Goal: Information Seeking & Learning: Learn about a topic

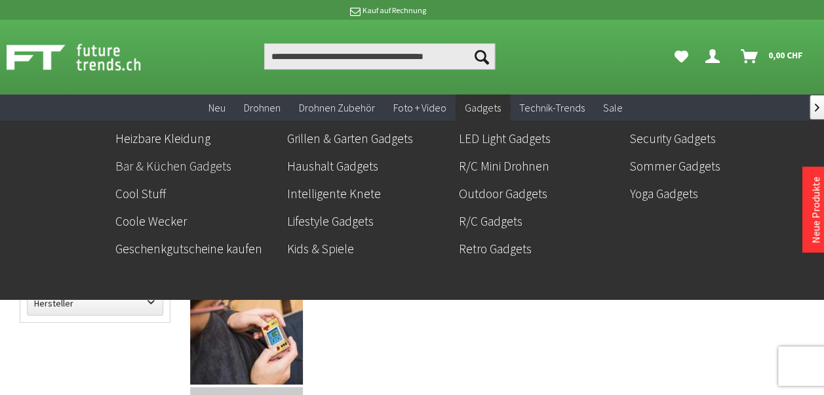
click at [174, 169] on link "Bar & Küchen Gadgets" at bounding box center [195, 166] width 161 height 22
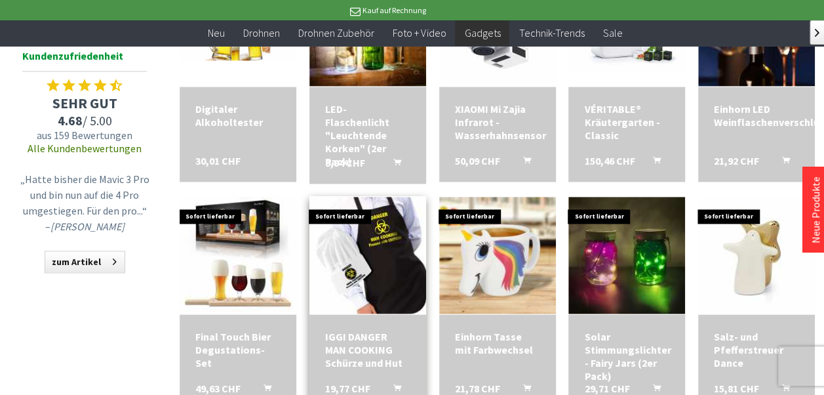
scroll to position [852, 0]
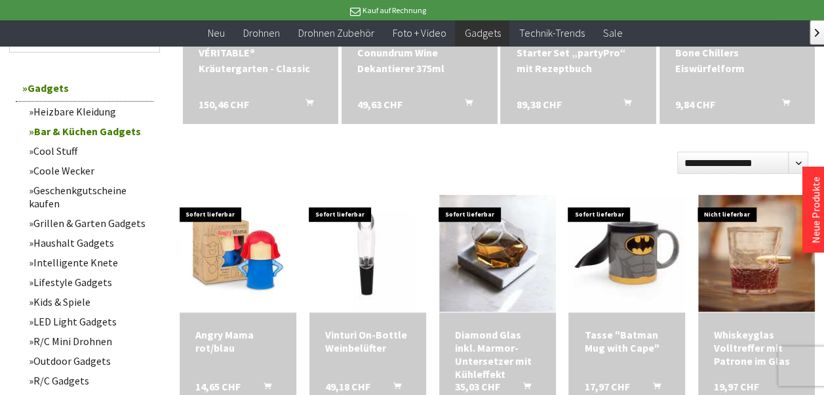
scroll to position [328, 0]
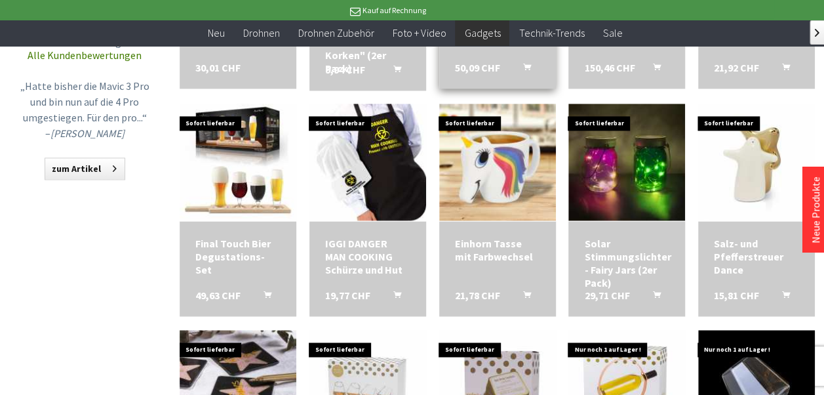
scroll to position [852, 0]
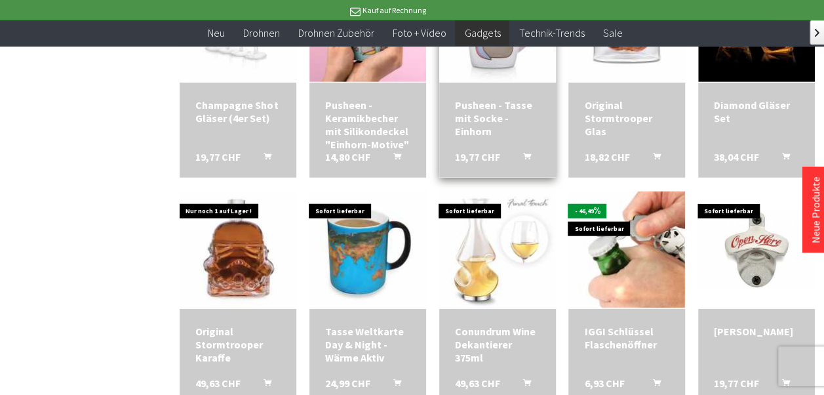
scroll to position [1574, 0]
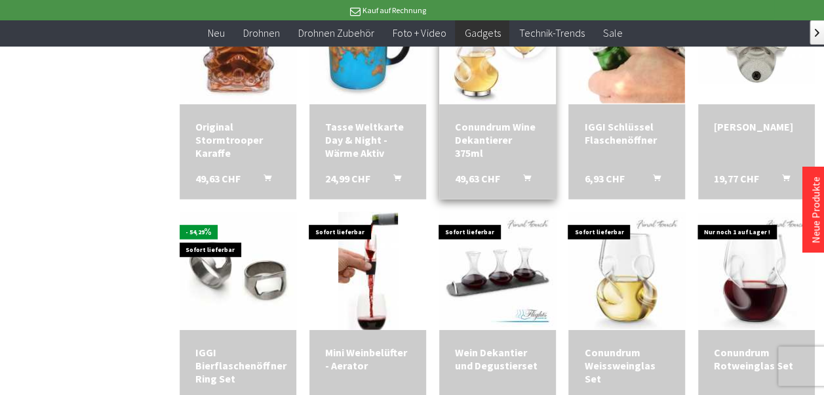
scroll to position [1771, 0]
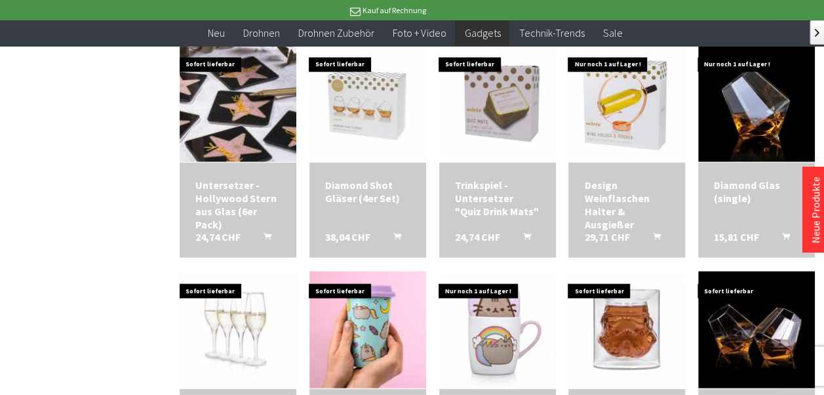
scroll to position [1312, 0]
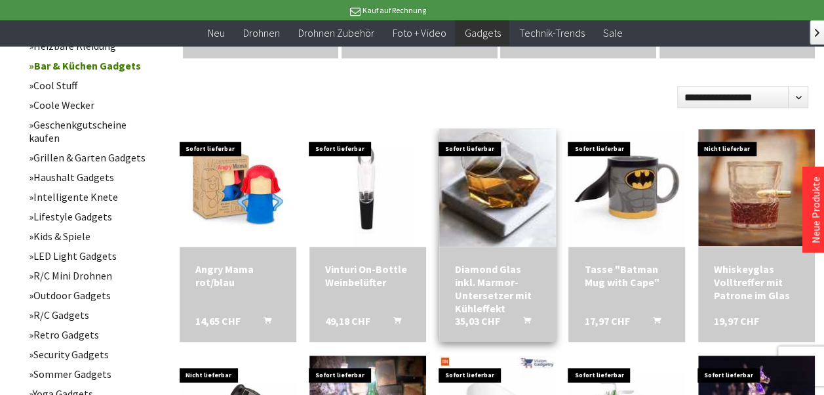
scroll to position [459, 0]
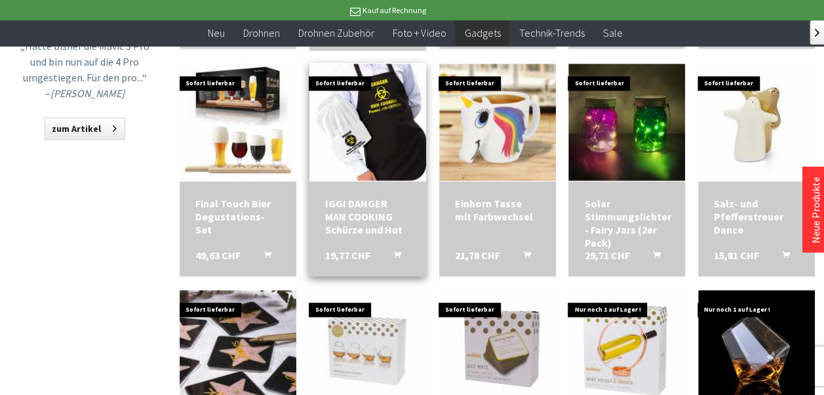
scroll to position [918, 0]
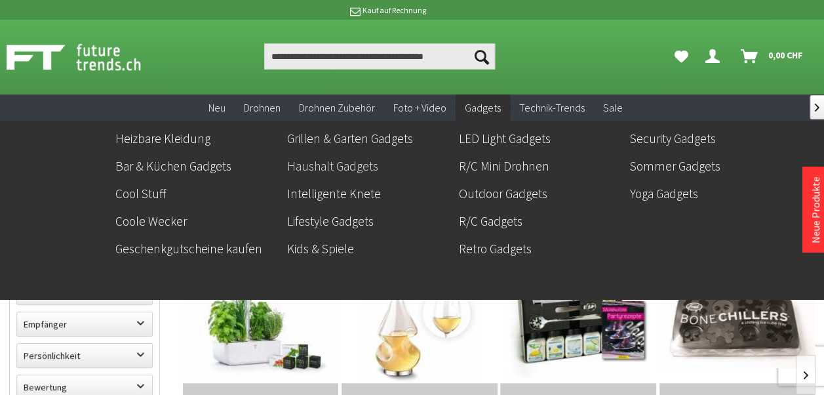
click at [346, 168] on link "Haushalt Gadgets" at bounding box center [367, 166] width 161 height 22
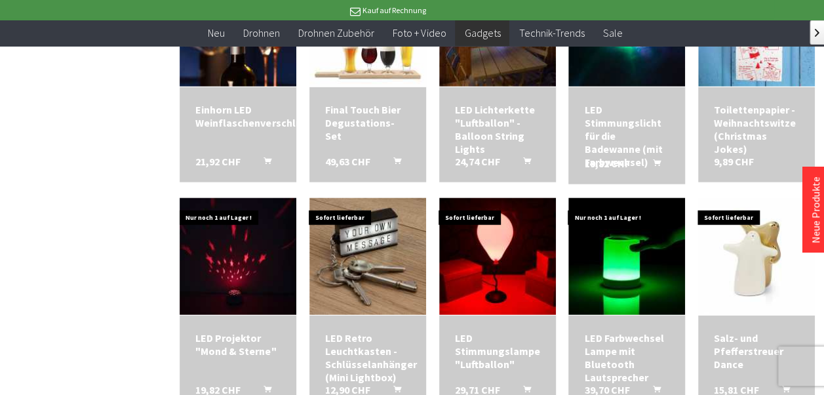
scroll to position [1574, 0]
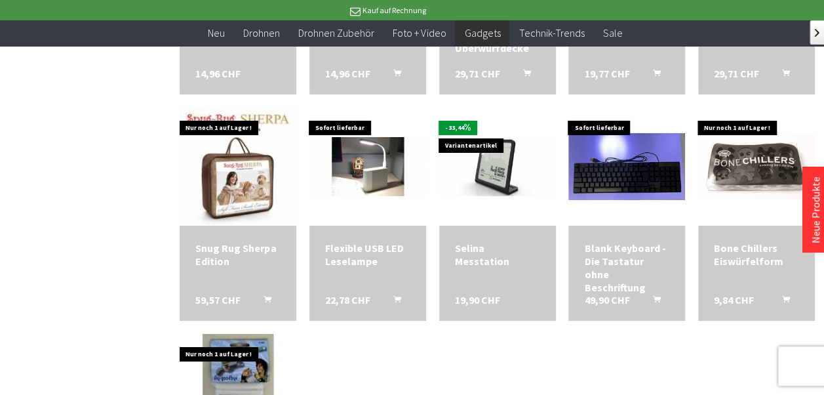
scroll to position [2230, 0]
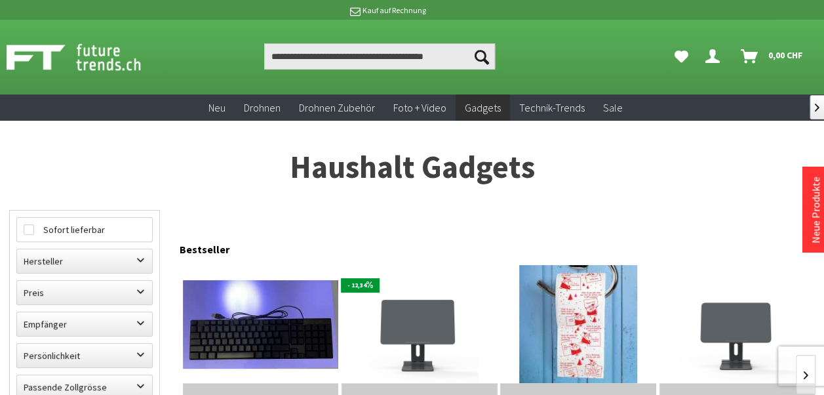
click at [178, 134] on nav "Gadgets Haushalt Gadgets" at bounding box center [412, 154] width 824 height 66
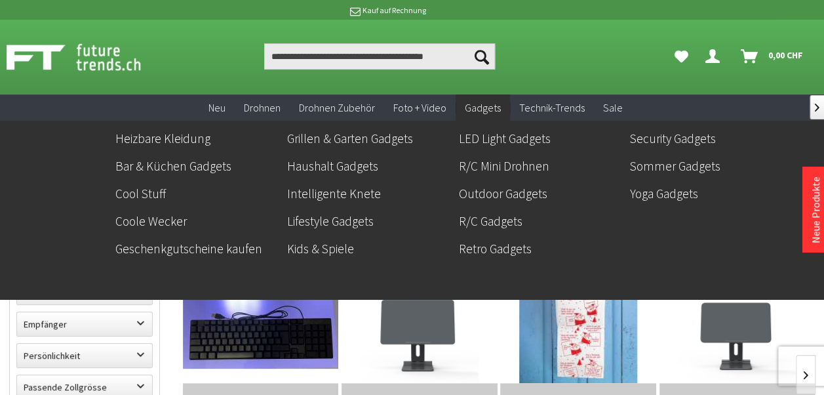
click at [488, 104] on span "Gadgets" at bounding box center [483, 107] width 36 height 13
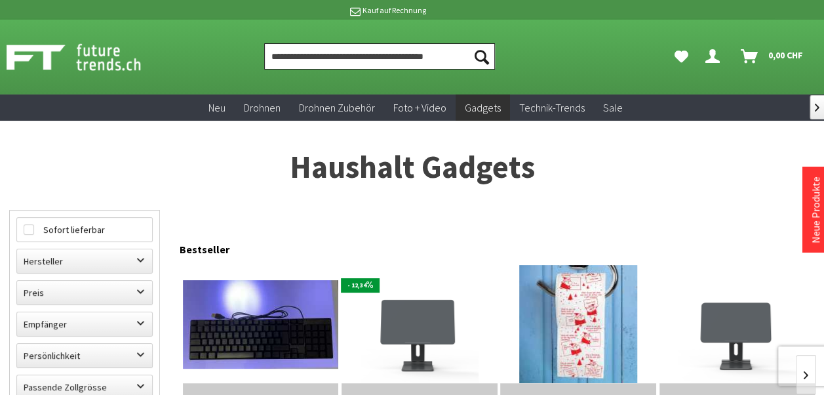
click at [382, 66] on input "Produkt, Marke, Kategorie, EAN, Artikelnummer…" at bounding box center [379, 56] width 231 height 26
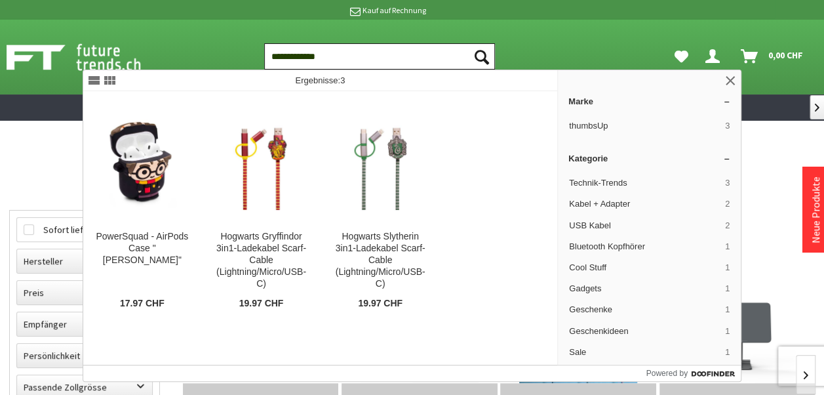
drag, startPoint x: 334, startPoint y: 52, endPoint x: 197, endPoint y: 62, distance: 138.1
click at [197, 62] on div "**********" at bounding box center [412, 57] width 824 height 75
type input "*"
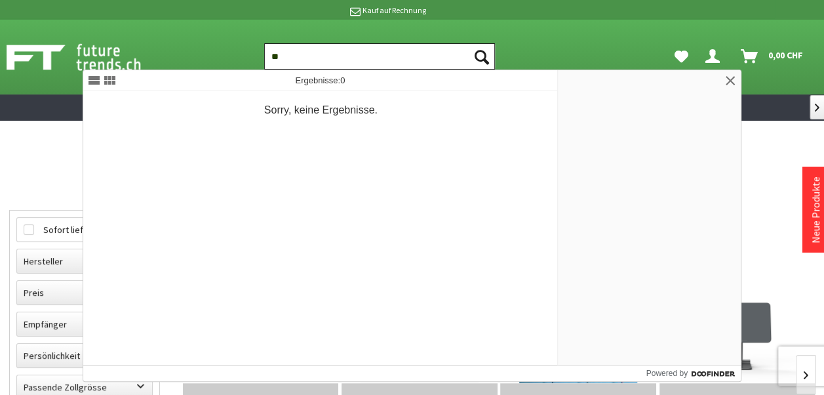
type input "*"
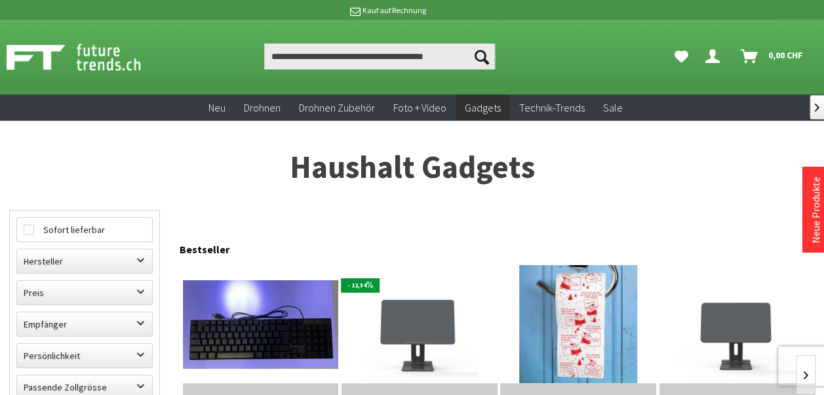
click at [219, 42] on div at bounding box center [123, 57] width 247 height 33
click at [327, 52] on input "Produkt, Marke, Kategorie, EAN, Artikelnummer…" at bounding box center [379, 56] width 231 height 26
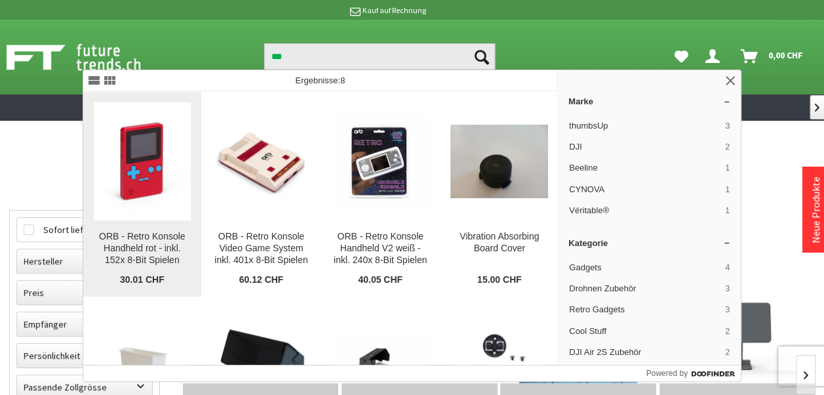
click at [172, 182] on img at bounding box center [143, 162] width 98 height 98
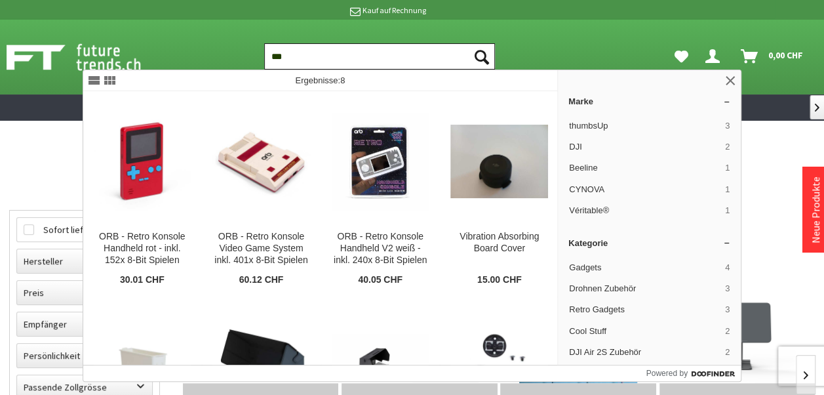
click at [319, 59] on input "***" at bounding box center [379, 56] width 231 height 26
drag, startPoint x: 311, startPoint y: 58, endPoint x: 252, endPoint y: 54, distance: 59.9
click at [252, 54] on ul "Suchen *** Suchen Dein Konto Menü schließen Dein Konto Anmelden oder registrier…" at bounding box center [535, 56] width 577 height 26
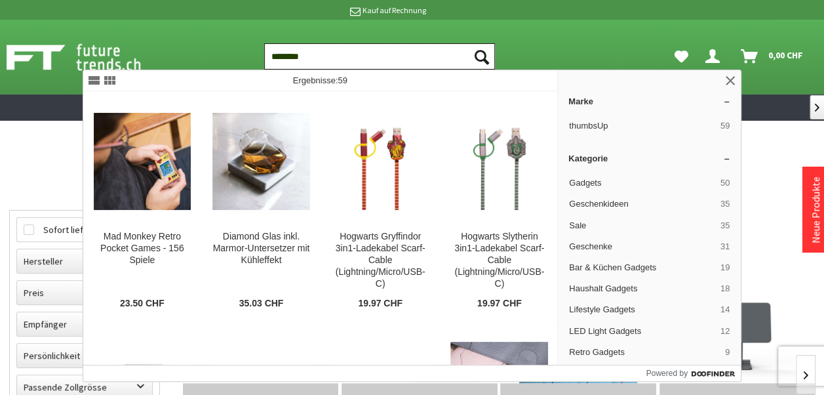
drag, startPoint x: 306, startPoint y: 57, endPoint x: 205, endPoint y: 62, distance: 101.1
click at [212, 60] on div "Suchen ******** Suchen Dein Konto Menü schließen Dein Konto Anmelden oder regis…" at bounding box center [412, 57] width 824 height 75
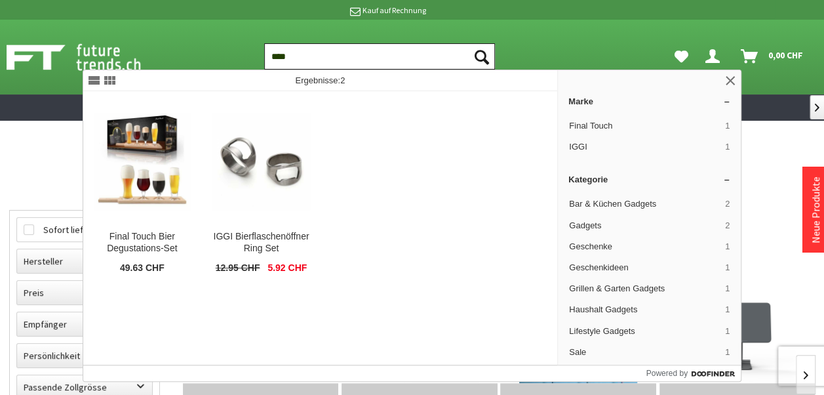
drag, startPoint x: 301, startPoint y: 58, endPoint x: 191, endPoint y: 63, distance: 109.6
click at [193, 63] on div "Suchen **** Suchen Dein Konto Menü schließen Dein Konto Anmelden oder registrie…" at bounding box center [412, 57] width 824 height 75
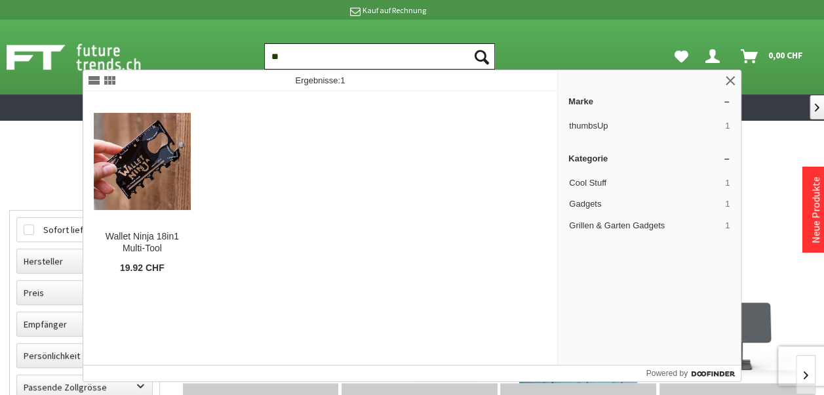
type input "*"
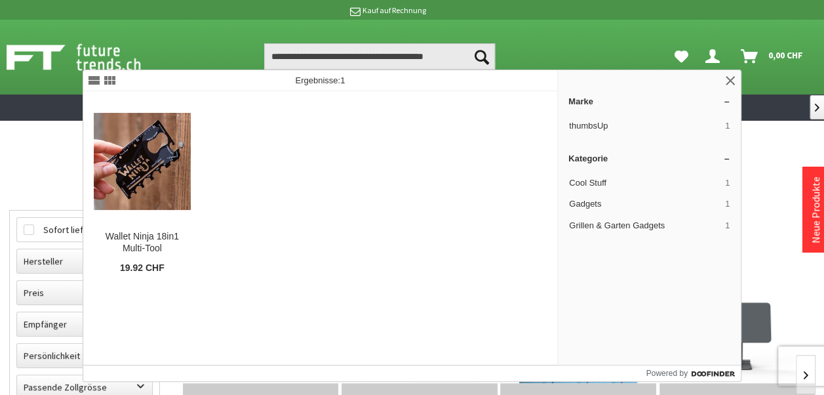
click at [195, 52] on div at bounding box center [105, 57] width 197 height 33
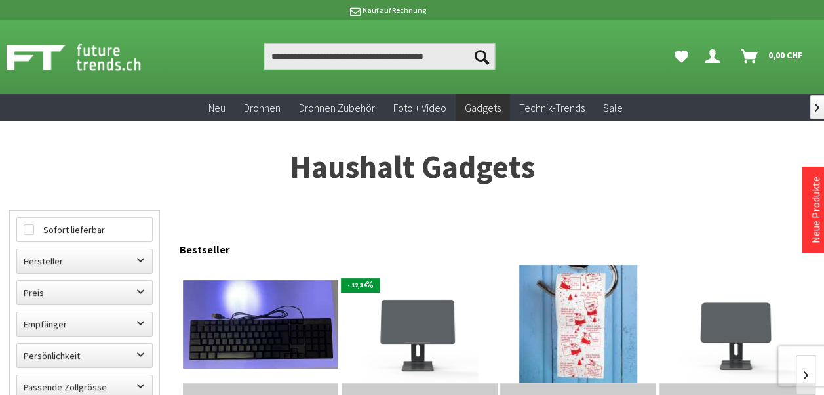
click at [207, 40] on div "Suchen Suchen Dein Konto Menü schließen Dein Konto Anmelden oder registrieren Ü…" at bounding box center [412, 57] width 824 height 75
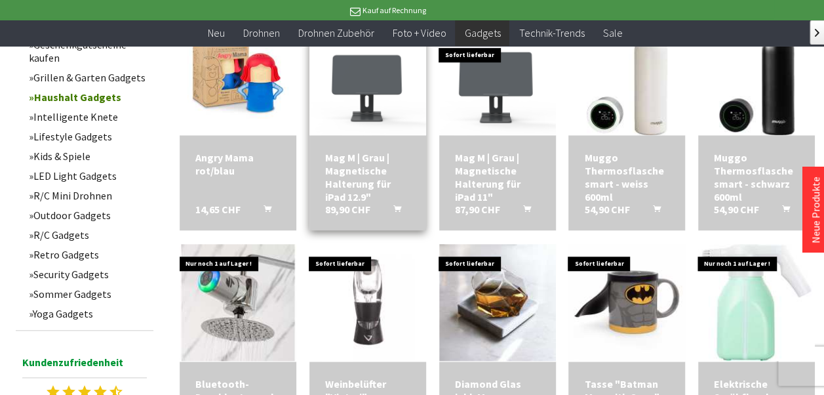
scroll to position [590, 0]
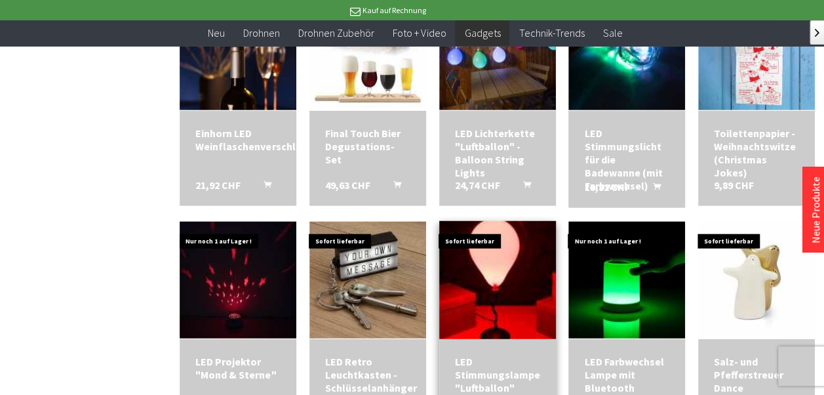
scroll to position [1574, 0]
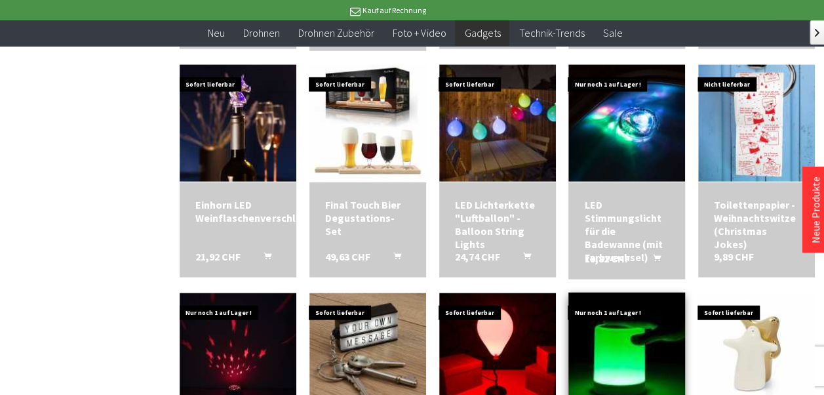
scroll to position [1508, 0]
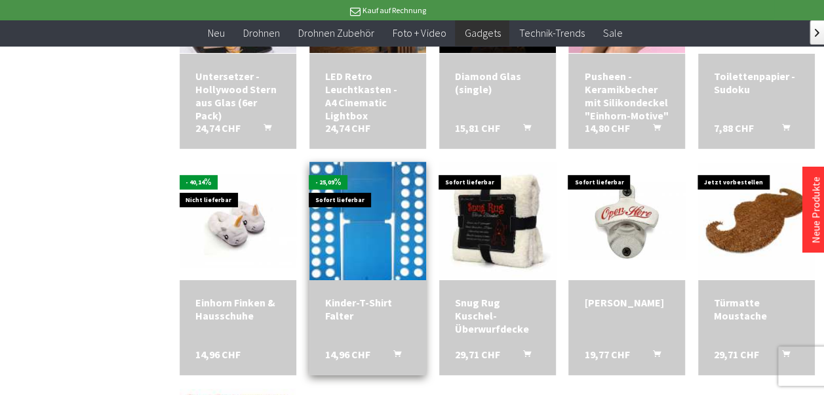
scroll to position [1967, 0]
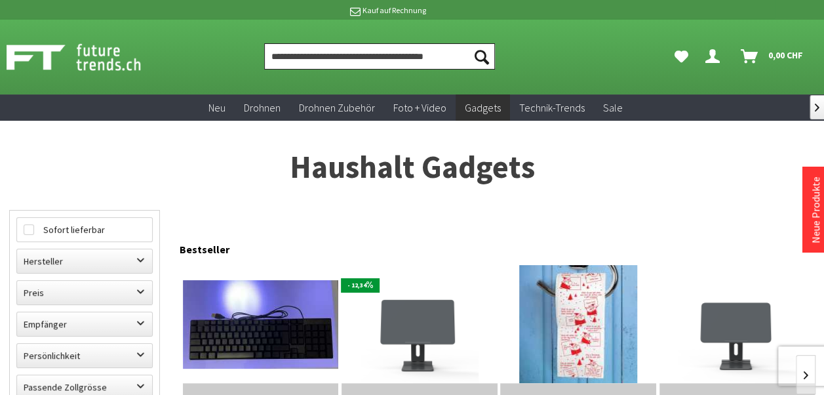
click at [303, 52] on input "Produkt, Marke, Kategorie, EAN, Artikelnummer…" at bounding box center [379, 56] width 231 height 26
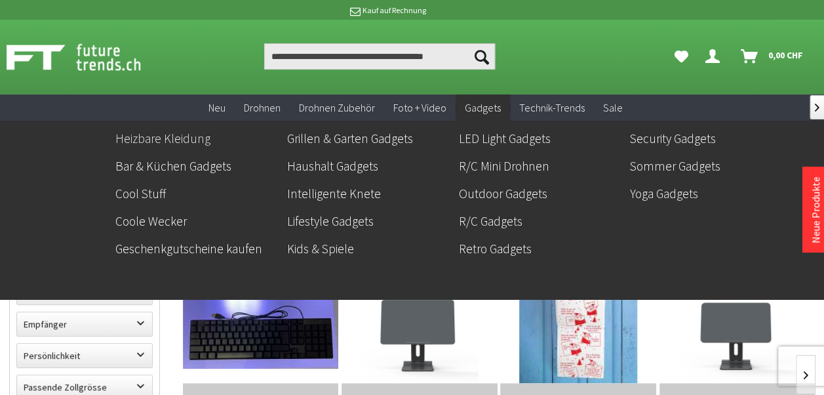
click at [197, 143] on link "Heizbare Kleidung" at bounding box center [195, 138] width 161 height 22
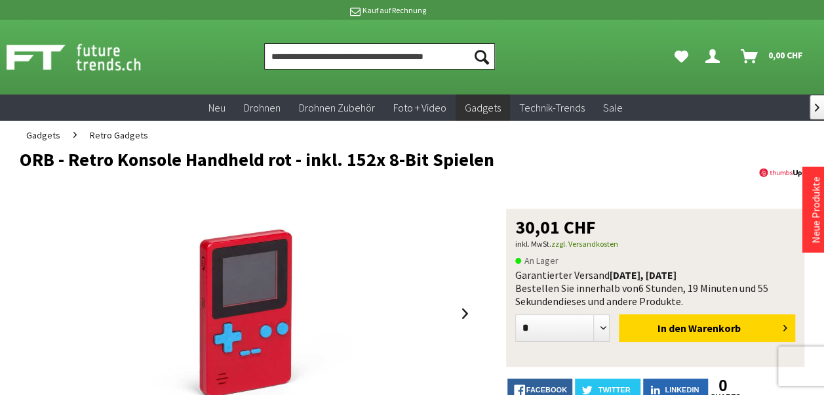
click at [378, 62] on input "Produkt, Marke, Kategorie, EAN, Artikelnummer…" at bounding box center [379, 56] width 231 height 26
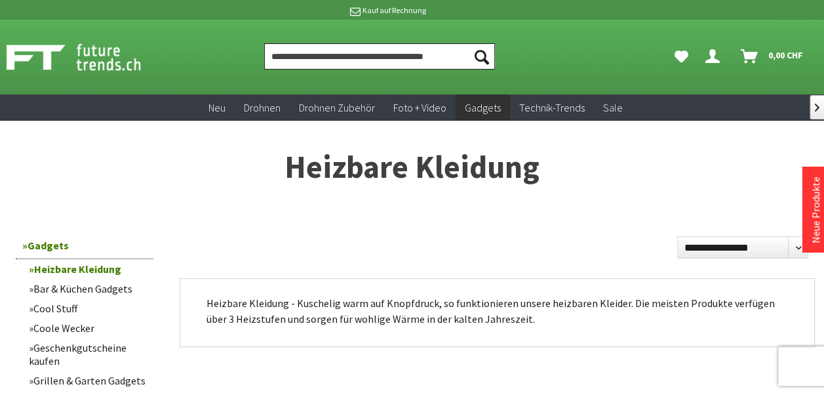
click at [394, 50] on input "Produkt, Marke, Kategorie, EAN, Artikelnummer…" at bounding box center [379, 56] width 231 height 26
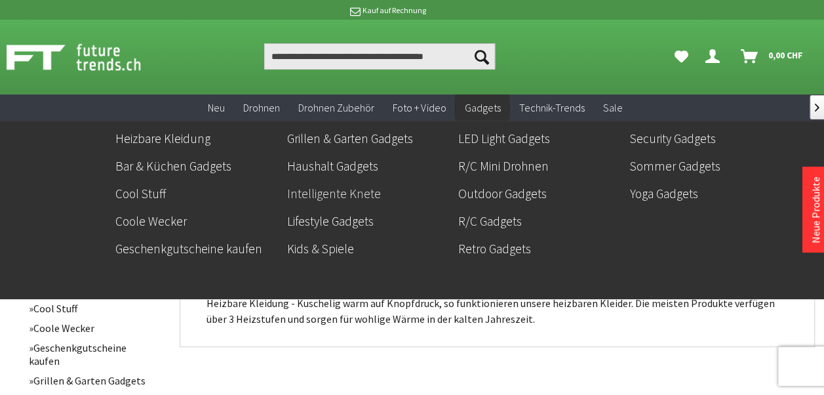
click at [313, 191] on link "Intelligente Knete" at bounding box center [367, 193] width 161 height 22
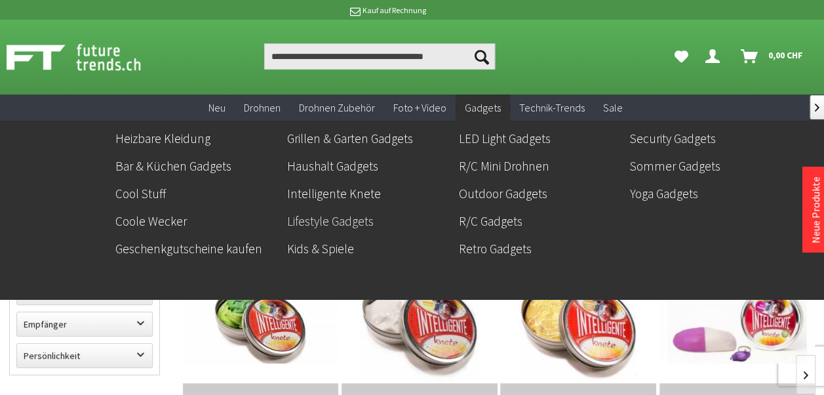
click at [345, 221] on link "Lifestyle Gadgets" at bounding box center [367, 221] width 161 height 22
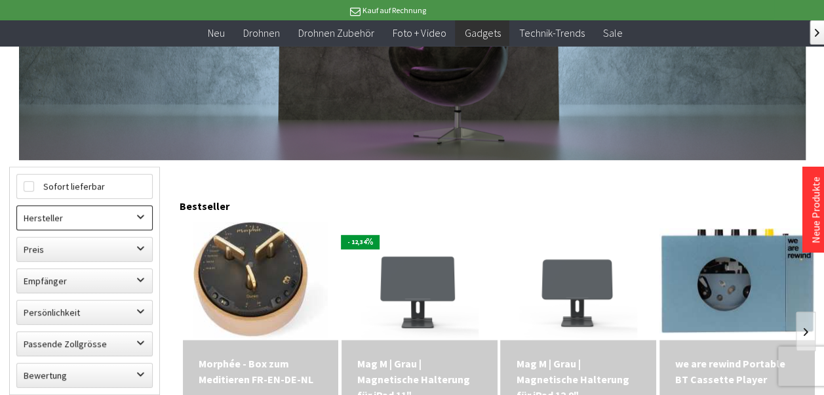
scroll to position [525, 0]
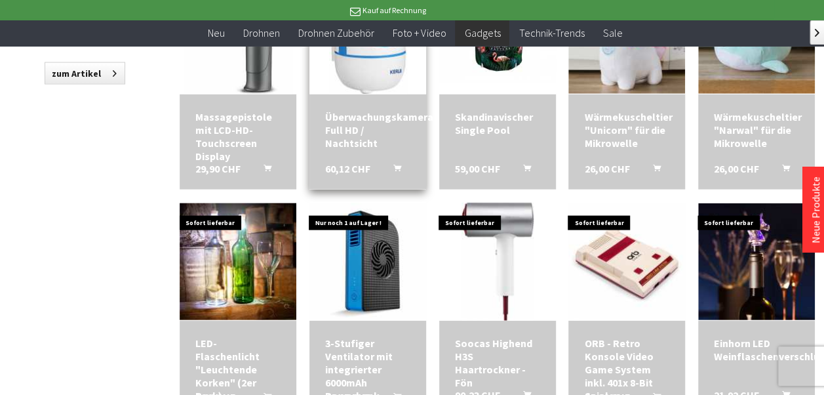
scroll to position [1246, 0]
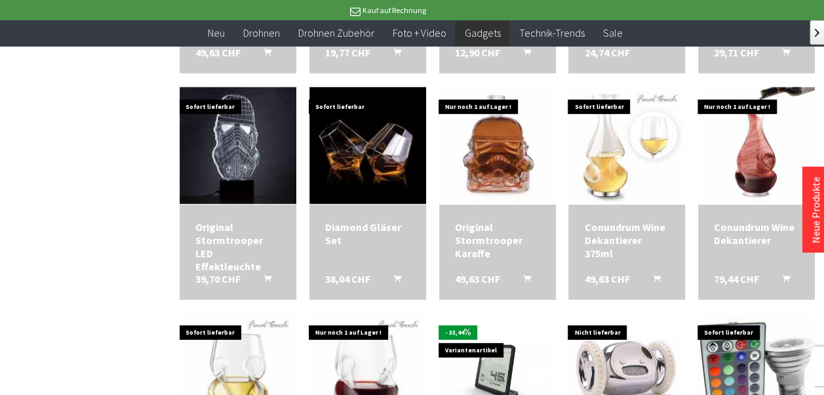
scroll to position [1836, 0]
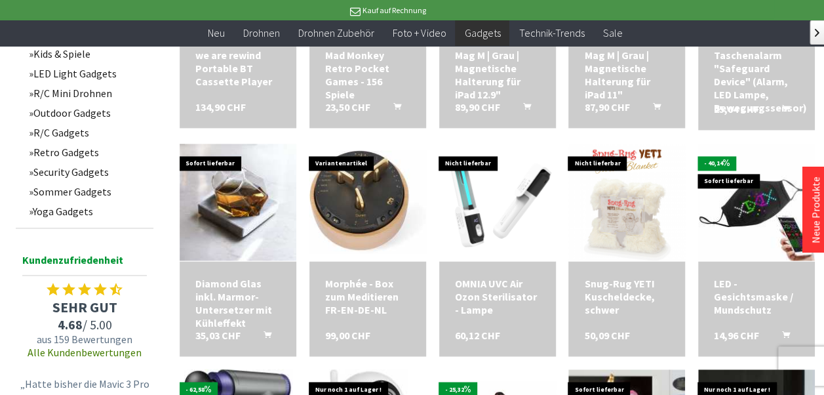
scroll to position [787, 0]
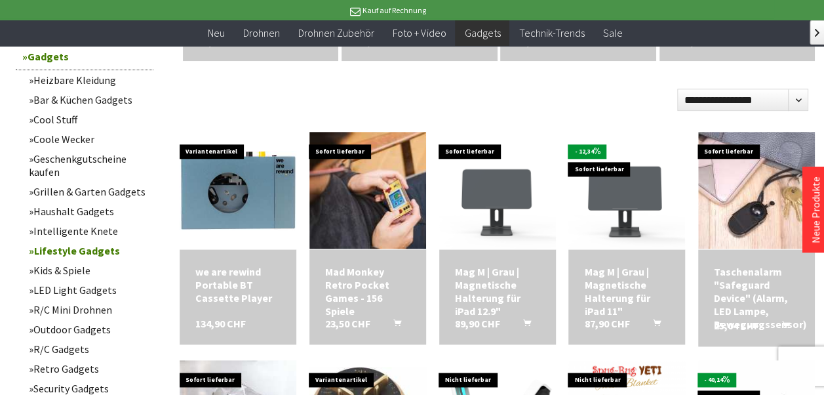
scroll to position [656, 0]
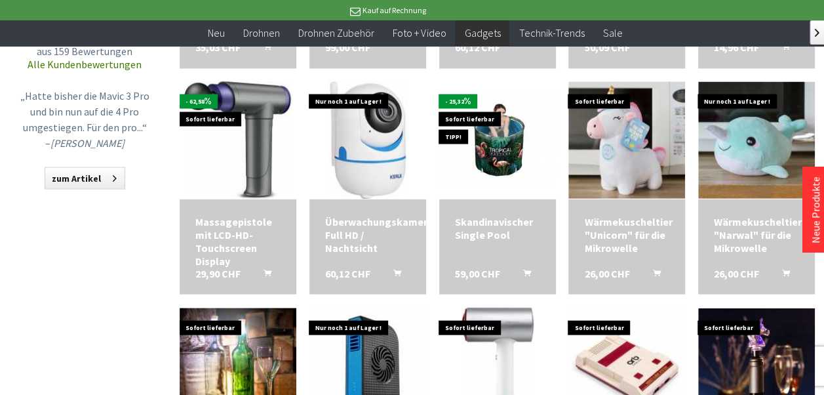
scroll to position [1180, 0]
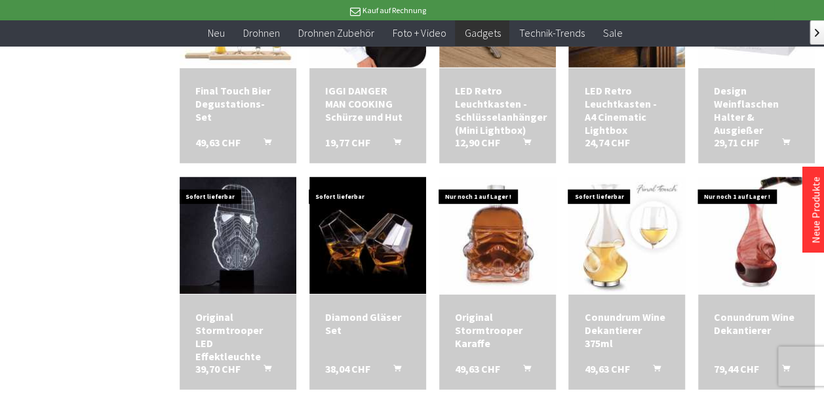
scroll to position [1705, 0]
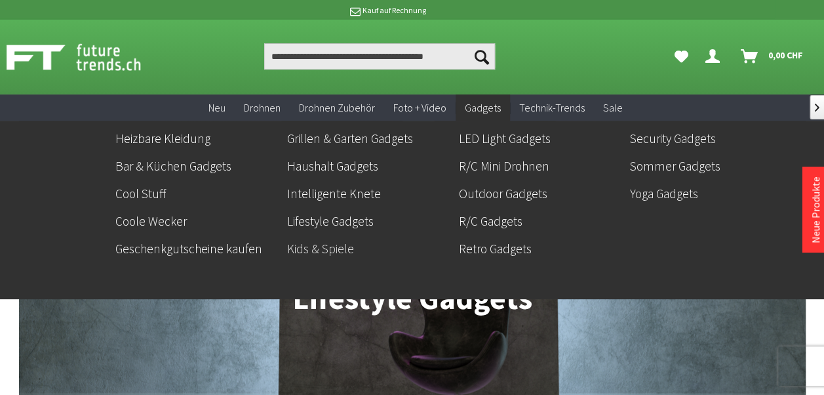
click at [324, 252] on link "Kids & Spiele" at bounding box center [367, 248] width 161 height 22
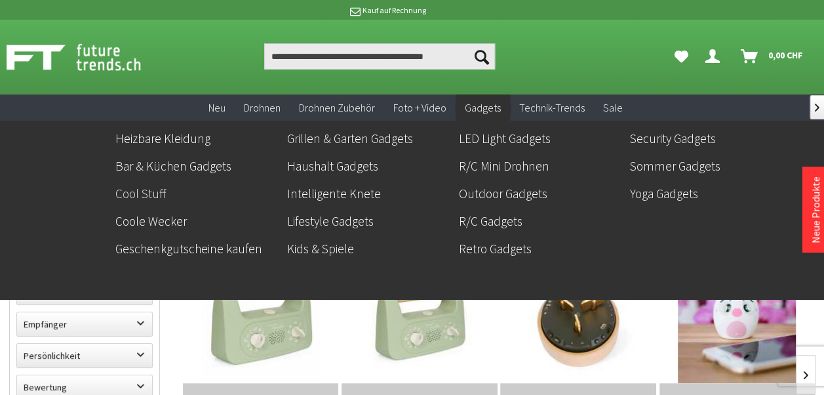
click at [150, 201] on link "Cool Stuff" at bounding box center [195, 193] width 161 height 22
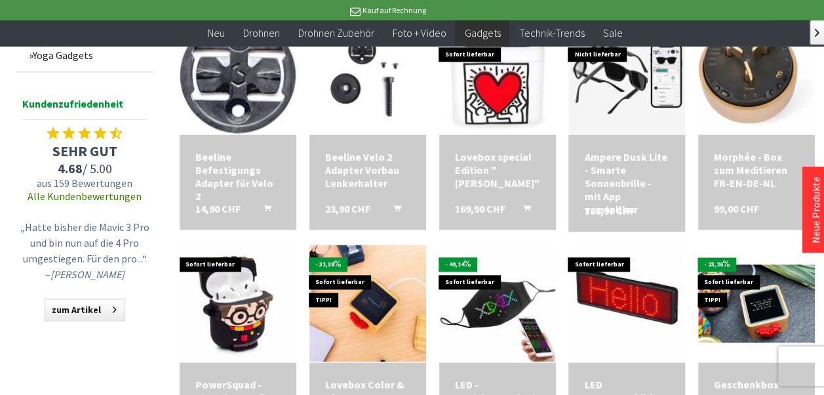
scroll to position [852, 0]
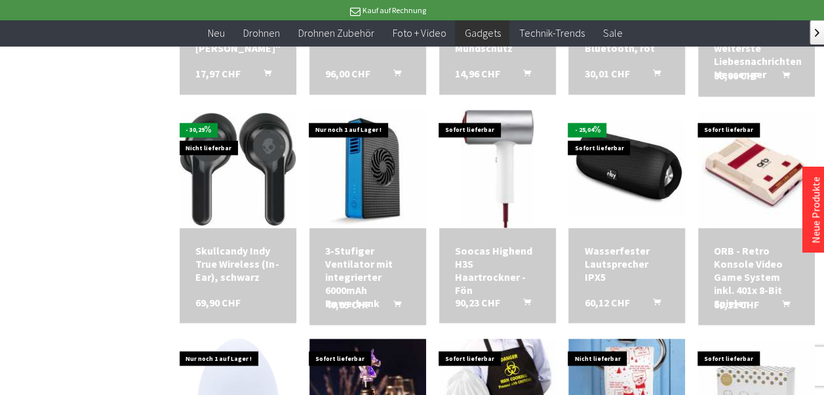
scroll to position [1115, 0]
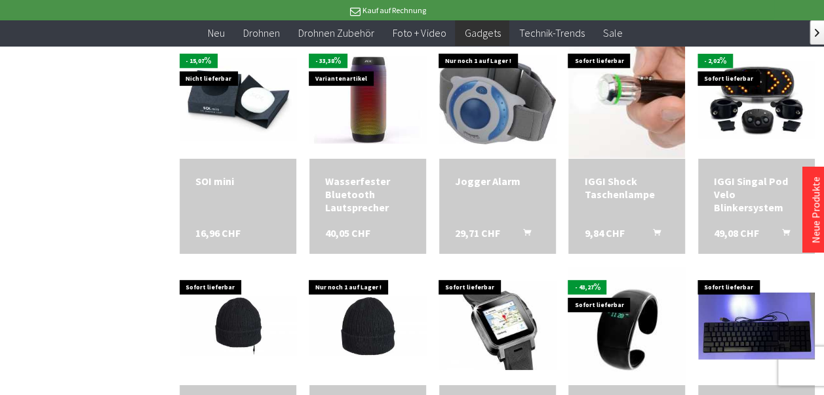
scroll to position [1843, 0]
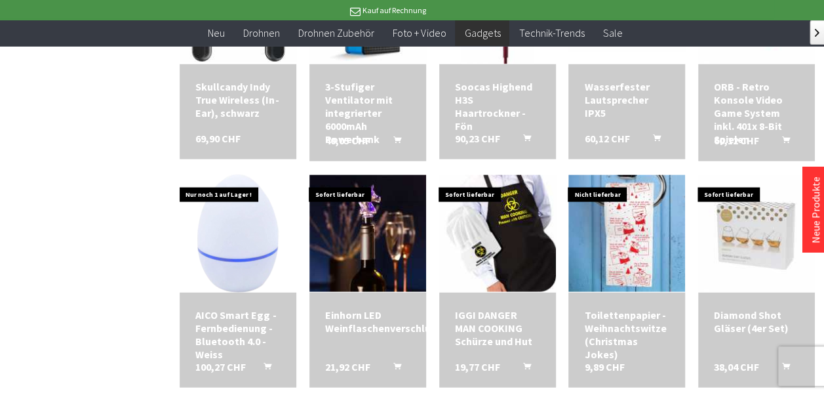
scroll to position [1253, 0]
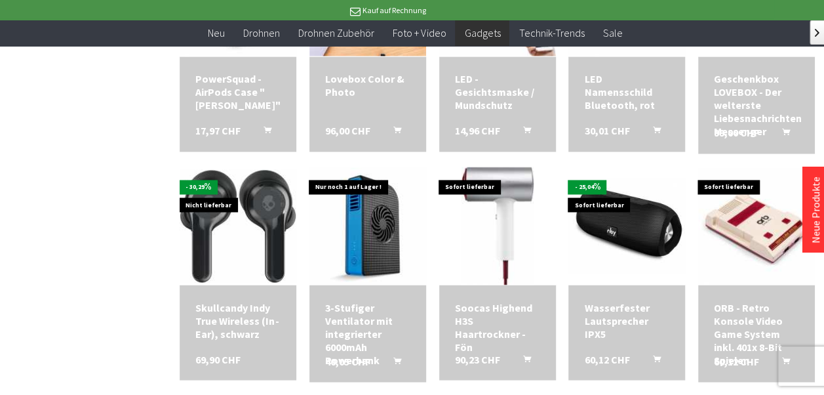
scroll to position [1121, 0]
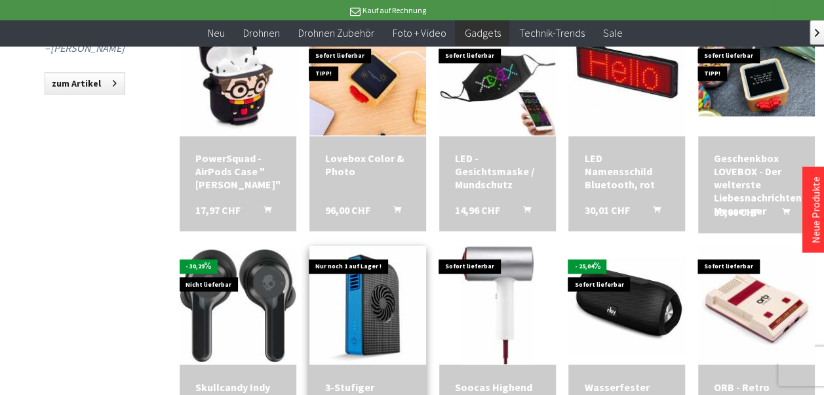
scroll to position [793, 0]
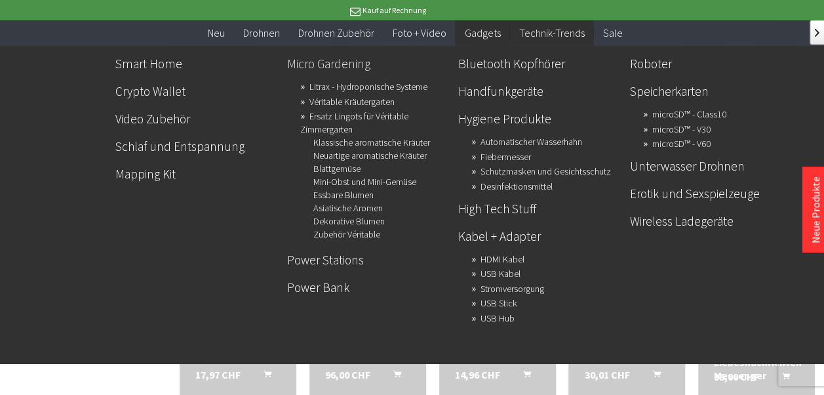
click at [323, 62] on link "Micro Gardening" at bounding box center [367, 63] width 161 height 22
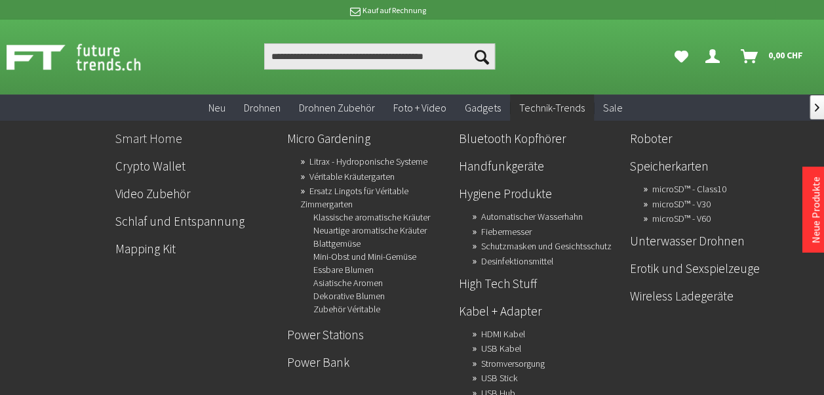
click at [151, 138] on link "Smart Home" at bounding box center [195, 138] width 161 height 22
click at [147, 167] on link "Crypto Wallet" at bounding box center [195, 166] width 161 height 22
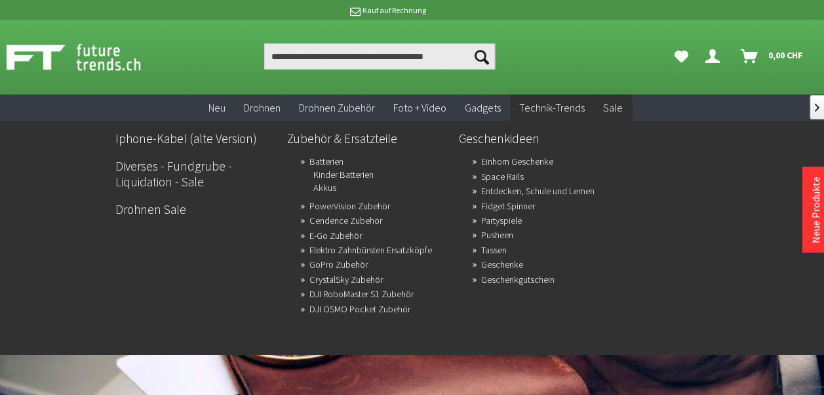
click at [624, 105] on link "Sale" at bounding box center [613, 107] width 38 height 27
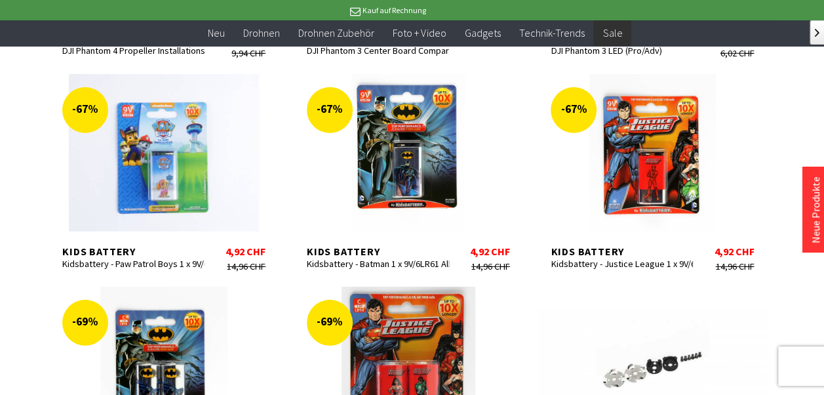
scroll to position [1902, 0]
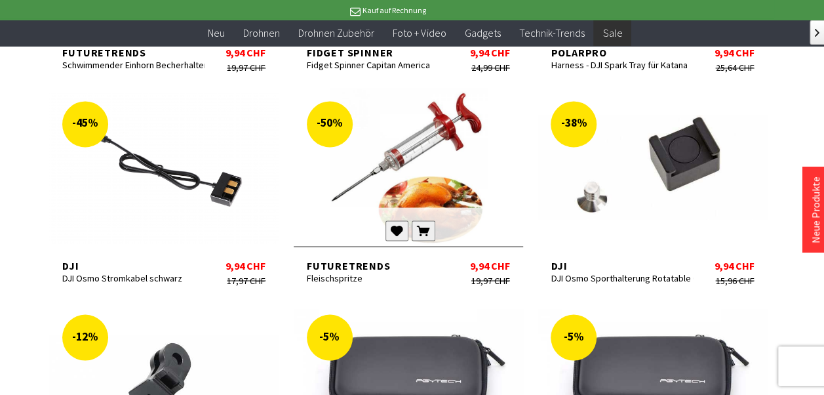
scroll to position [3607, 0]
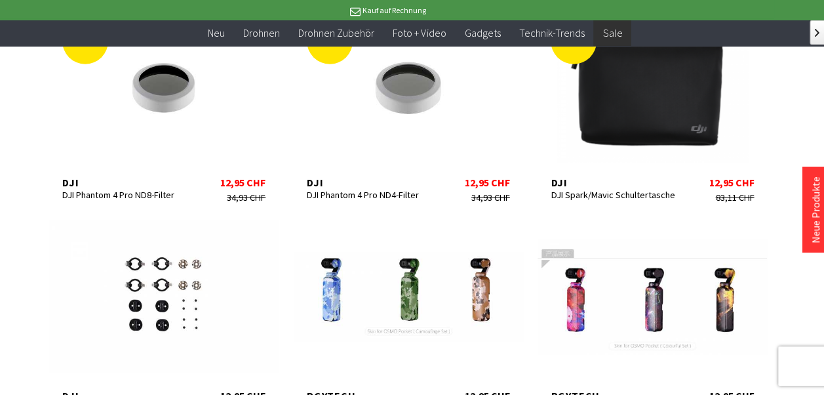
scroll to position [4066, 0]
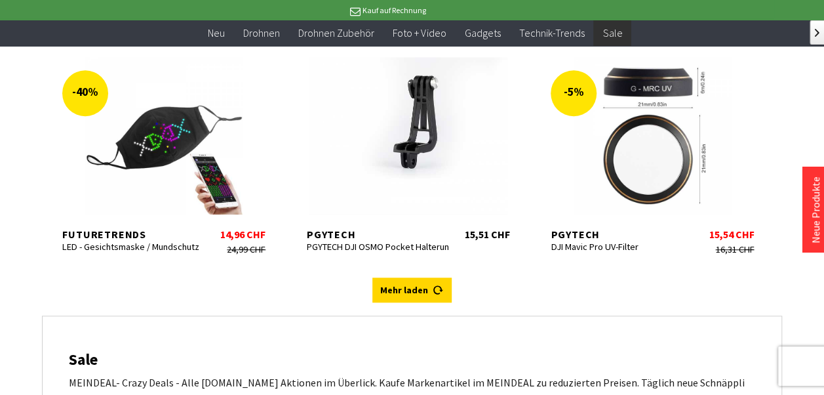
scroll to position [5443, 0]
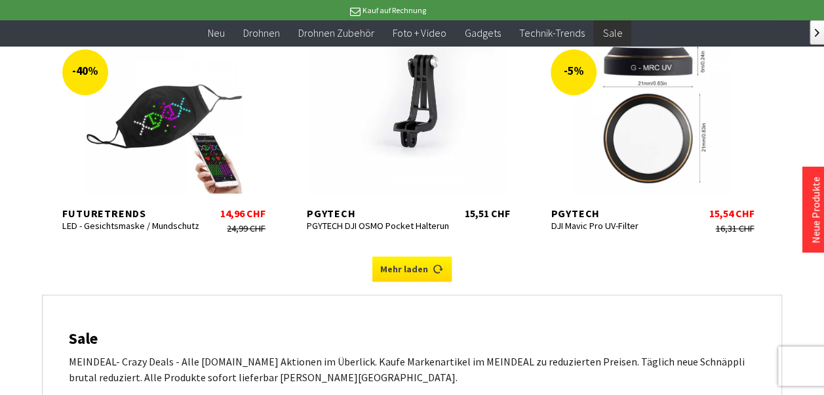
click at [402, 268] on link "Mehr laden" at bounding box center [411, 268] width 79 height 25
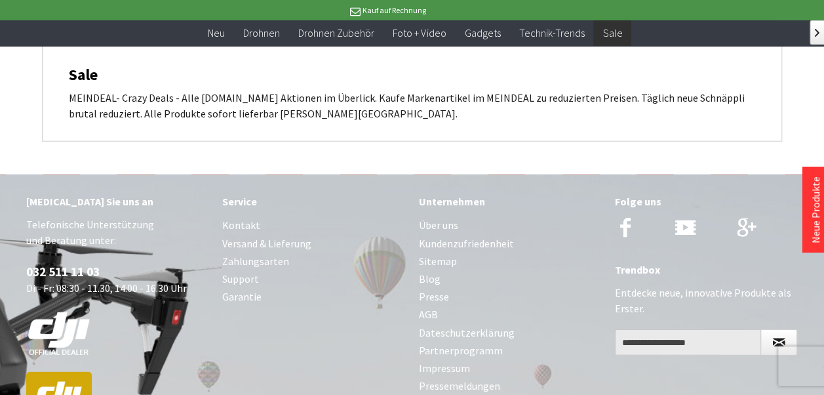
scroll to position [6361, 0]
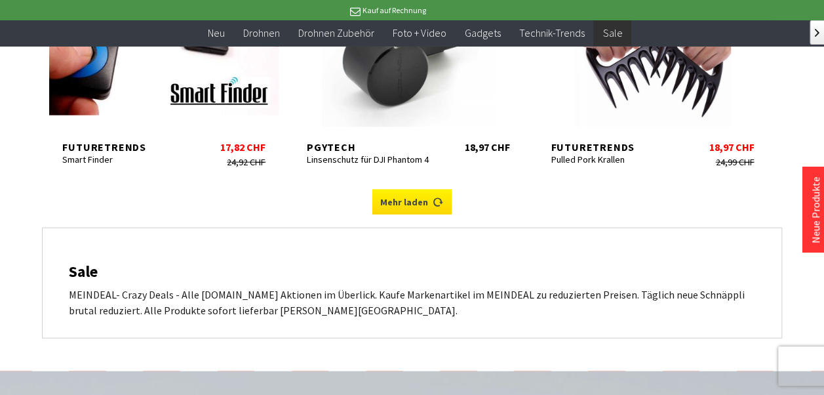
click at [414, 201] on link "Mehr laden" at bounding box center [411, 202] width 79 height 25
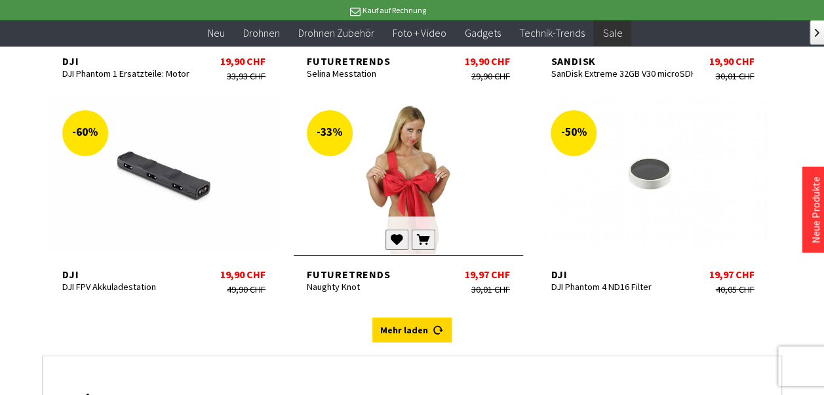
scroll to position [7148, 0]
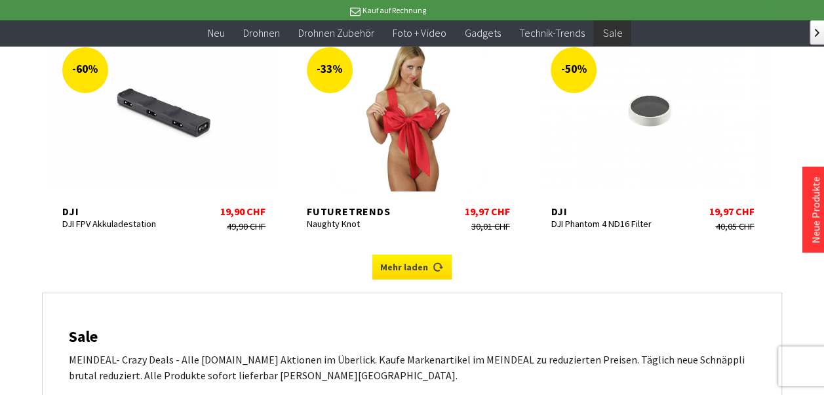
click at [407, 277] on link "Mehr laden" at bounding box center [411, 266] width 79 height 25
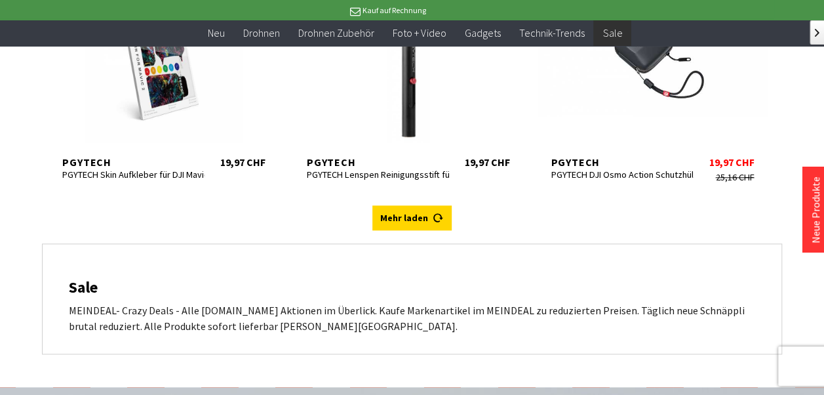
scroll to position [8132, 0]
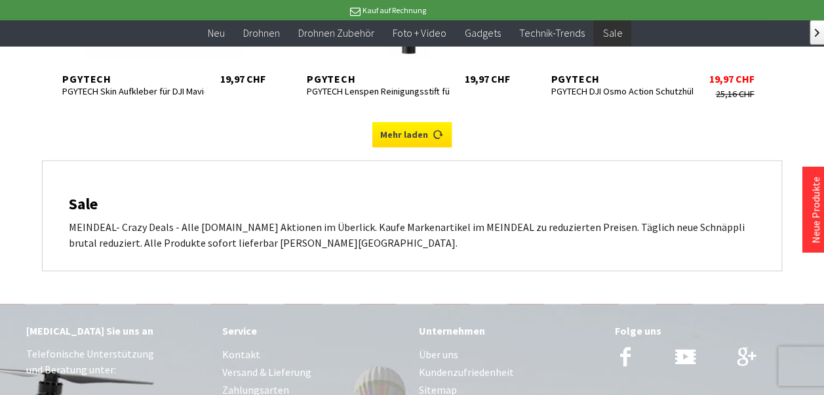
click at [384, 147] on link "Mehr laden" at bounding box center [411, 134] width 79 height 25
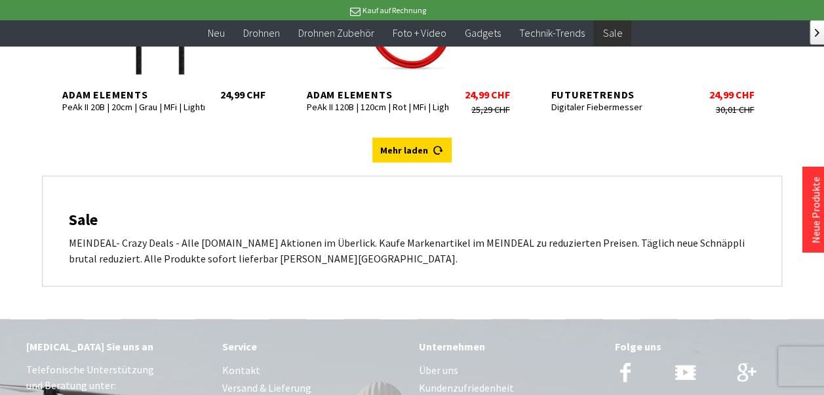
scroll to position [8984, 0]
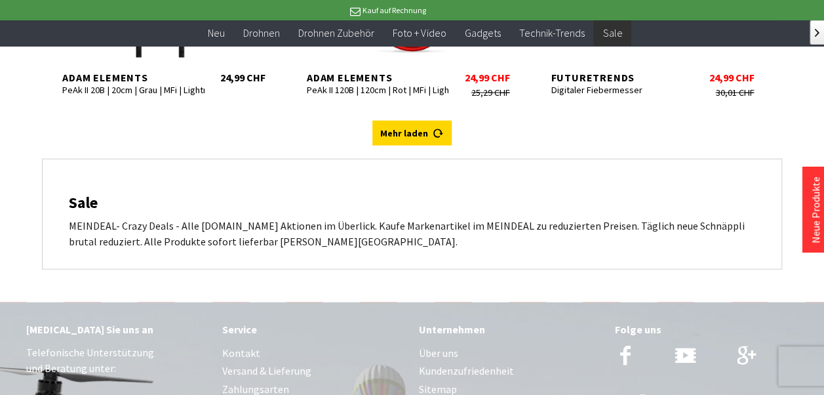
click at [379, 146] on link "Mehr laden" at bounding box center [411, 133] width 79 height 25
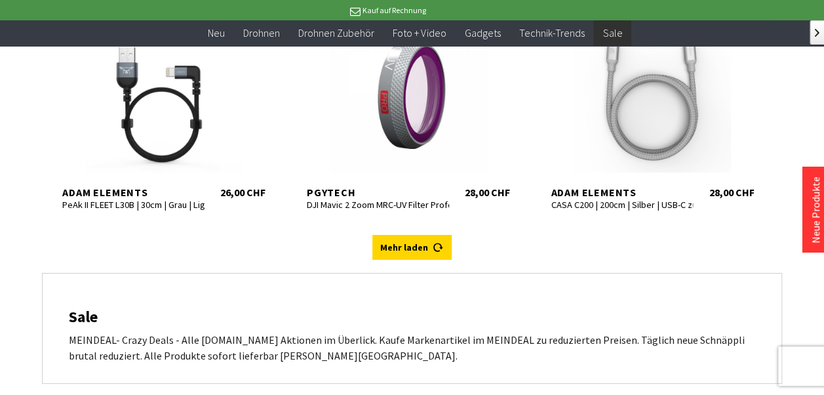
scroll to position [9771, 0]
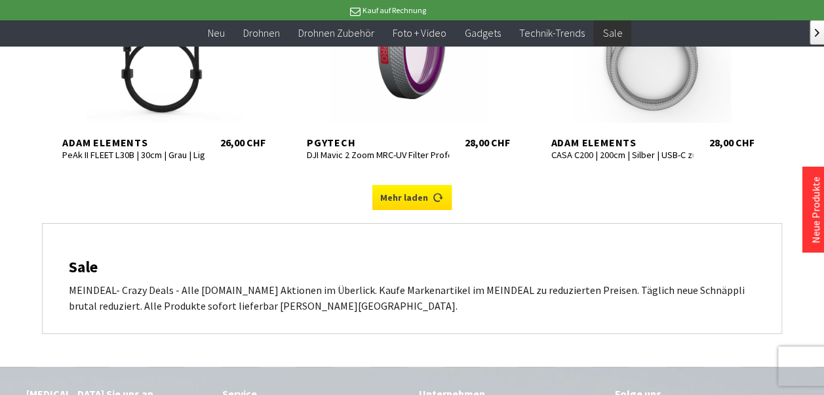
click at [411, 210] on link "Mehr laden" at bounding box center [411, 197] width 79 height 25
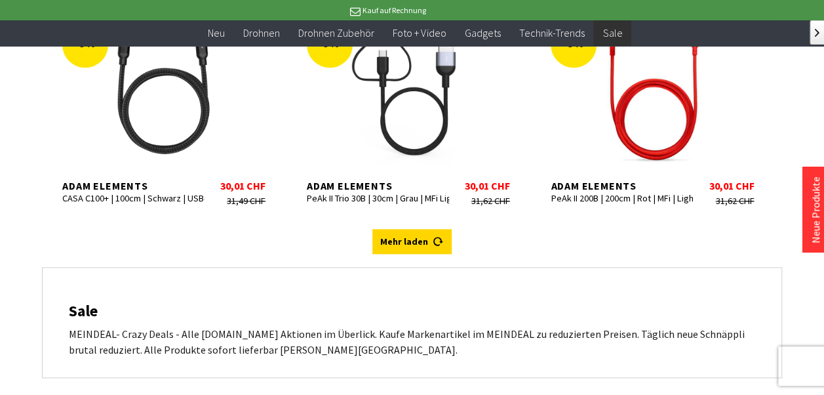
scroll to position [10689, 0]
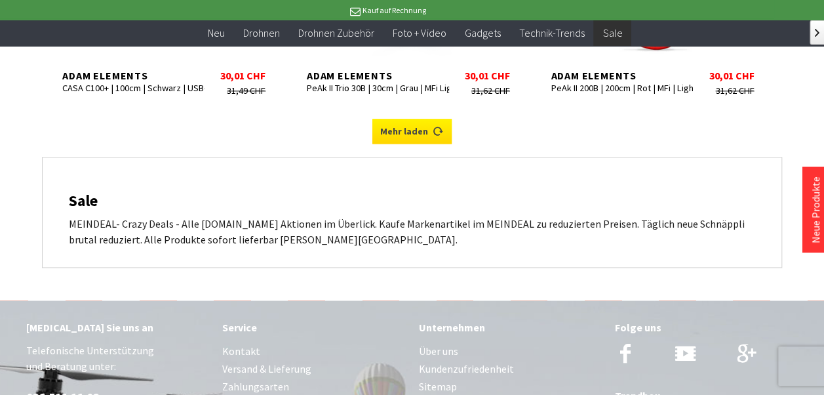
click at [425, 144] on link "Mehr laden" at bounding box center [411, 131] width 79 height 25
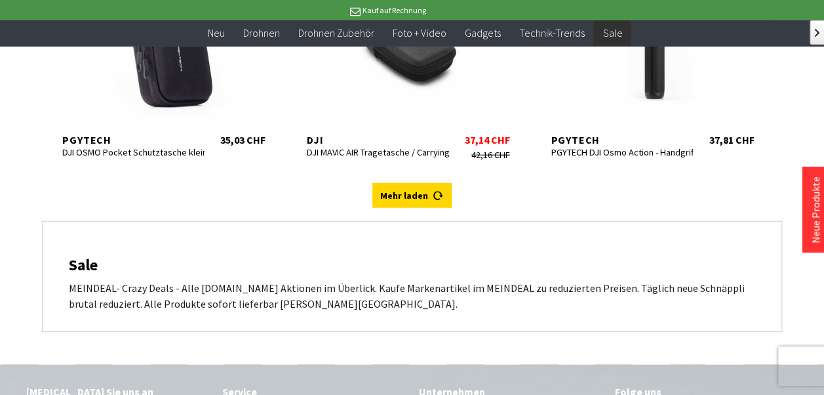
scroll to position [11607, 0]
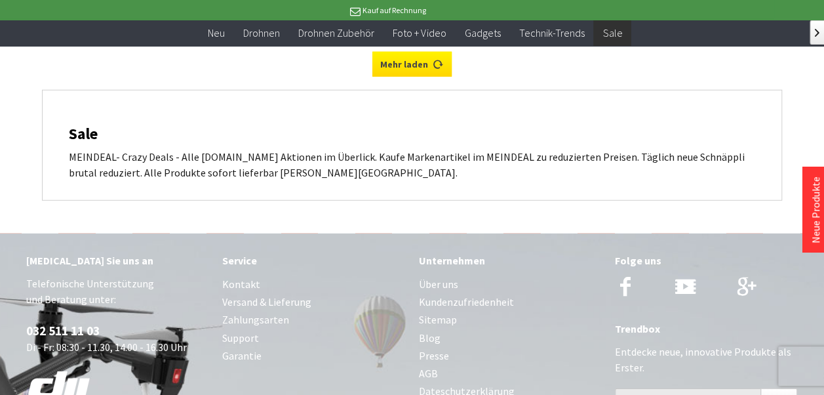
click at [401, 77] on link "Mehr laden" at bounding box center [411, 64] width 79 height 25
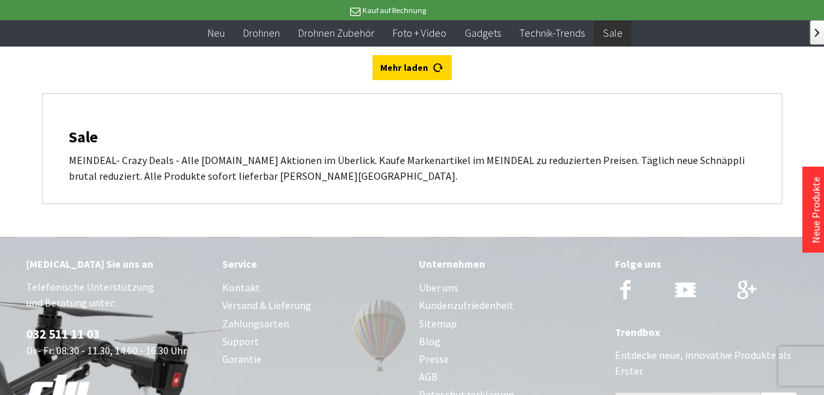
scroll to position [12460, 0]
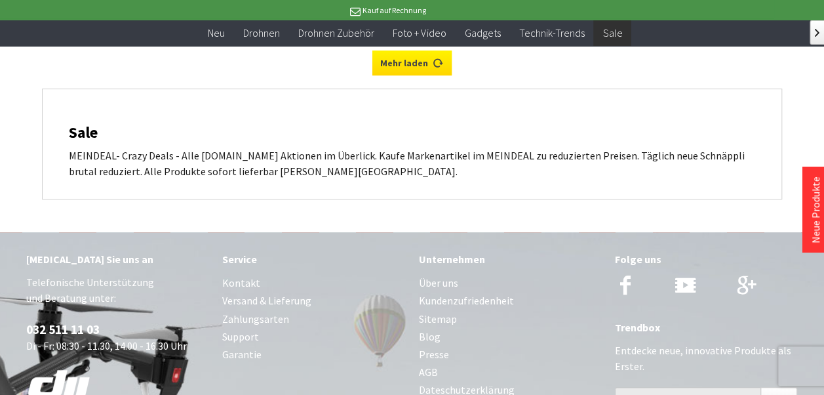
click at [414, 75] on link "Mehr laden" at bounding box center [411, 62] width 79 height 25
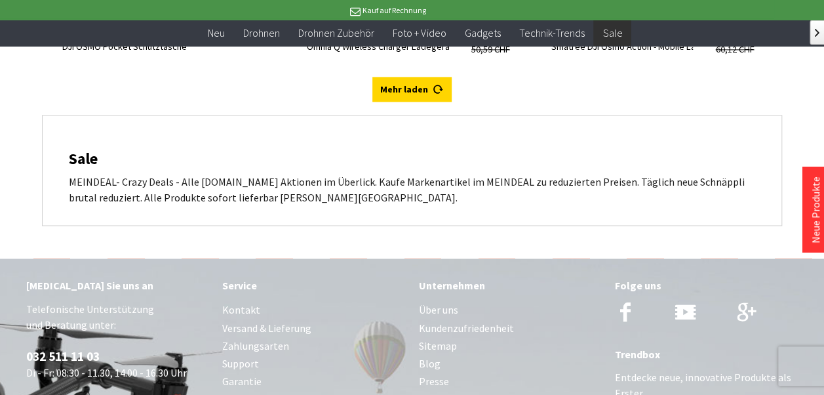
scroll to position [13246, 0]
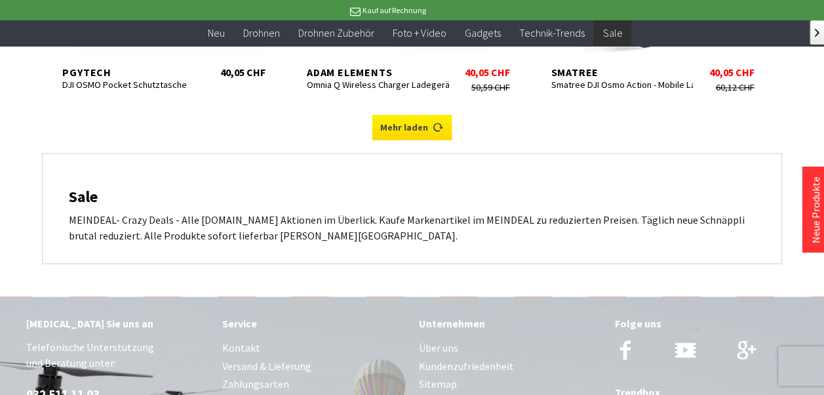
click at [390, 140] on link "Mehr laden" at bounding box center [411, 127] width 79 height 25
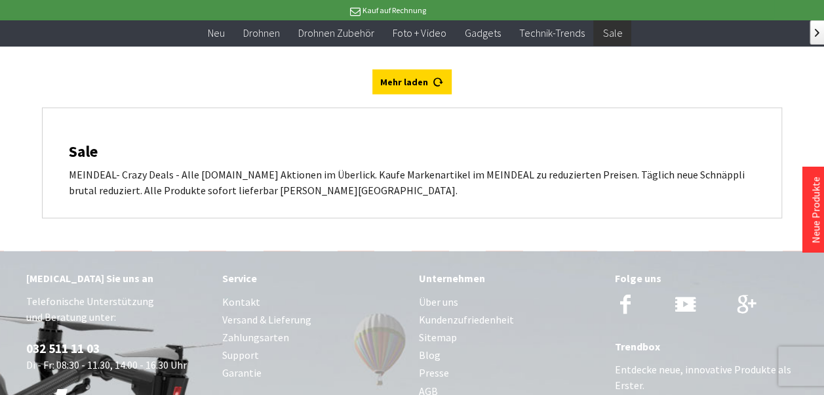
scroll to position [14099, 0]
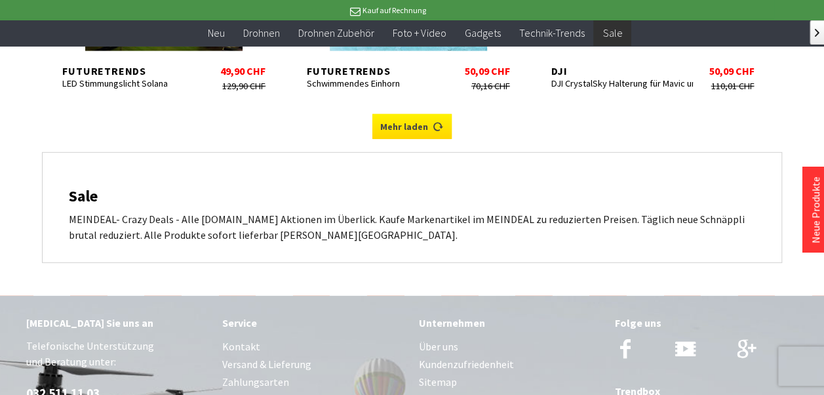
click at [405, 139] on link "Mehr laden" at bounding box center [411, 126] width 79 height 25
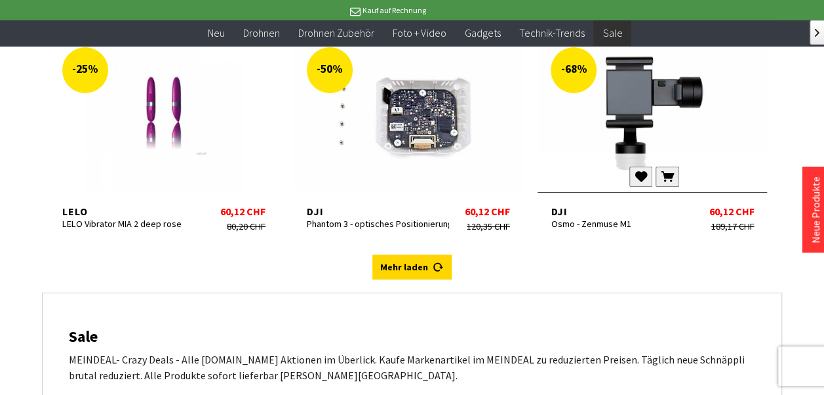
scroll to position [14820, 0]
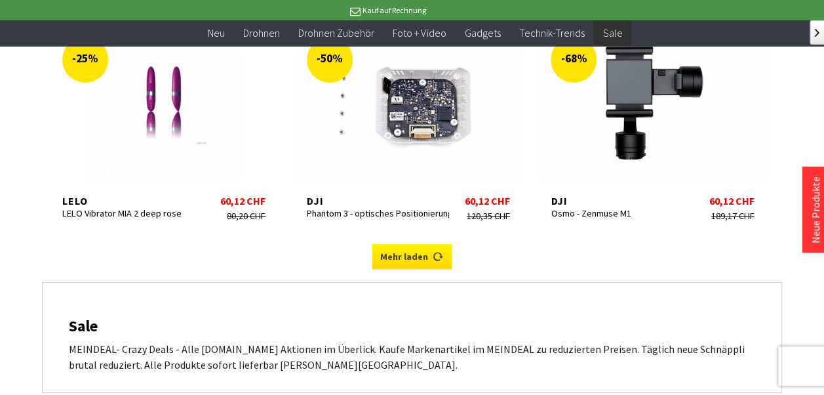
click at [417, 269] on link "Mehr laden" at bounding box center [411, 256] width 79 height 25
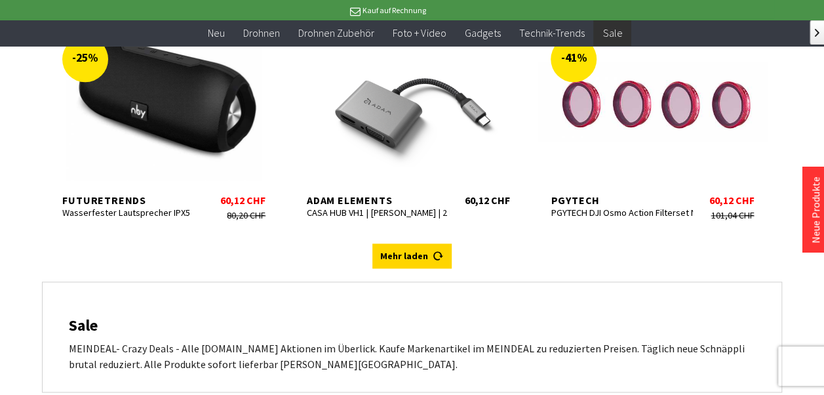
scroll to position [15673, 0]
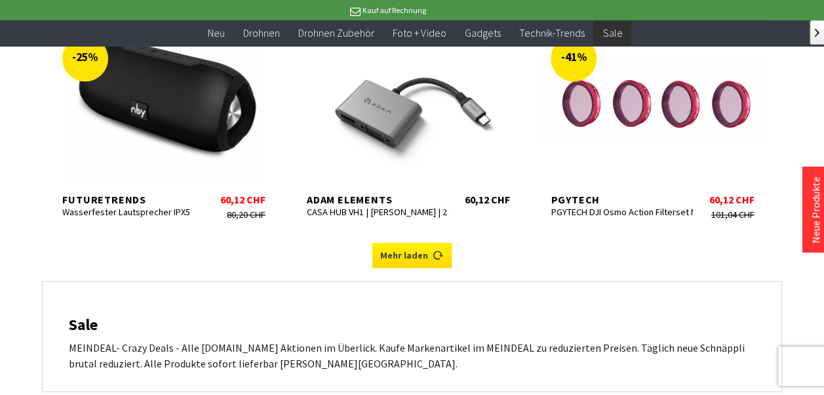
click at [412, 268] on link "Mehr laden" at bounding box center [411, 255] width 79 height 25
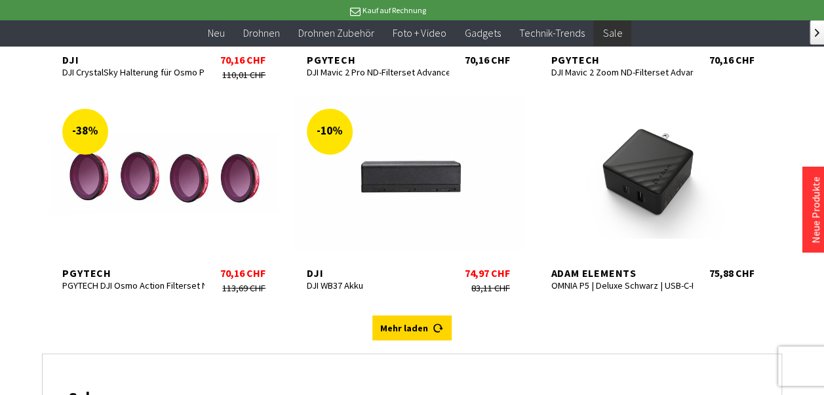
scroll to position [16591, 0]
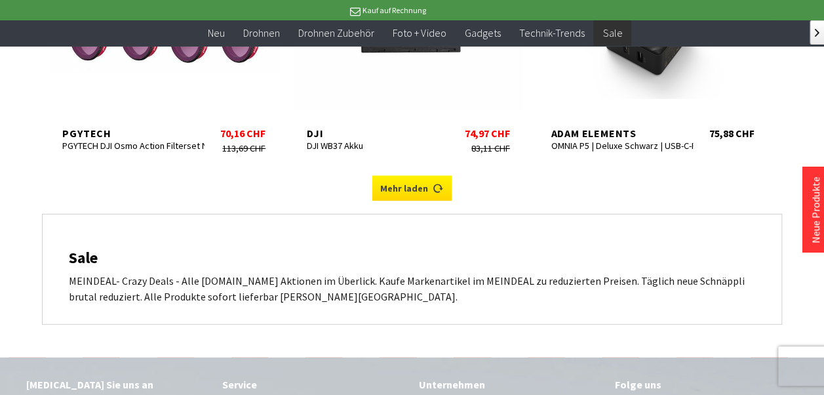
click at [390, 201] on link "Mehr laden" at bounding box center [411, 188] width 79 height 25
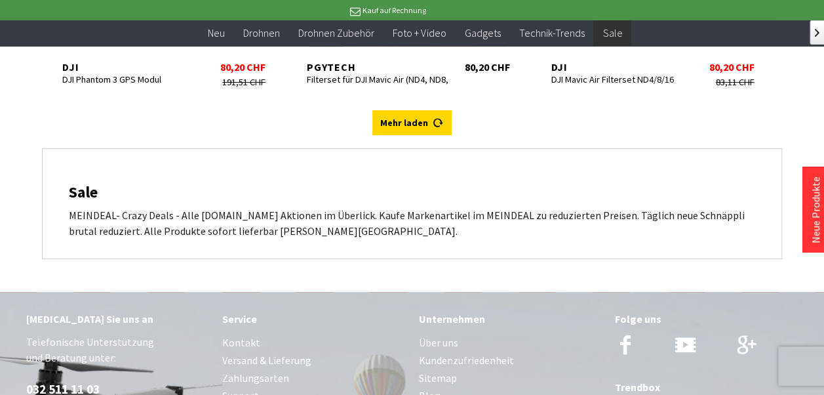
scroll to position [17509, 0]
click at [415, 134] on link "Mehr laden" at bounding box center [411, 122] width 79 height 25
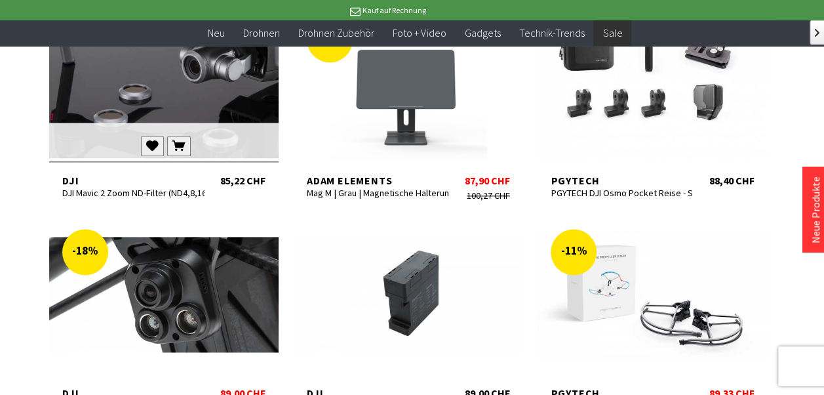
scroll to position [18230, 0]
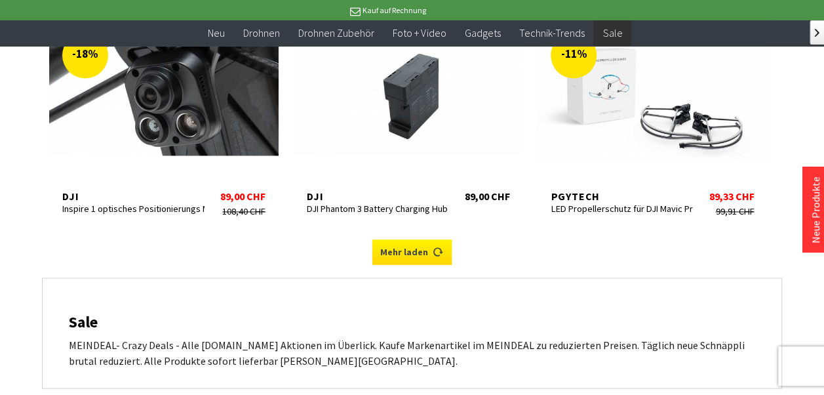
click at [376, 264] on link "Mehr laden" at bounding box center [411, 251] width 79 height 25
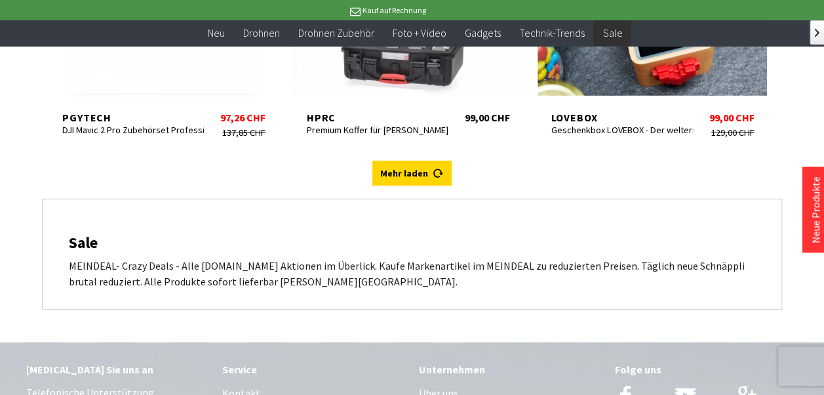
scroll to position [19214, 0]
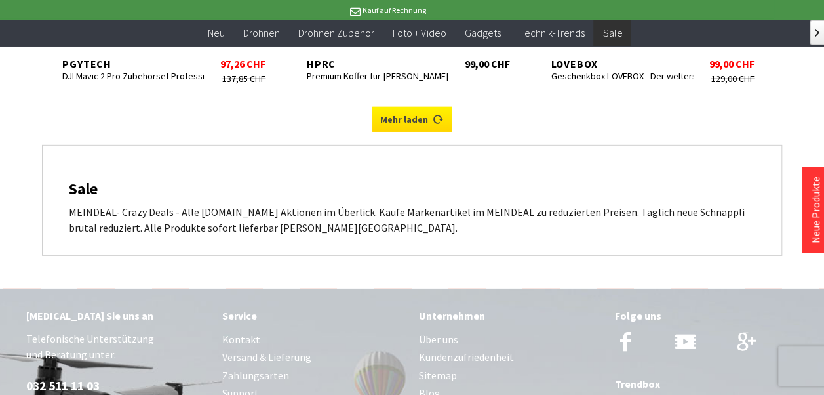
click at [417, 132] on link "Mehr laden" at bounding box center [411, 119] width 79 height 25
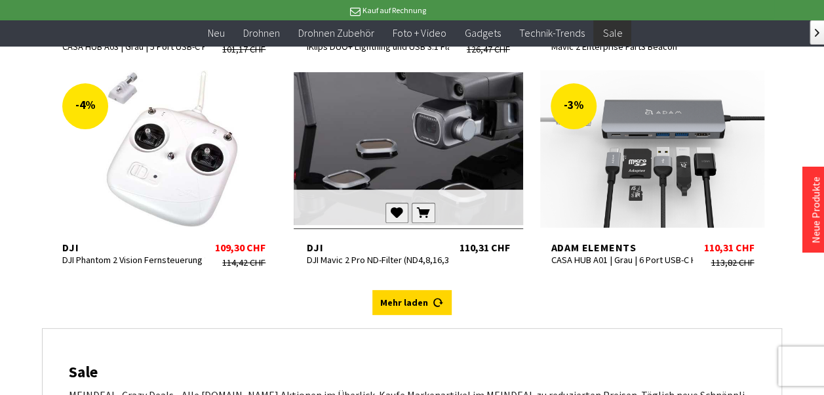
scroll to position [19935, 0]
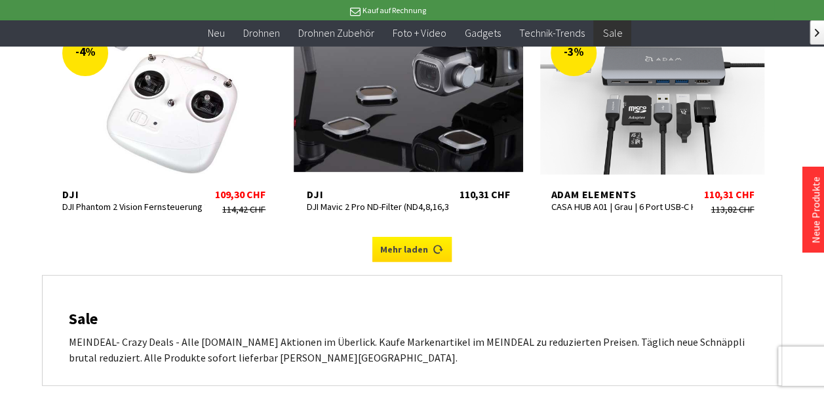
click at [384, 262] on link "Mehr laden" at bounding box center [411, 249] width 79 height 25
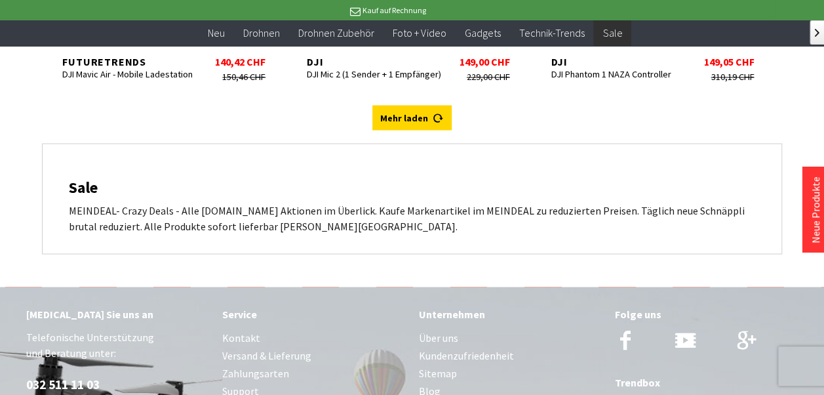
scroll to position [20853, 0]
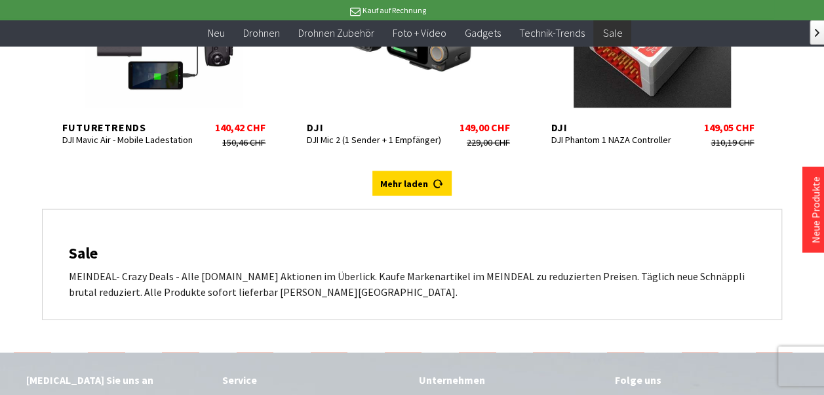
click at [433, 183] on icon at bounding box center [438, 177] width 10 height 10
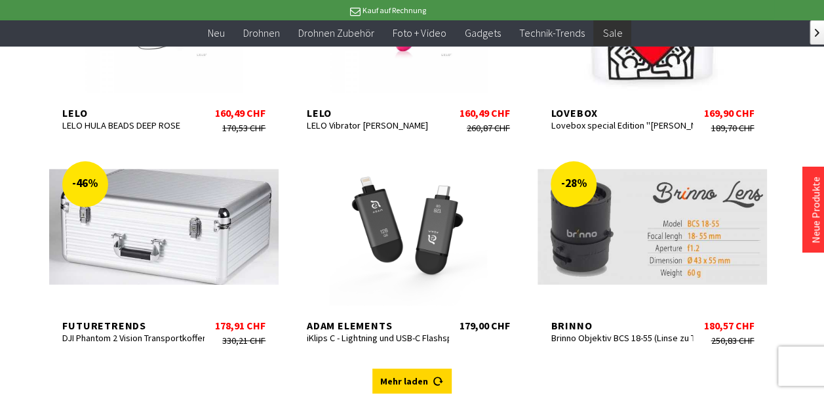
scroll to position [21706, 0]
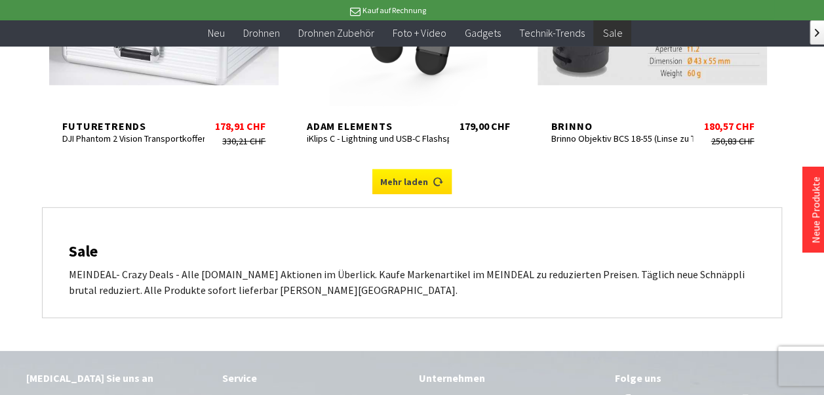
click at [415, 194] on link "Mehr laden" at bounding box center [411, 181] width 79 height 25
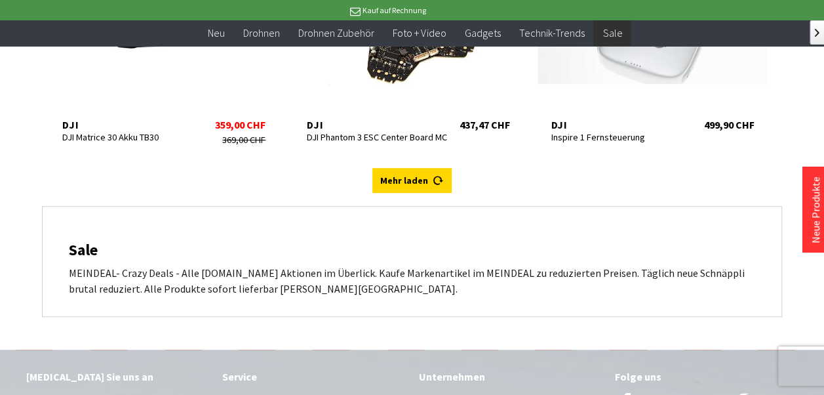
scroll to position [22493, 0]
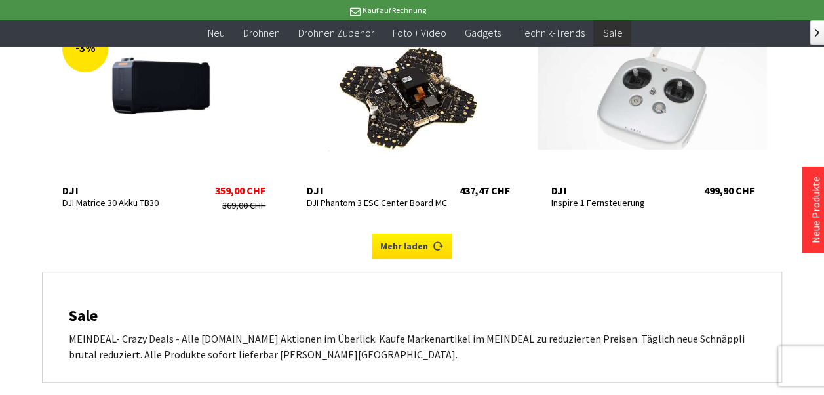
click at [422, 258] on link "Mehr laden" at bounding box center [411, 245] width 79 height 25
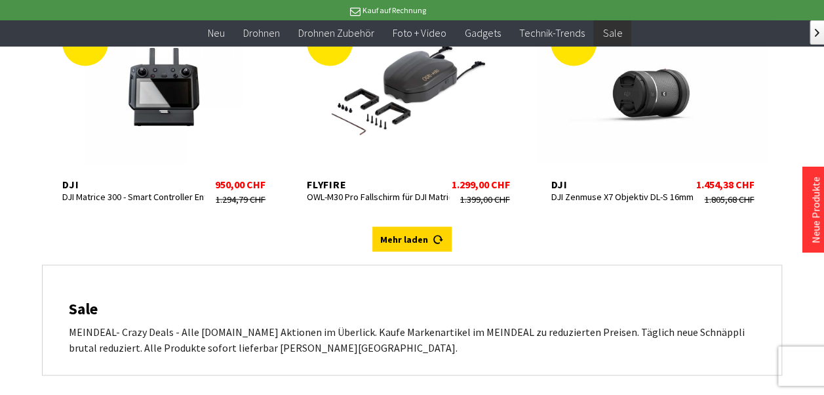
scroll to position [23411, 0]
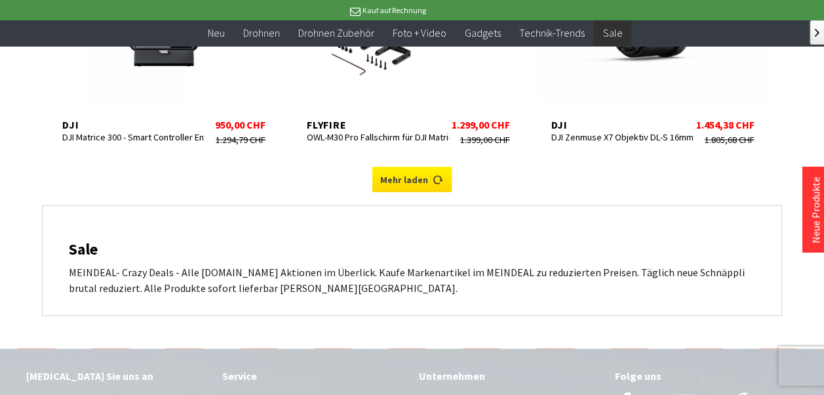
click at [409, 191] on link "Mehr laden" at bounding box center [411, 179] width 79 height 25
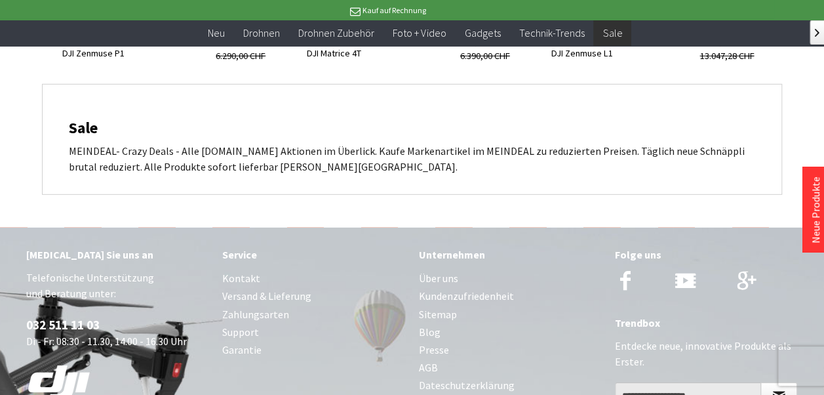
scroll to position [23804, 0]
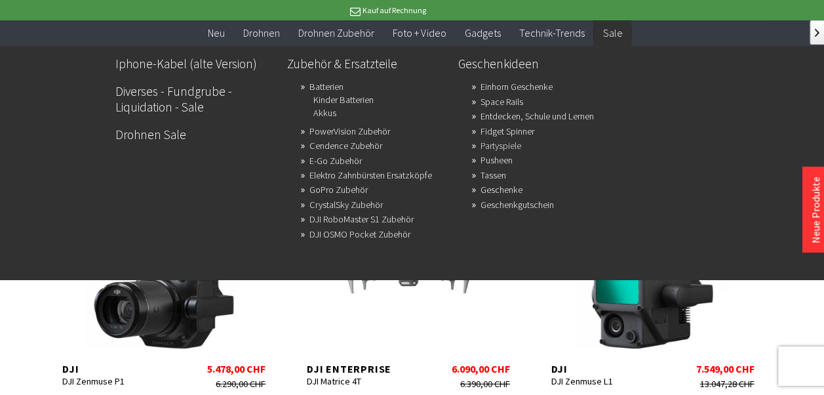
click at [498, 151] on link "Partyspiele" at bounding box center [501, 145] width 41 height 18
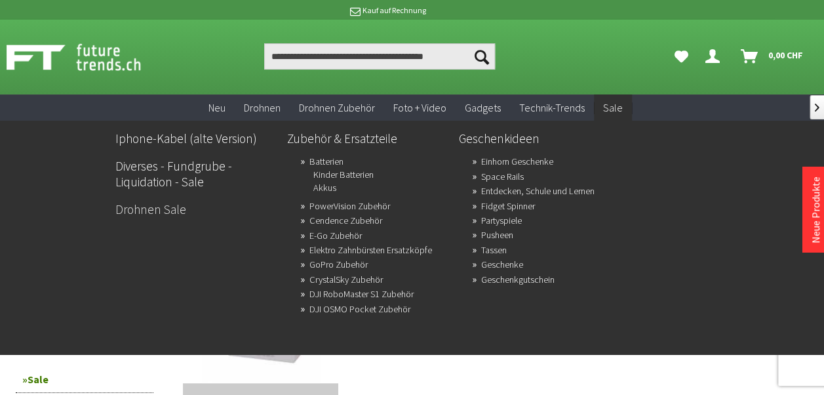
click at [180, 203] on link "Drohnen Sale" at bounding box center [195, 209] width 161 height 22
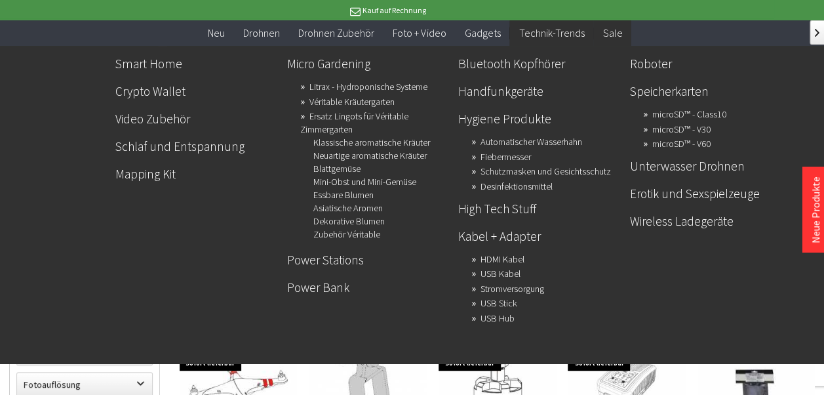
click at [563, 34] on span "Technik-Trends" at bounding box center [552, 32] width 66 height 13
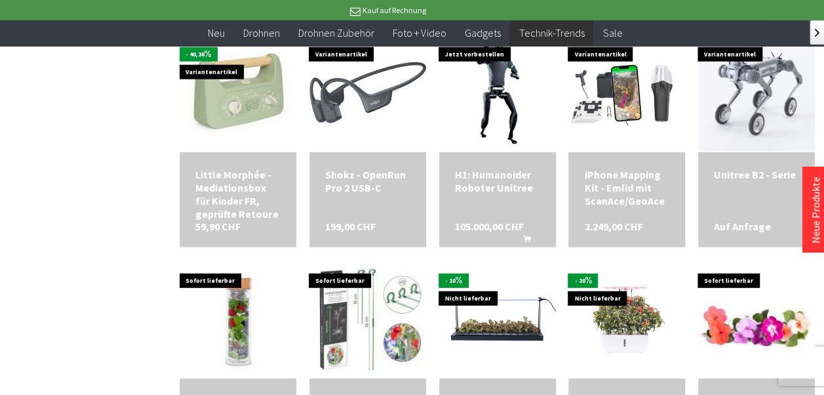
scroll to position [1771, 0]
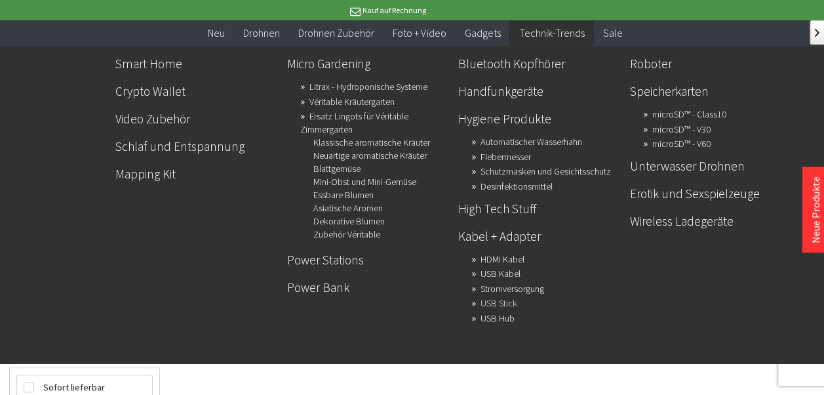
scroll to position [197, 0]
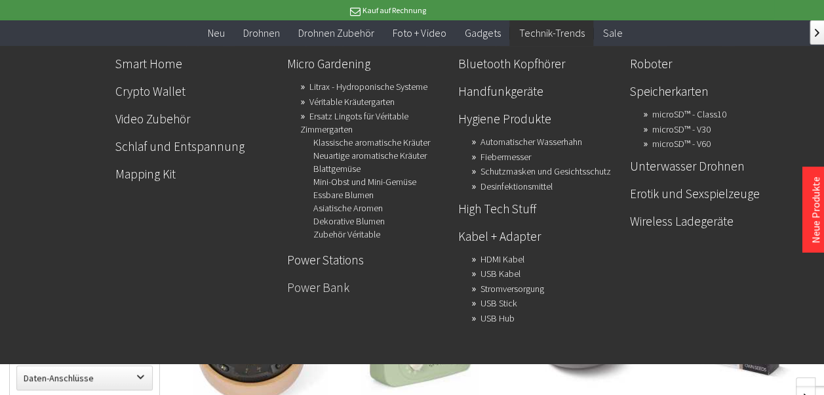
click at [327, 293] on link "Power Bank" at bounding box center [367, 287] width 161 height 22
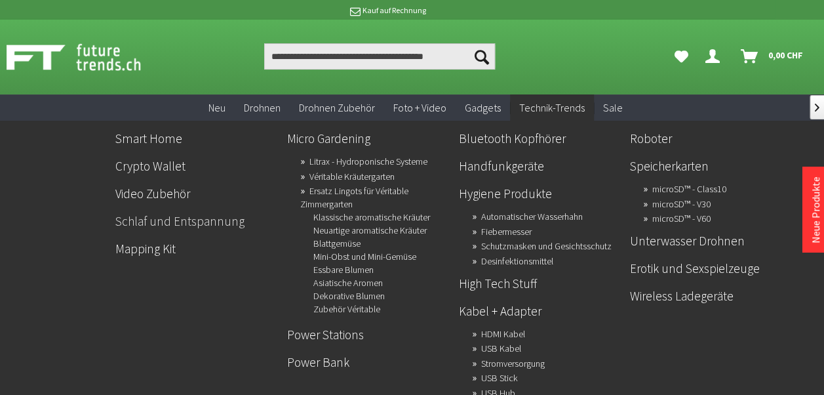
click at [162, 220] on link "Schlaf und Entspannung" at bounding box center [195, 221] width 161 height 22
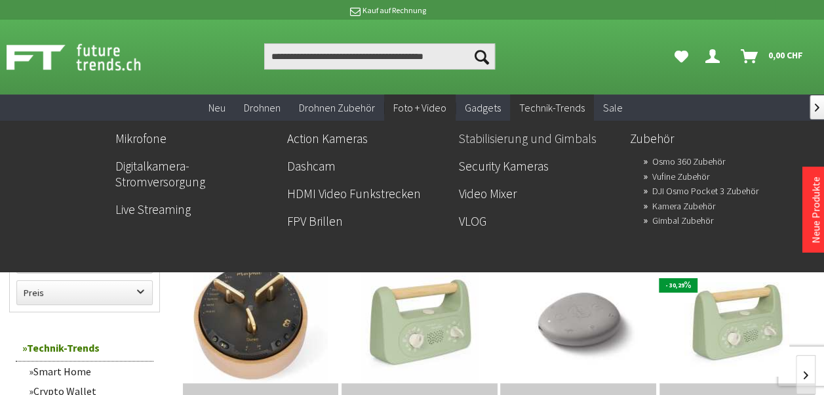
click at [500, 142] on link "Stabilisierung und Gimbals" at bounding box center [538, 138] width 161 height 22
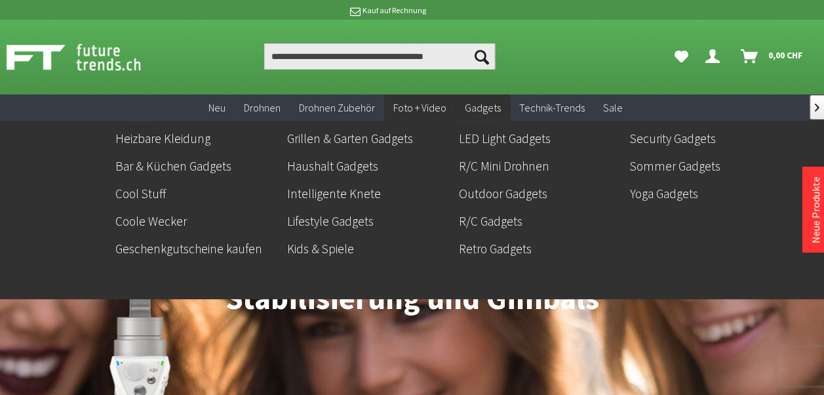
click at [466, 106] on link "Gadgets" at bounding box center [483, 107] width 54 height 27
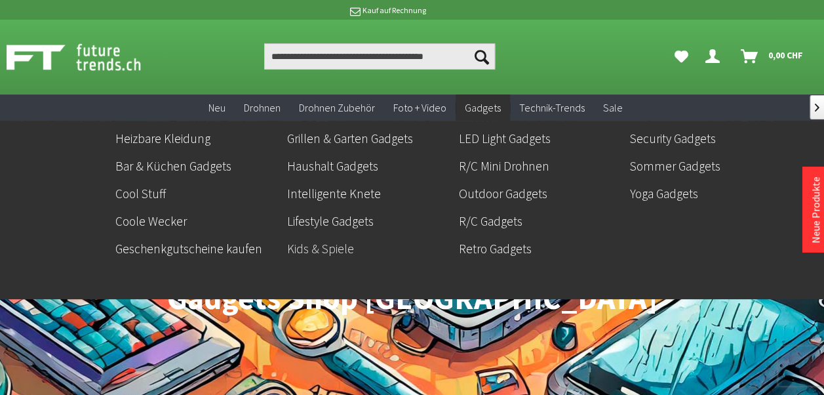
click at [313, 245] on link "Kids & Spiele" at bounding box center [367, 248] width 161 height 22
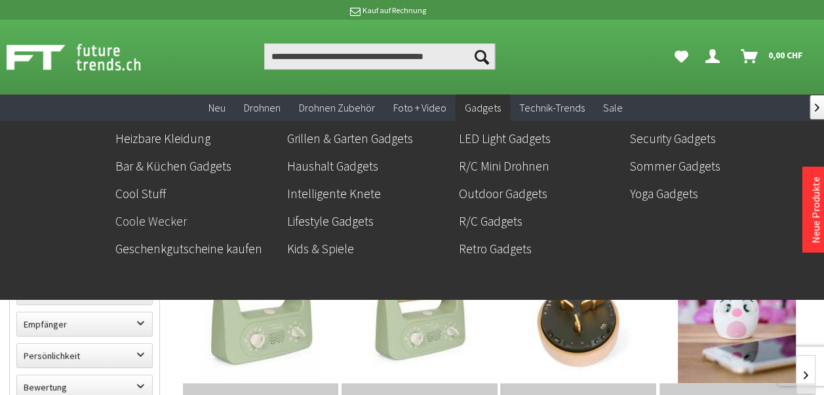
click at [151, 220] on link "Coole Wecker" at bounding box center [195, 221] width 161 height 22
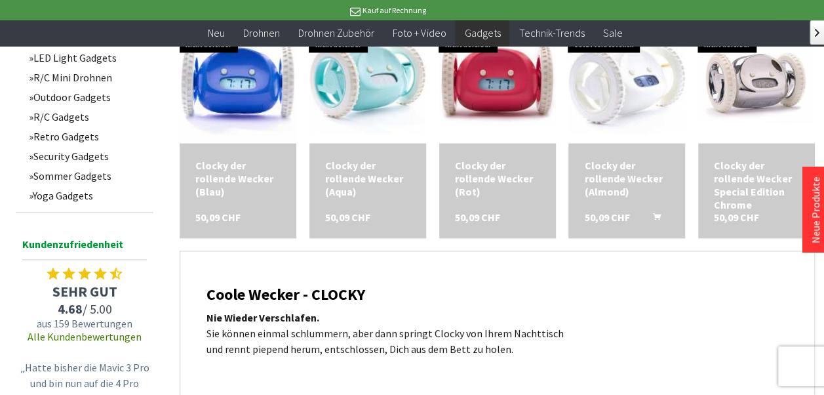
scroll to position [590, 0]
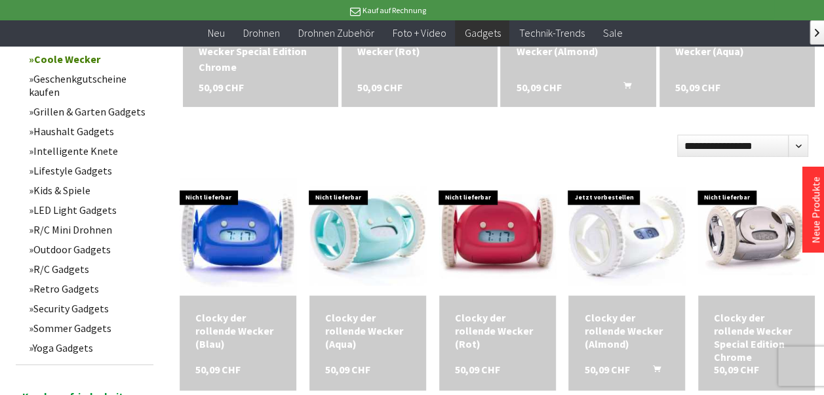
click at [818, 182] on link "Neue Produkte" at bounding box center [815, 209] width 13 height 67
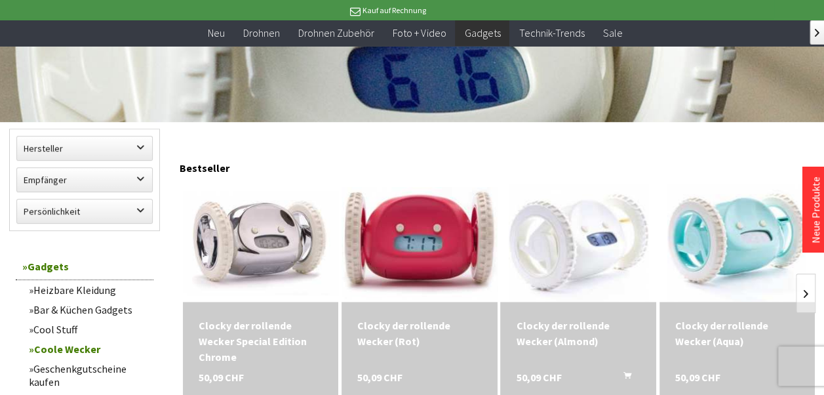
scroll to position [0, 0]
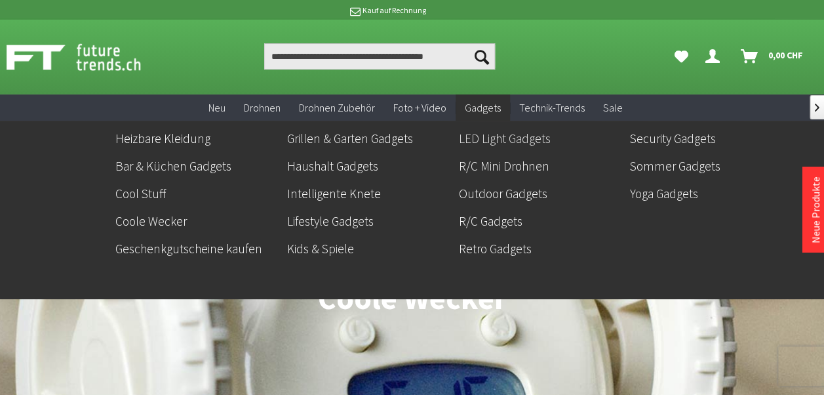
click at [523, 145] on link "LED Light Gadgets" at bounding box center [538, 138] width 161 height 22
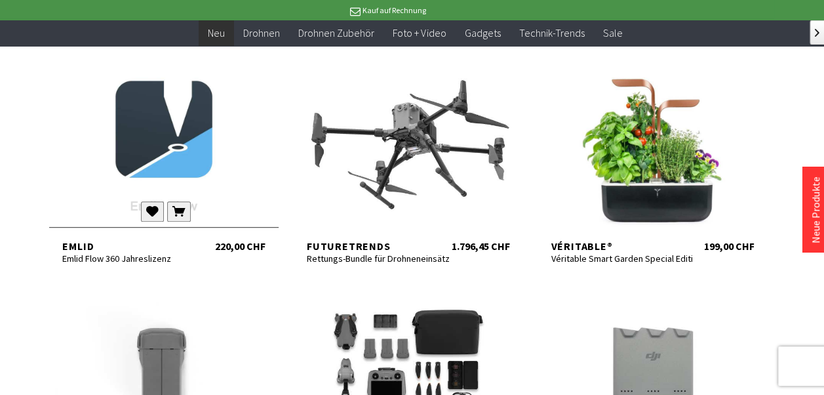
scroll to position [197, 0]
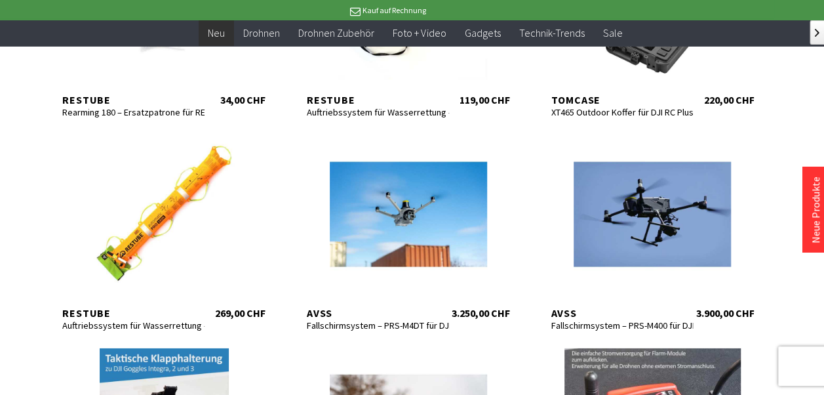
scroll to position [1246, 0]
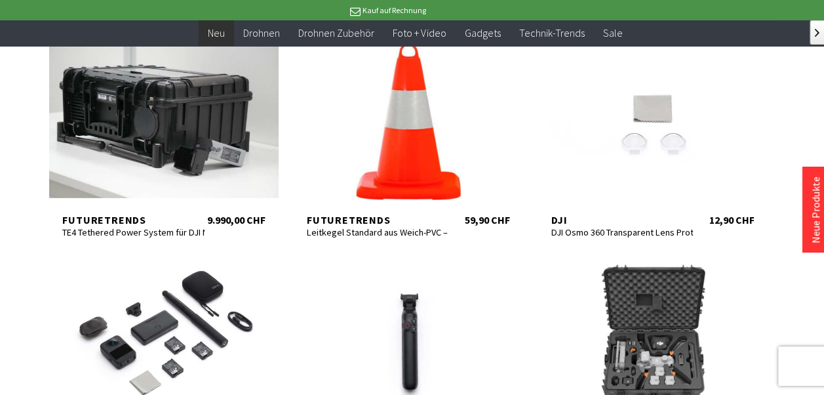
scroll to position [2033, 0]
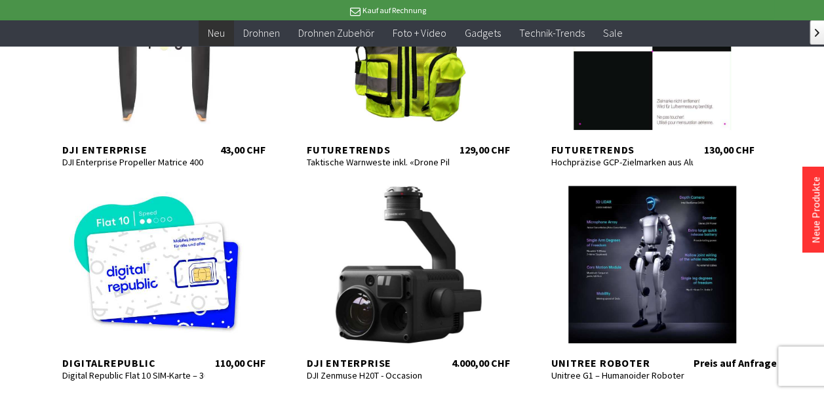
scroll to position [3213, 0]
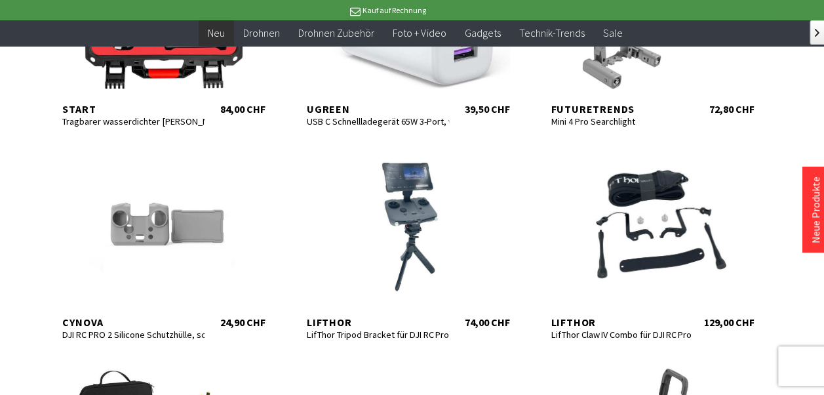
scroll to position [3869, 0]
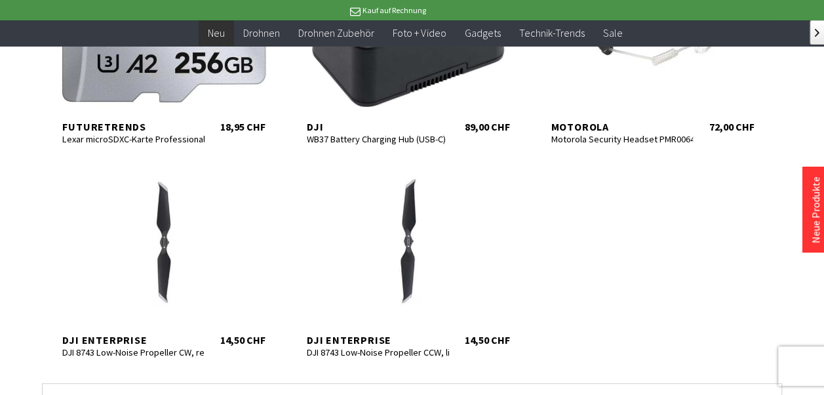
scroll to position [4853, 0]
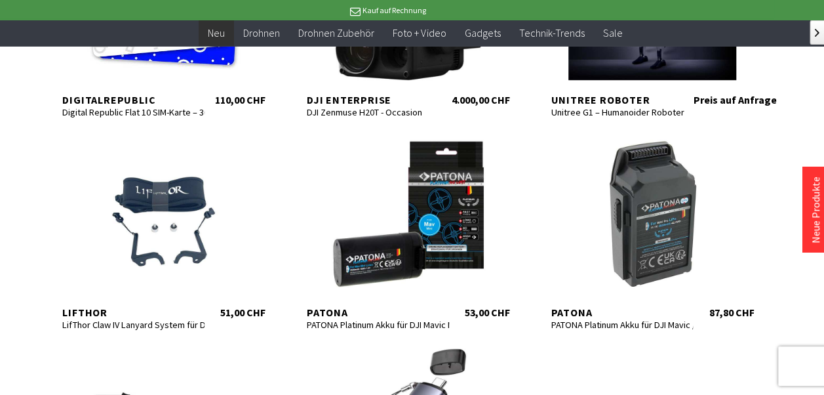
scroll to position [2885, 0]
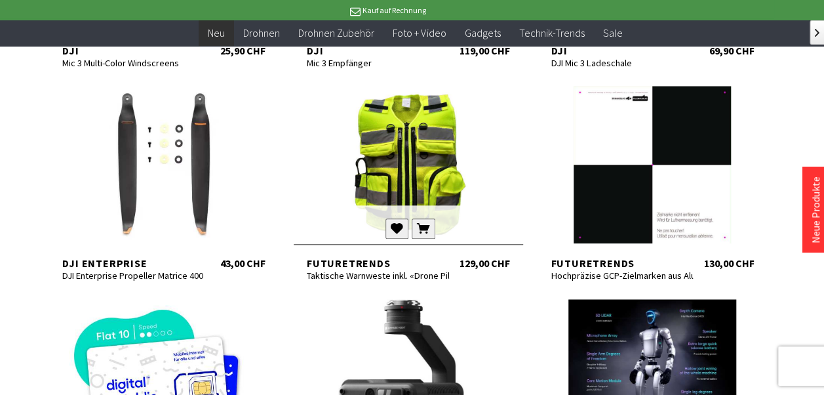
scroll to position [3017, 0]
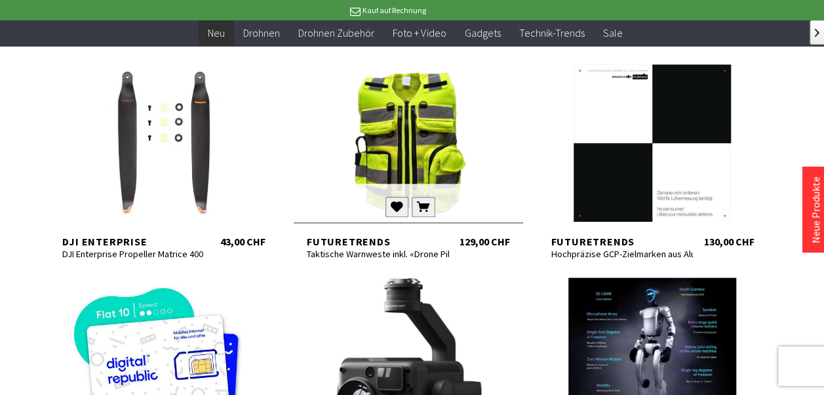
click at [455, 141] on div at bounding box center [409, 142] width 230 height 157
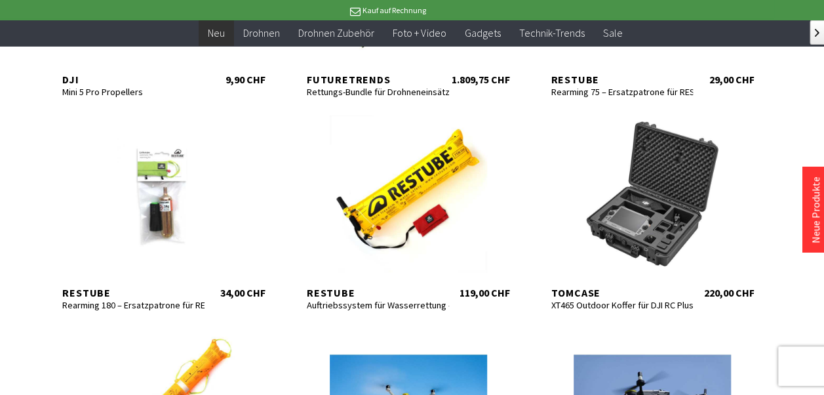
scroll to position [1049, 0]
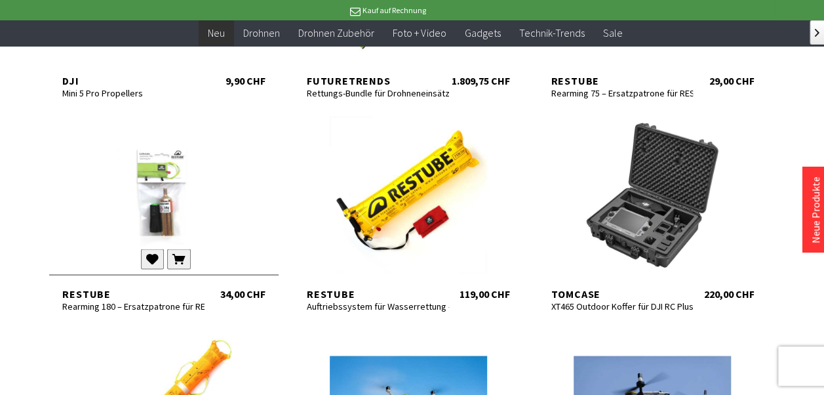
click at [150, 170] on div at bounding box center [164, 194] width 230 height 157
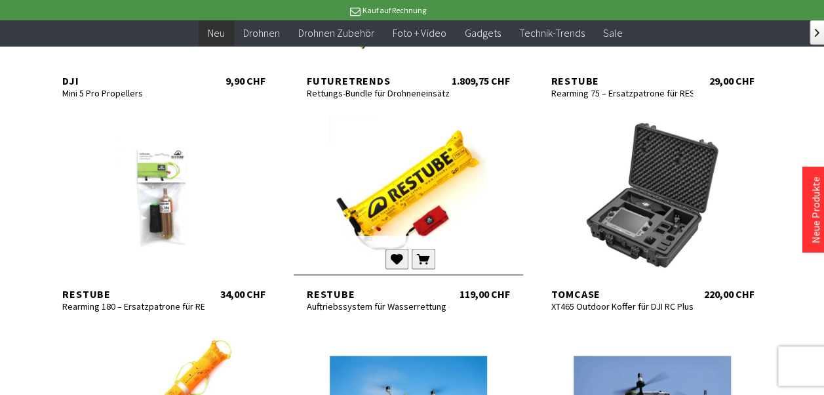
scroll to position [590, 0]
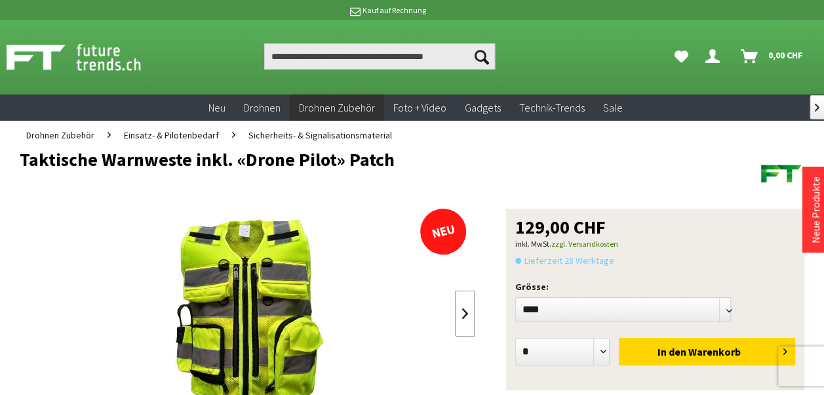
click at [470, 328] on link at bounding box center [465, 314] width 20 height 46
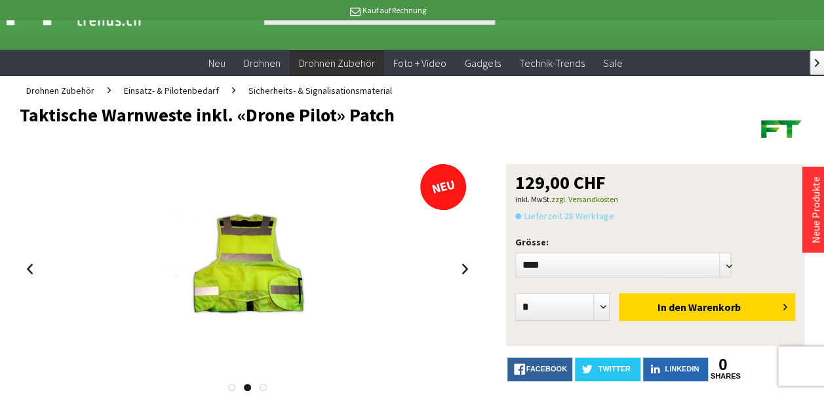
scroll to position [66, 0]
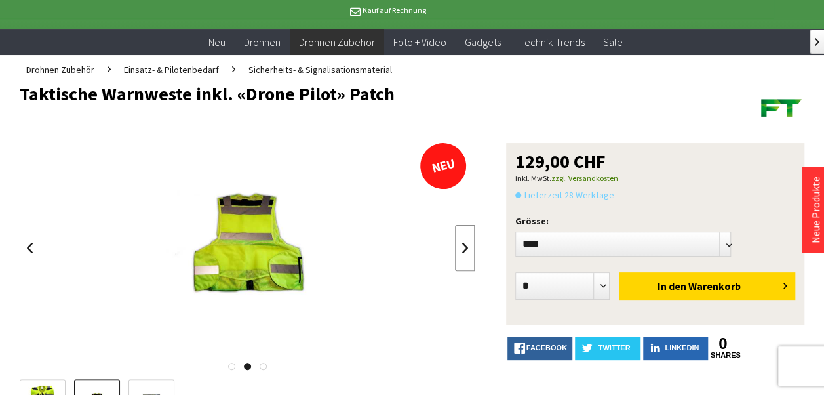
click at [455, 269] on link at bounding box center [465, 248] width 20 height 46
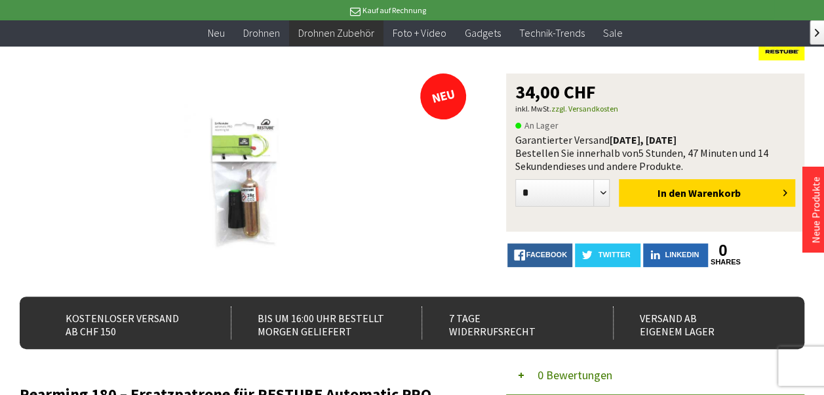
scroll to position [262, 0]
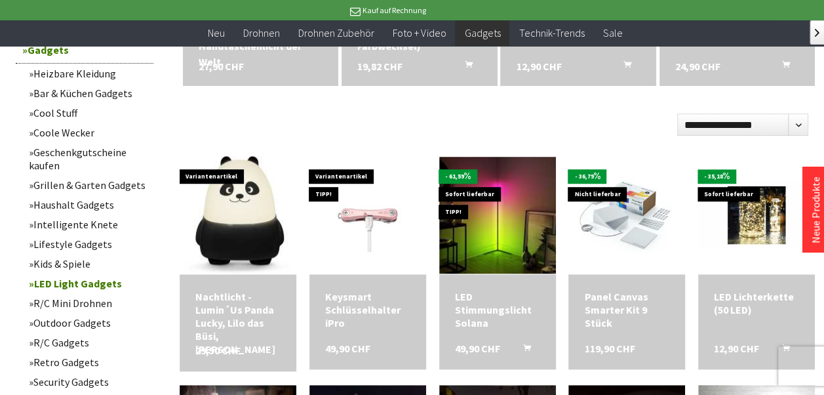
scroll to position [393, 0]
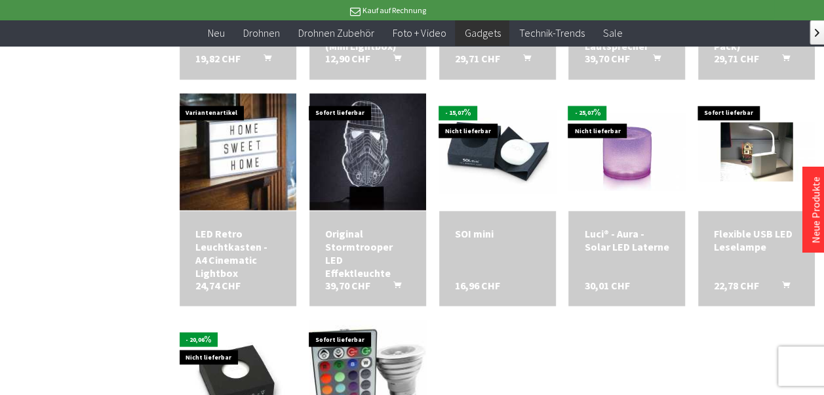
scroll to position [1115, 0]
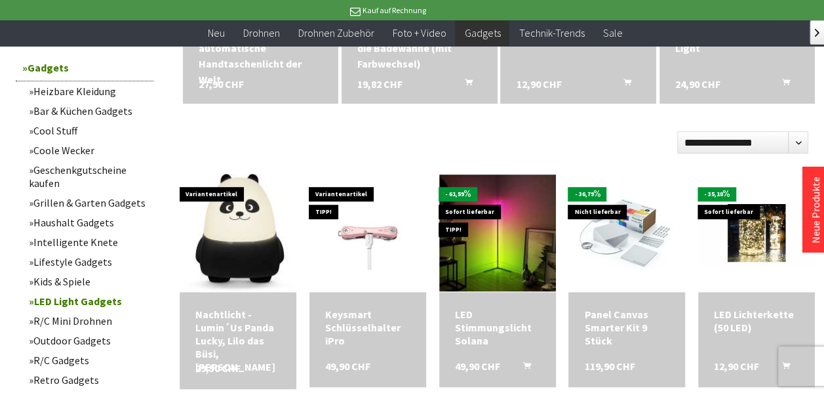
scroll to position [328, 0]
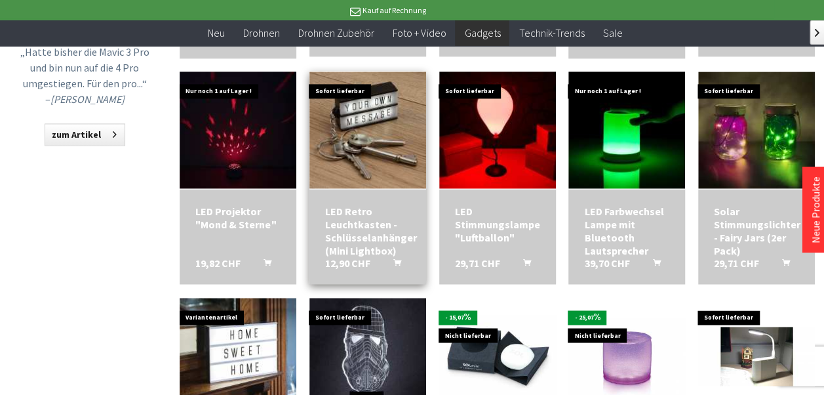
scroll to position [984, 0]
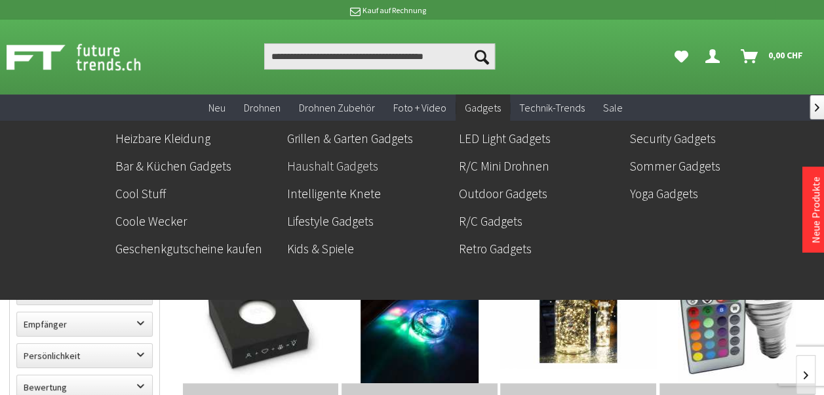
click at [355, 165] on link "Haushalt Gadgets" at bounding box center [367, 166] width 161 height 22
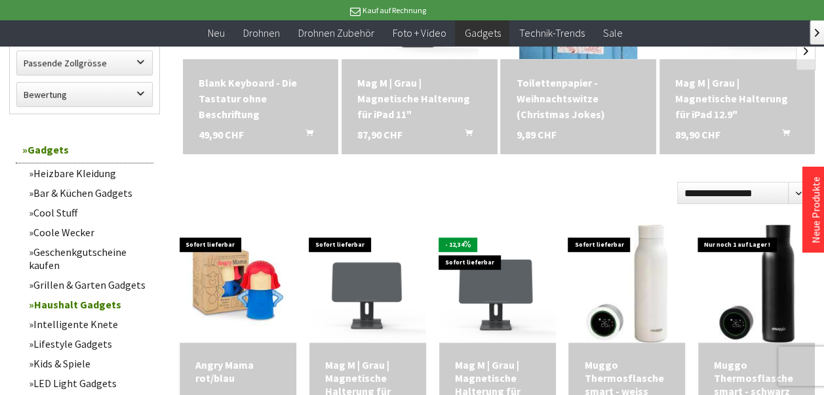
scroll to position [393, 0]
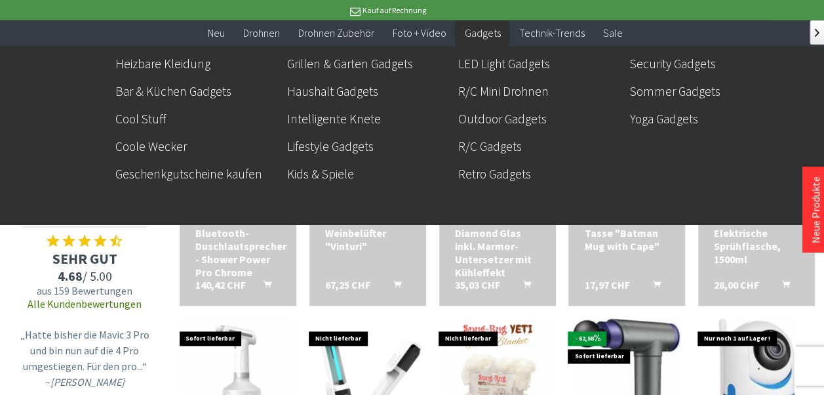
scroll to position [607, 0]
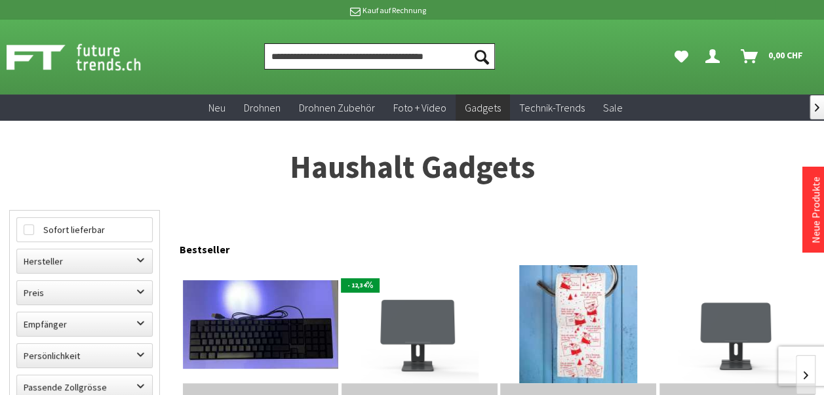
click at [359, 64] on input "Produkt, Marke, Kategorie, EAN, Artikelnummer…" at bounding box center [379, 56] width 231 height 26
type input "***"
click at [468, 43] on button "Suchen" at bounding box center [482, 56] width 28 height 26
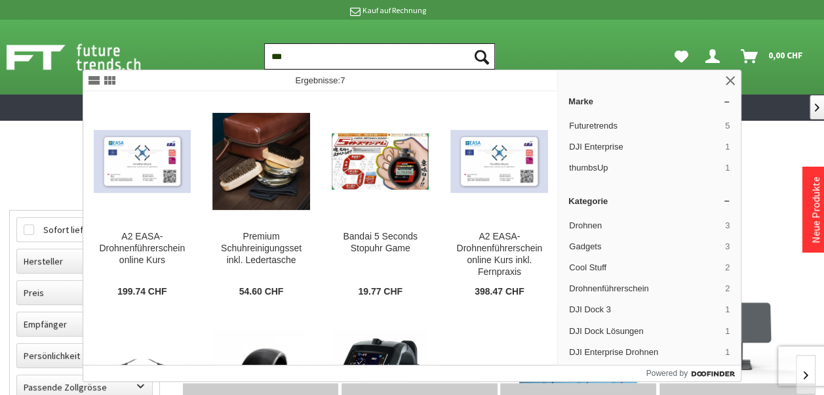
click at [298, 58] on input "***" at bounding box center [379, 56] width 231 height 26
drag, startPoint x: 298, startPoint y: 55, endPoint x: 219, endPoint y: 56, distance: 78.7
click at [219, 56] on div "Suchen *** Suchen Dein Konto Menü schließen Dein Konto Anmelden oder registrier…" at bounding box center [412, 57] width 824 height 75
click at [322, 50] on input "Produkt, Marke, Kategorie, EAN, Artikelnummer…" at bounding box center [379, 56] width 231 height 26
type input "*****"
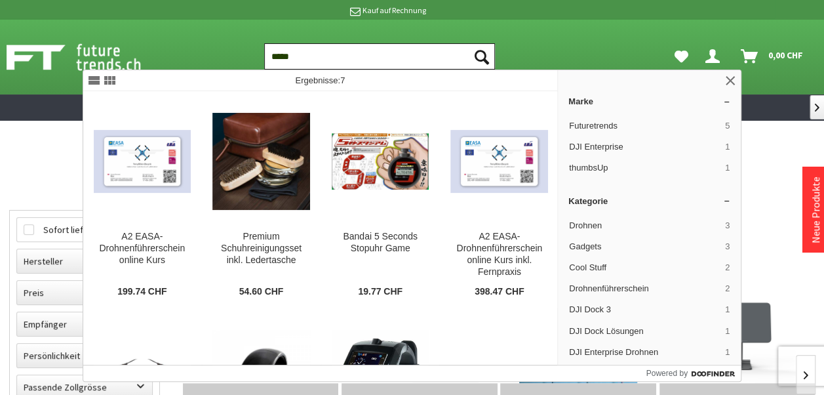
click at [468, 43] on button "Suchen" at bounding box center [482, 56] width 28 height 26
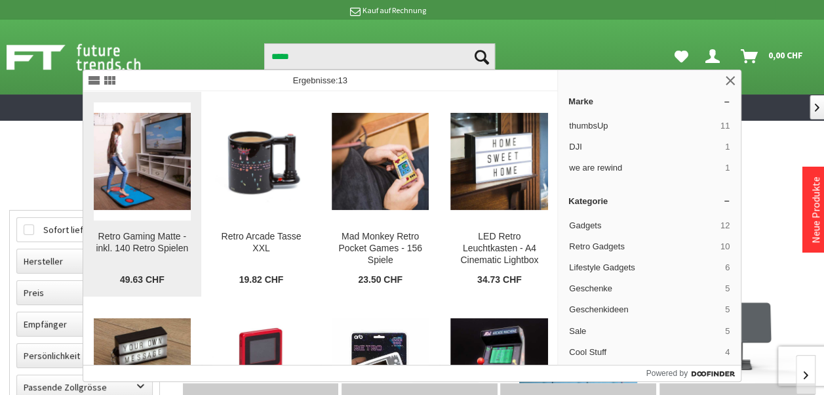
click at [182, 174] on img at bounding box center [143, 162] width 98 height 98
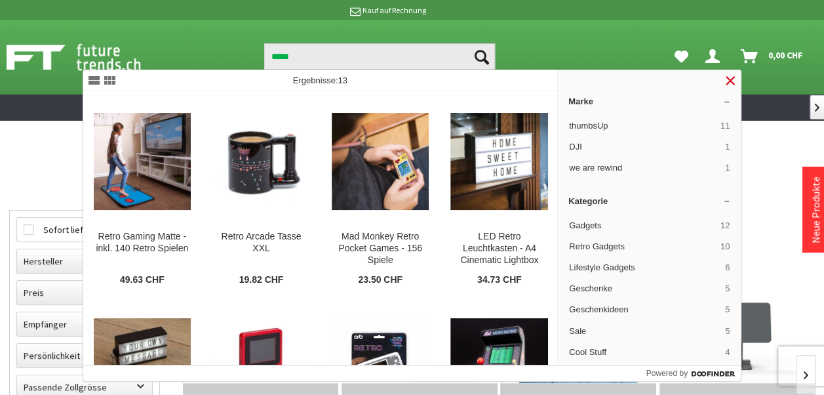
click at [729, 75] on link at bounding box center [731, 81] width 16 height 16
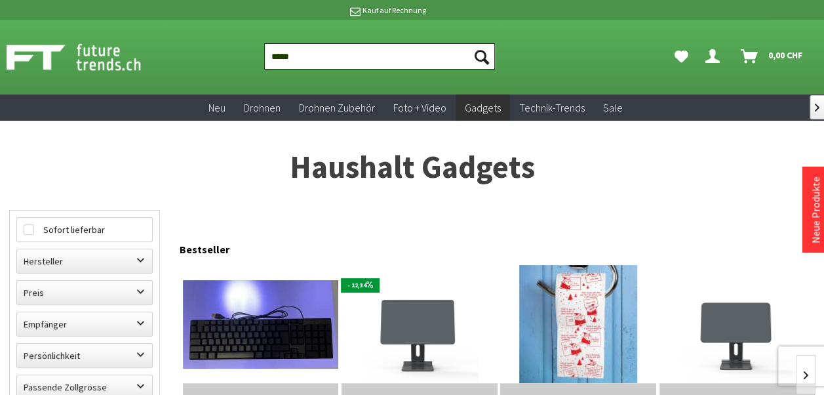
click at [188, 67] on div "Suchen ***** Suchen Dein Konto Menü schließen Dein Konto Anmelden oder registri…" at bounding box center [412, 57] width 824 height 75
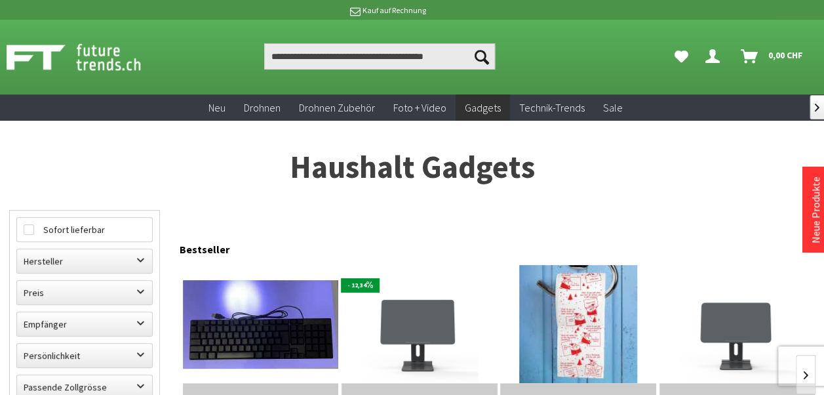
click at [229, 50] on div at bounding box center [123, 57] width 247 height 33
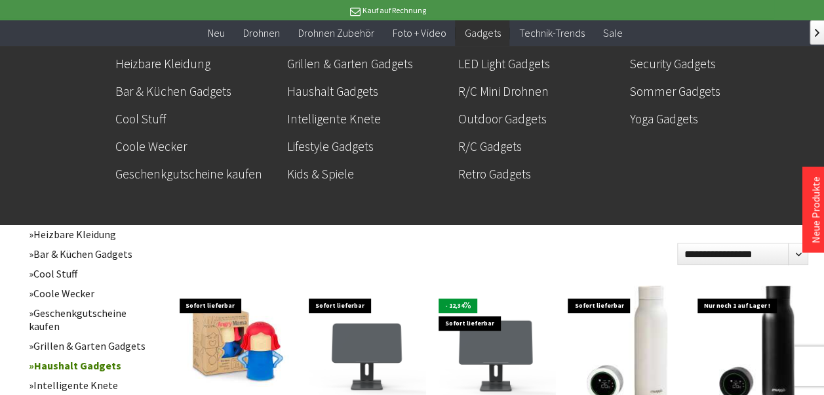
scroll to position [262, 0]
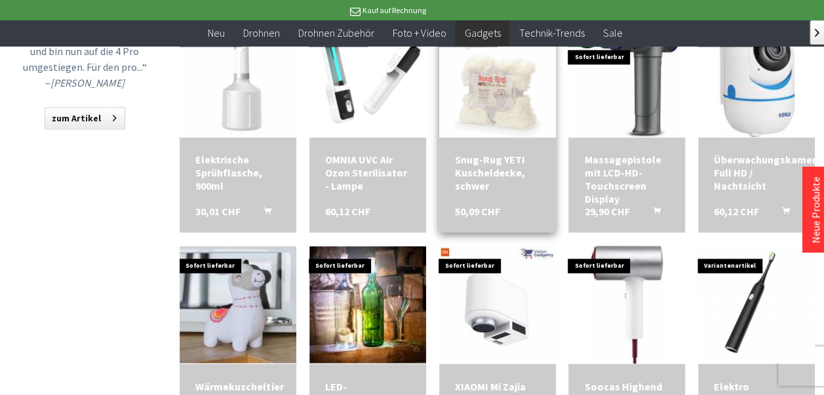
scroll to position [984, 0]
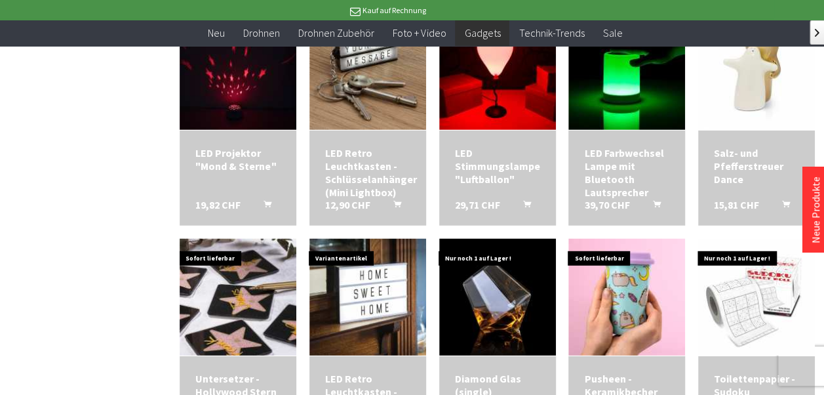
scroll to position [1705, 0]
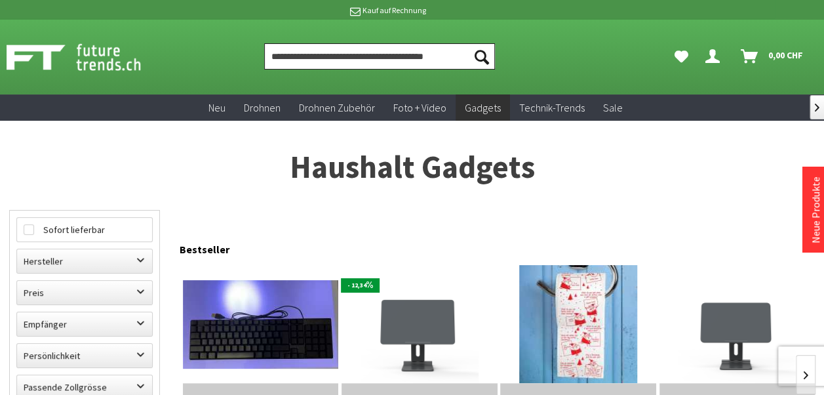
click at [290, 54] on input "Produkt, Marke, Kategorie, EAN, Artikelnummer…" at bounding box center [379, 56] width 231 height 26
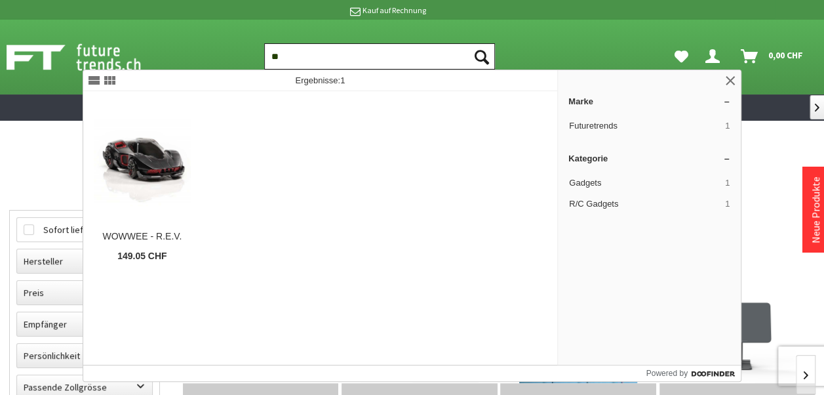
type input "*"
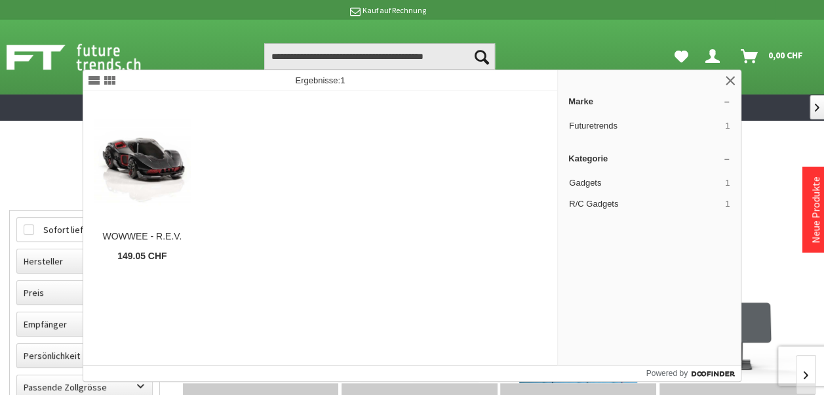
click at [209, 41] on div at bounding box center [123, 57] width 247 height 33
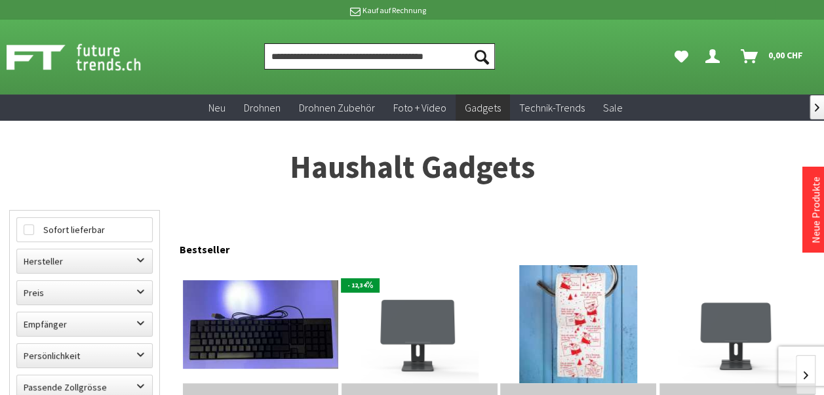
click at [387, 61] on input "Produkt, Marke, Kategorie, EAN, Artikelnummer…" at bounding box center [379, 56] width 231 height 26
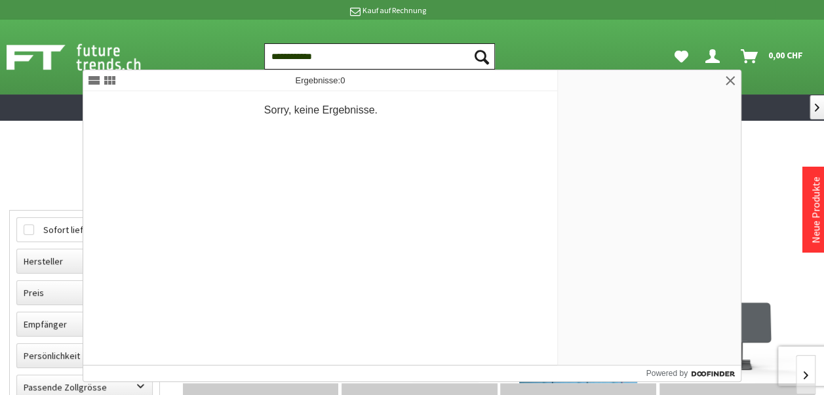
type input "**********"
click at [468, 43] on button "Suchen" at bounding box center [482, 56] width 28 height 26
drag, startPoint x: 369, startPoint y: 62, endPoint x: 254, endPoint y: 49, distance: 114.9
click at [254, 49] on ul "**********" at bounding box center [535, 56] width 577 height 26
click at [468, 43] on button "Suchen" at bounding box center [482, 56] width 28 height 26
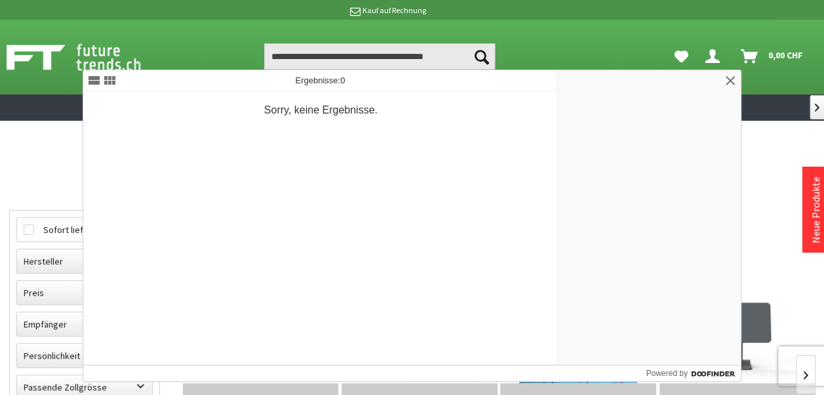
click at [230, 30] on div "Suchen Suchen Dein Konto Menü schließen Dein Konto Anmelden oder registrieren Ü…" at bounding box center [412, 57] width 824 height 75
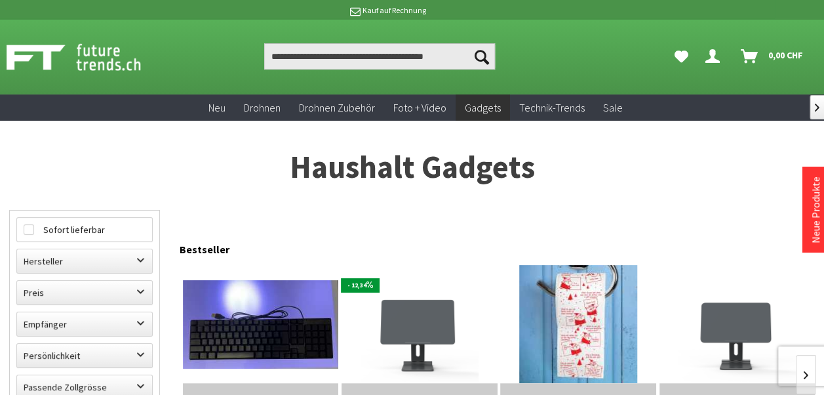
click at [167, 10] on p "Hotline 032 511 11 03" at bounding box center [387, 9] width 775 height 18
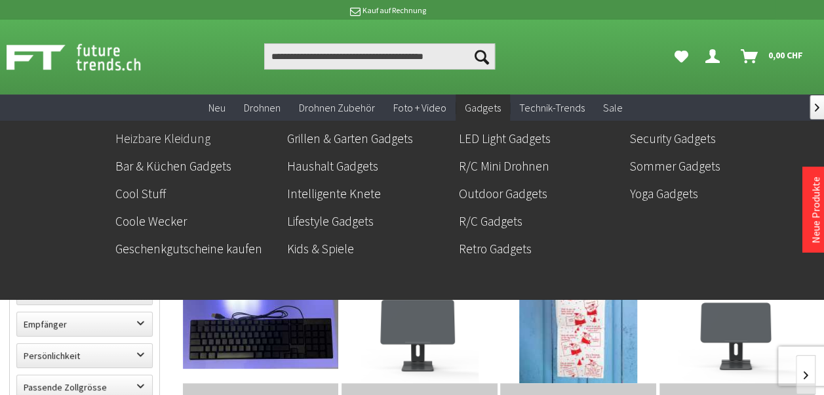
click at [156, 142] on link "Heizbare Kleidung" at bounding box center [195, 138] width 161 height 22
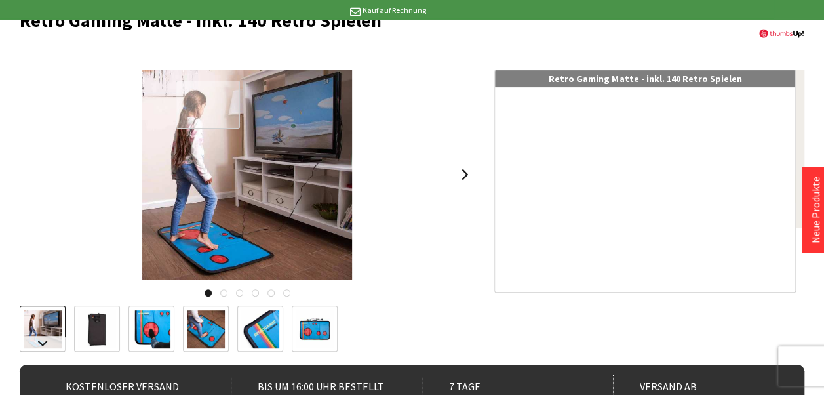
scroll to position [66, 0]
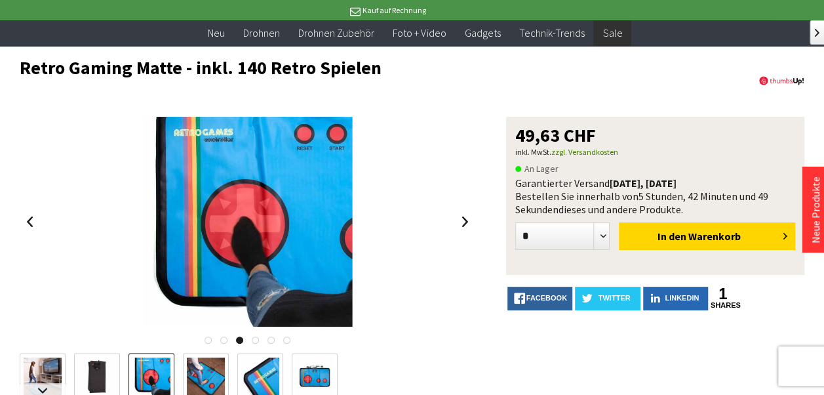
scroll to position [197, 0]
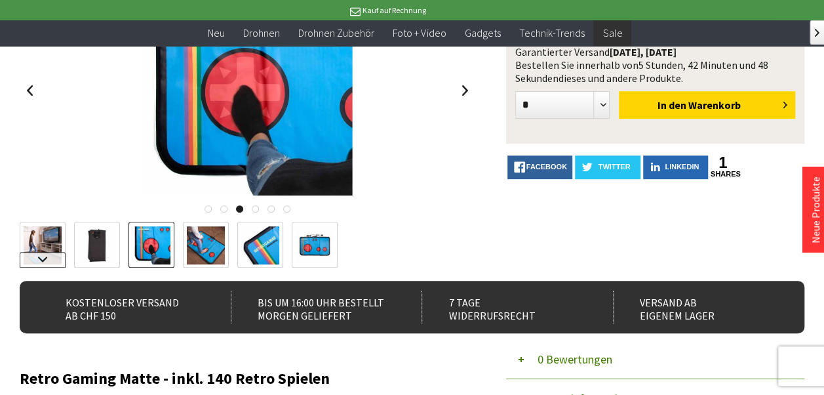
click at [50, 252] on link at bounding box center [43, 260] width 46 height 16
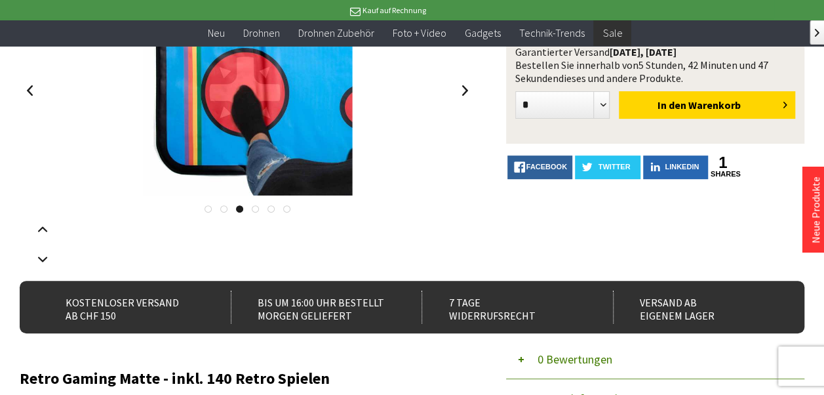
click at [241, 144] on img at bounding box center [260, 140] width 38 height 38
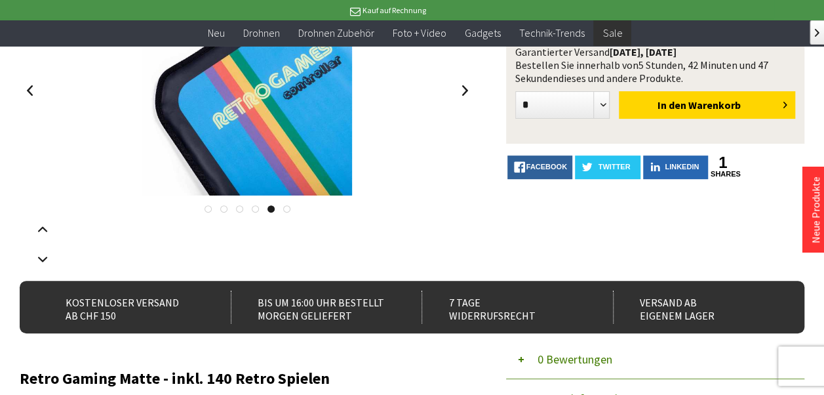
click at [187, 121] on img at bounding box center [206, 140] width 38 height 38
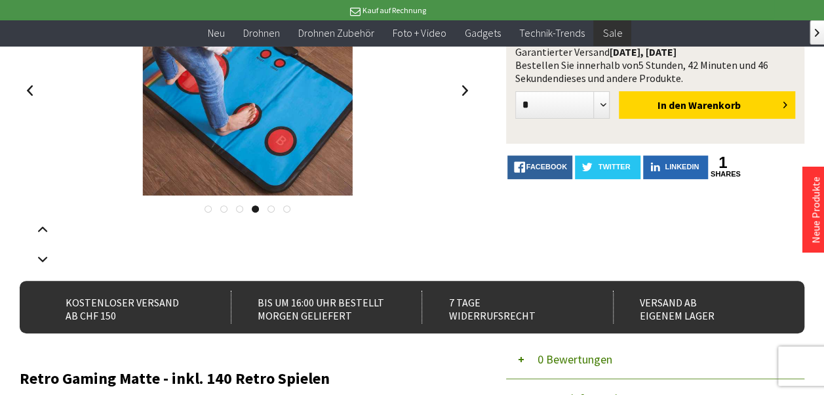
scroll to position [0, 0]
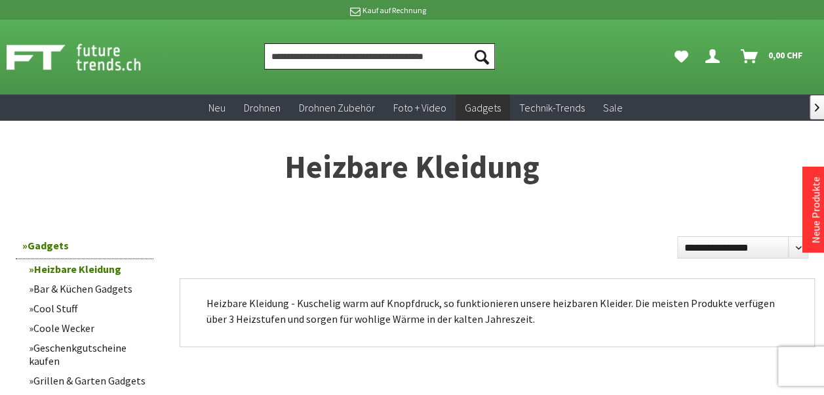
click at [315, 54] on input "Produkt, Marke, Kategorie, EAN, Artikelnummer…" at bounding box center [379, 56] width 231 height 26
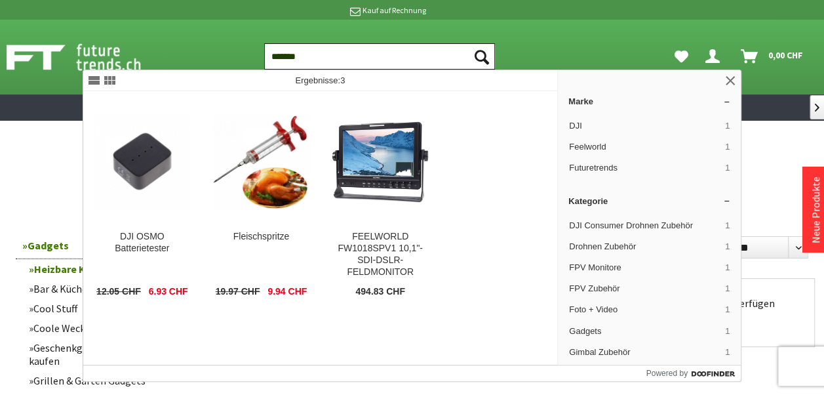
type input "*******"
click at [468, 43] on button "Suchen" at bounding box center [482, 56] width 28 height 26
drag, startPoint x: 321, startPoint y: 64, endPoint x: 248, endPoint y: 56, distance: 73.9
click at [248, 56] on ul "Suchen ******* Suchen Dein Konto Menü schließen Dein Konto Anmelden oder regist…" at bounding box center [535, 56] width 577 height 26
click at [468, 43] on button "Suchen" at bounding box center [482, 56] width 28 height 26
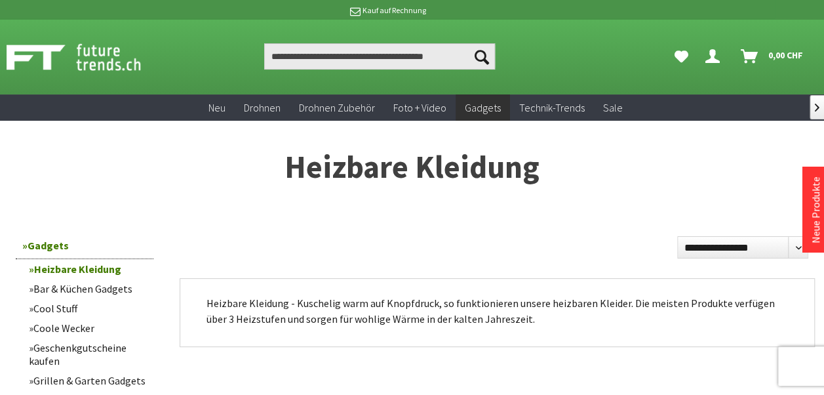
click at [203, 26] on div "Suchen Suchen Dein Konto Menü schließen Dein Konto Anmelden oder registrieren Ü…" at bounding box center [412, 57] width 824 height 75
click at [366, 46] on input "Produkt, Marke, Kategorie, EAN, Artikelnummer…" at bounding box center [379, 56] width 231 height 26
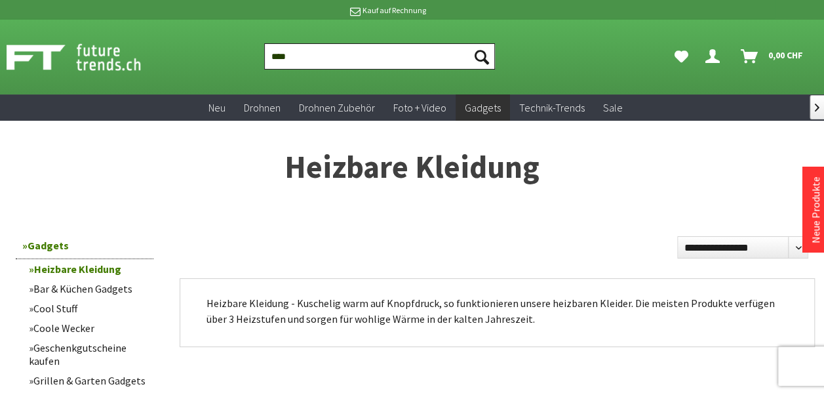
type input "****"
click at [468, 43] on button "Suchen" at bounding box center [482, 56] width 28 height 26
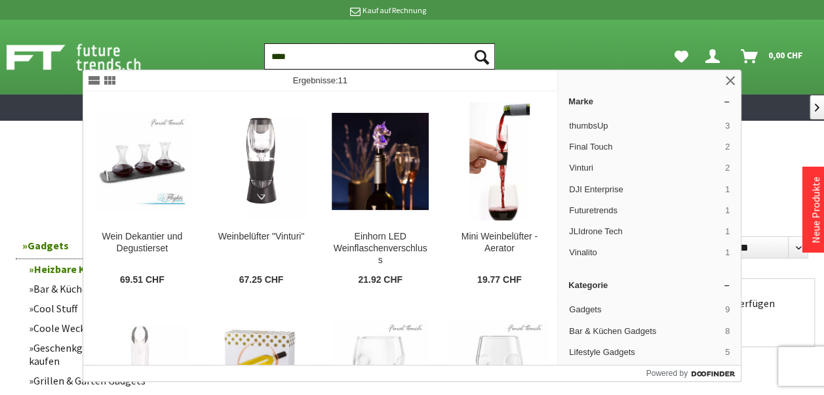
drag, startPoint x: 306, startPoint y: 58, endPoint x: 213, endPoint y: 62, distance: 92.6
click at [215, 60] on div "Suchen **** Suchen Dein Konto Menü schließen Dein Konto Anmelden oder registrie…" at bounding box center [412, 57] width 824 height 75
click at [325, 62] on input "Produkt, Marke, Kategorie, EAN, Artikelnummer…" at bounding box center [379, 56] width 231 height 26
click at [375, 63] on input "Produkt, Marke, Kategorie, EAN, Artikelnummer…" at bounding box center [379, 56] width 231 height 26
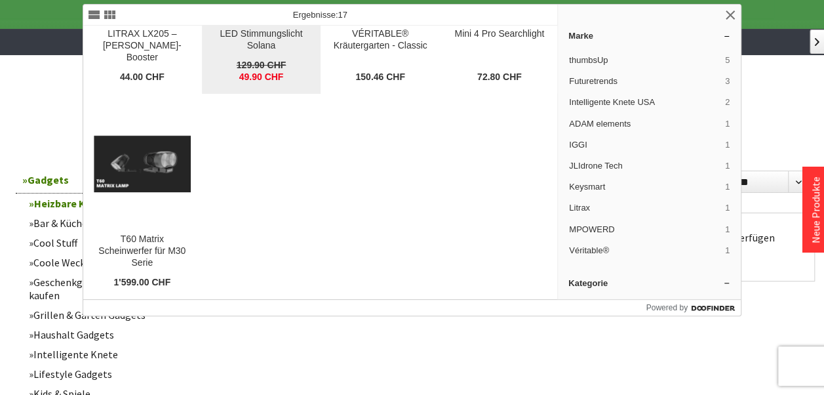
scroll to position [887, 0]
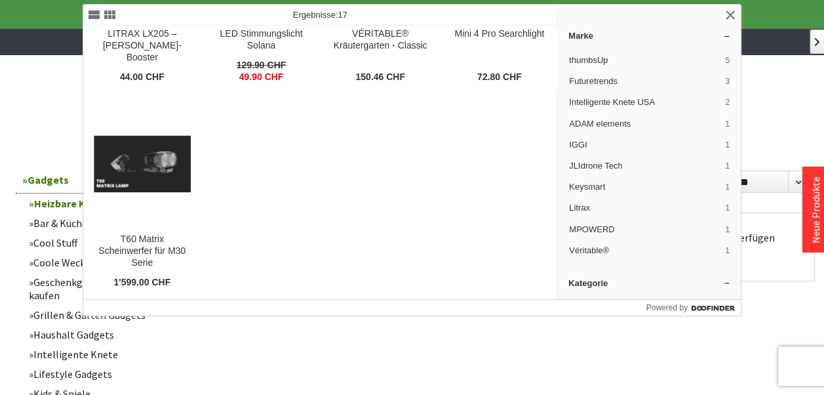
drag, startPoint x: 252, startPoint y: 354, endPoint x: 210, endPoint y: 374, distance: 47.2
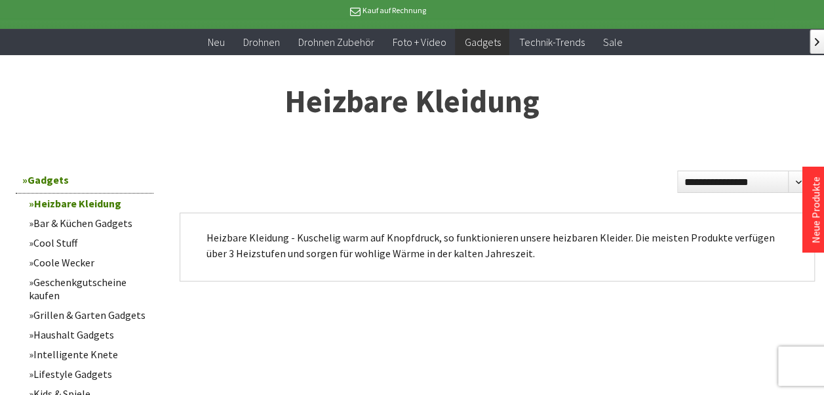
scroll to position [0, 0]
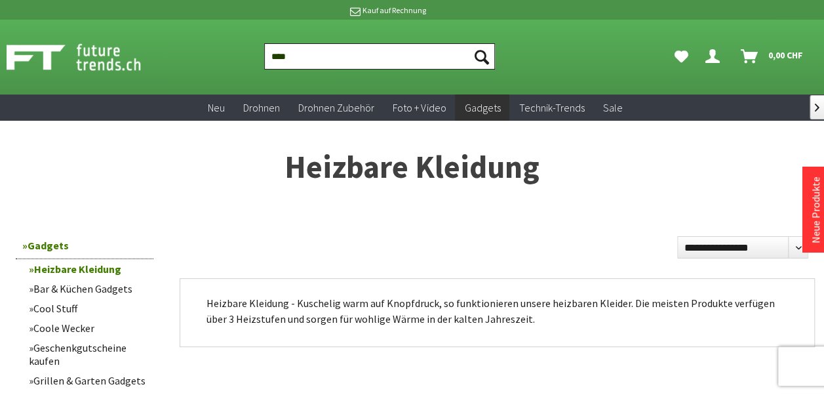
click at [423, 58] on input "****" at bounding box center [379, 56] width 231 height 26
type input "*"
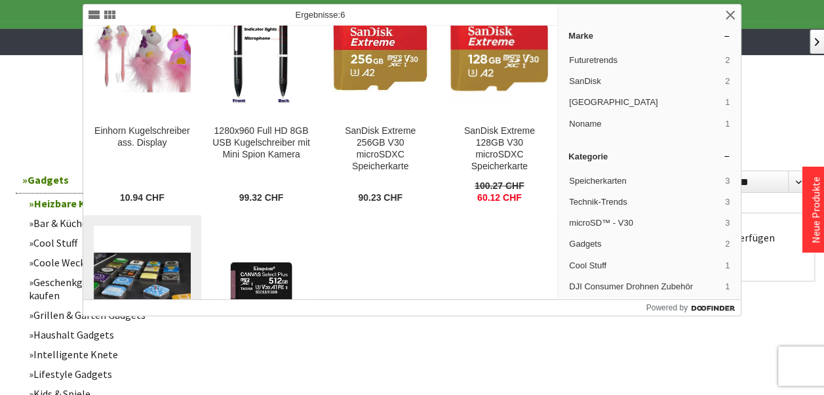
scroll to position [0, 0]
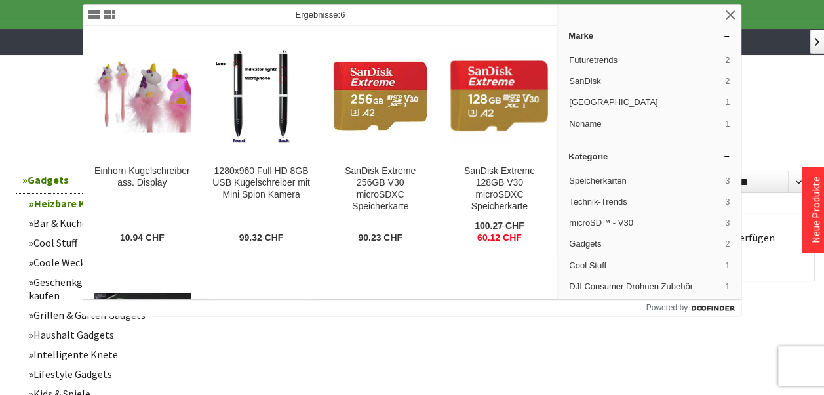
click at [55, 84] on nav "Gadgets Heizbare Kleidung" at bounding box center [412, 88] width 824 height 66
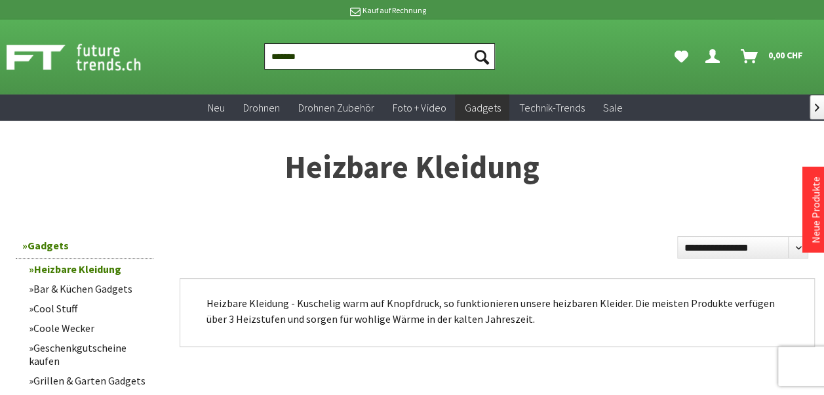
click at [388, 62] on input "*******" at bounding box center [379, 56] width 231 height 26
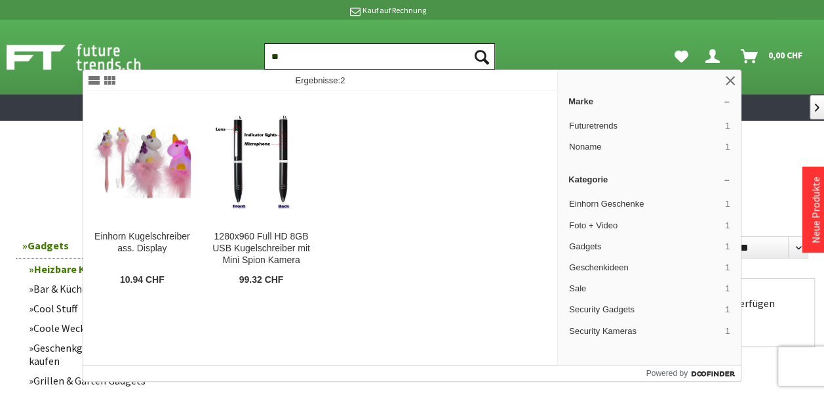
type input "*"
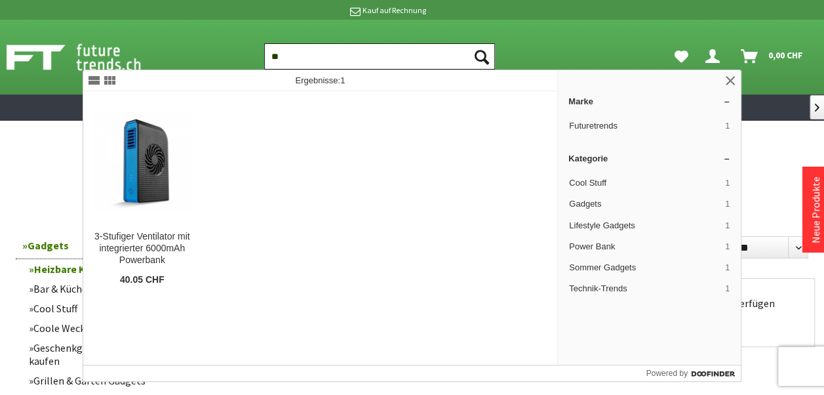
type input "*"
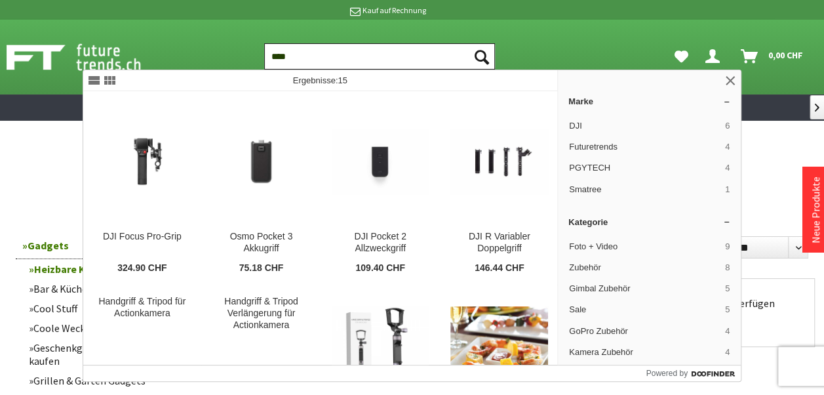
type input "*****"
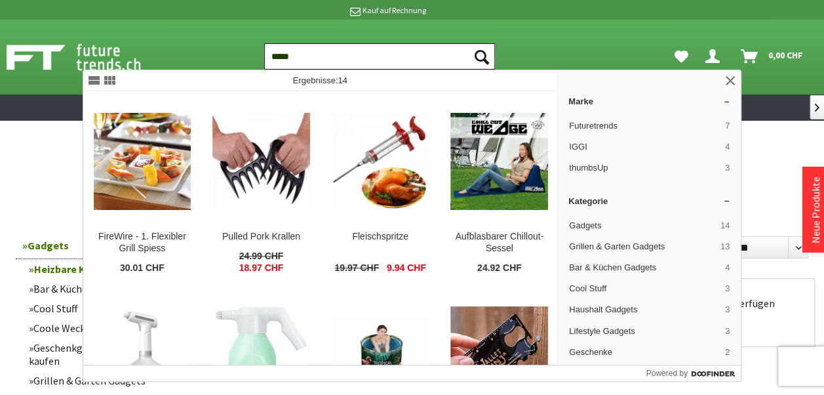
click at [251, 61] on ul "Suchen ***** Suchen Dein Konto Menü schließen Dein Konto Anmelden oder registri…" at bounding box center [535, 56] width 577 height 26
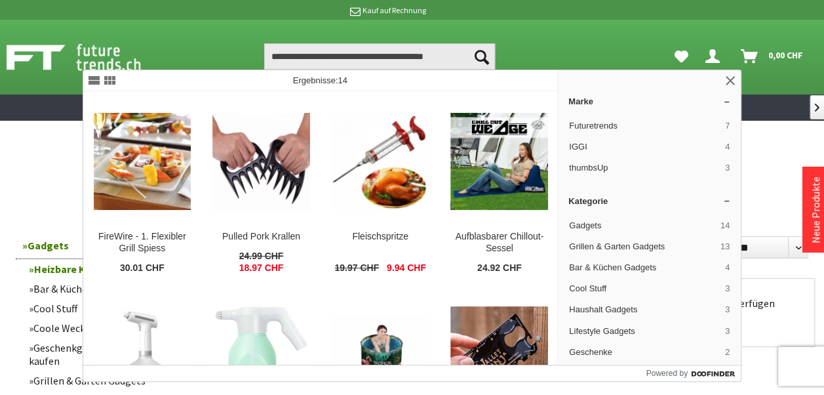
click at [233, 56] on div at bounding box center [123, 57] width 247 height 33
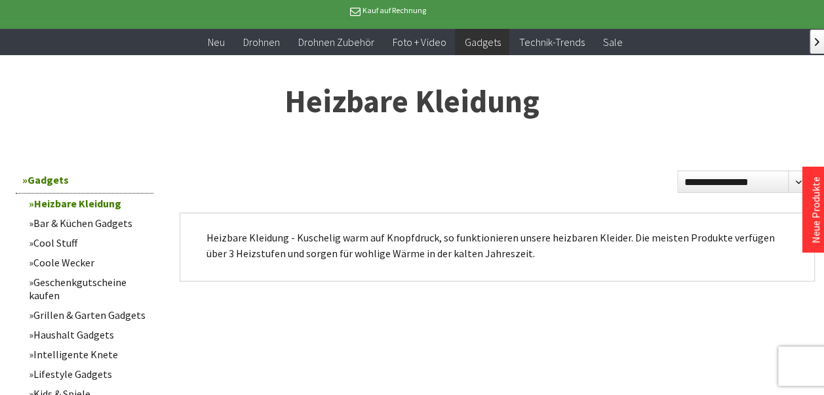
scroll to position [131, 0]
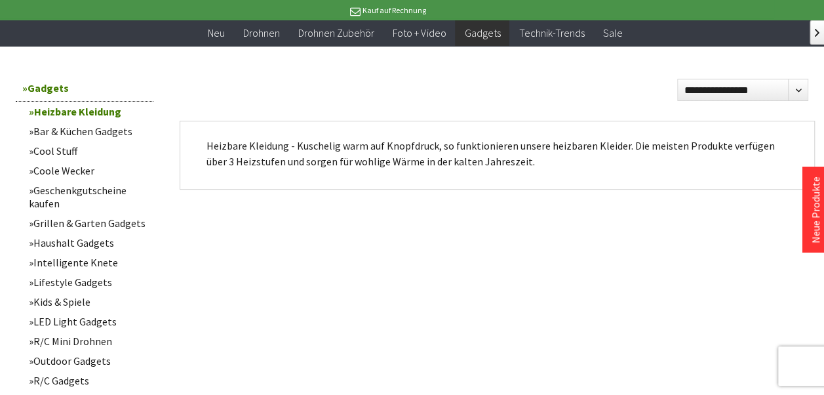
click at [72, 289] on link "Lifestyle Gadgets" at bounding box center [87, 282] width 131 height 20
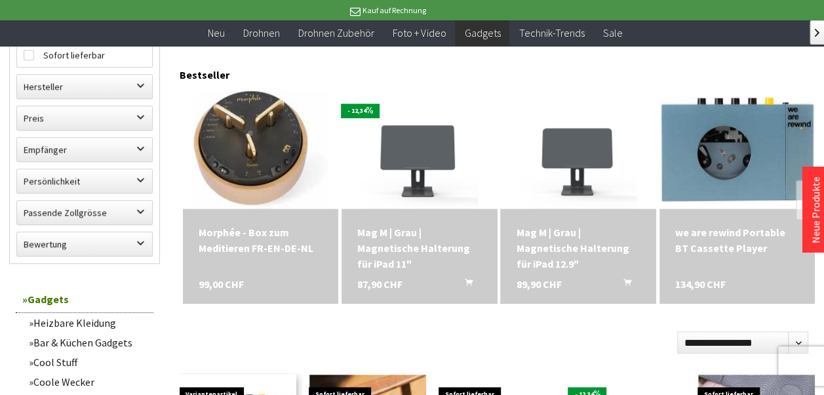
scroll to position [542, 0]
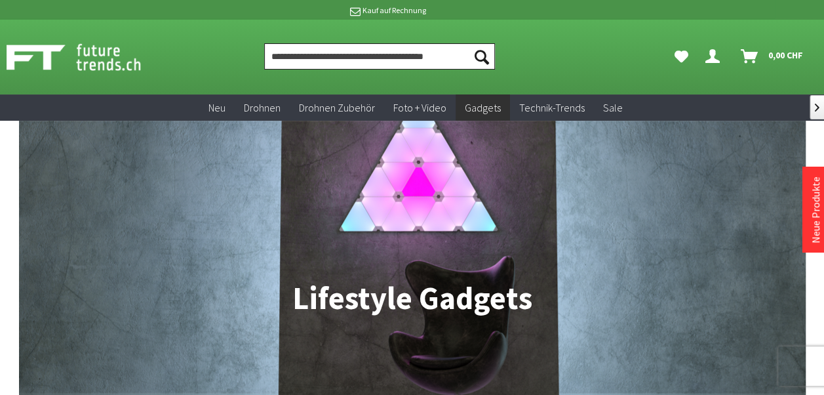
click at [370, 47] on input "Produkt, Marke, Kategorie, EAN, Artikelnummer…" at bounding box center [379, 56] width 231 height 26
type input "*"
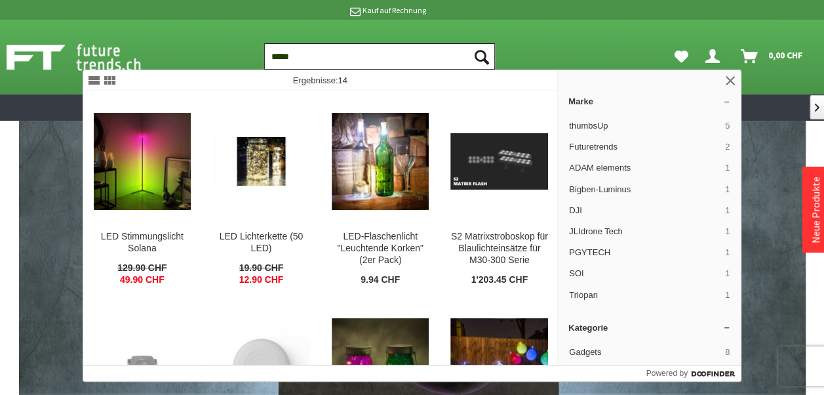
type input "*****"
click at [468, 43] on button "Suchen" at bounding box center [482, 56] width 28 height 26
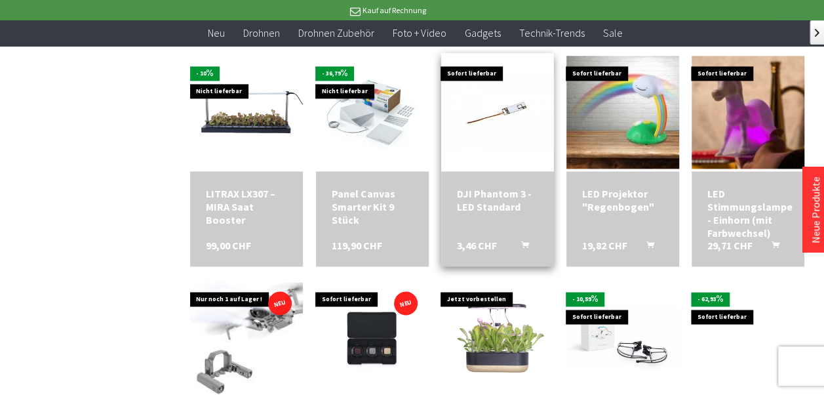
scroll to position [852, 0]
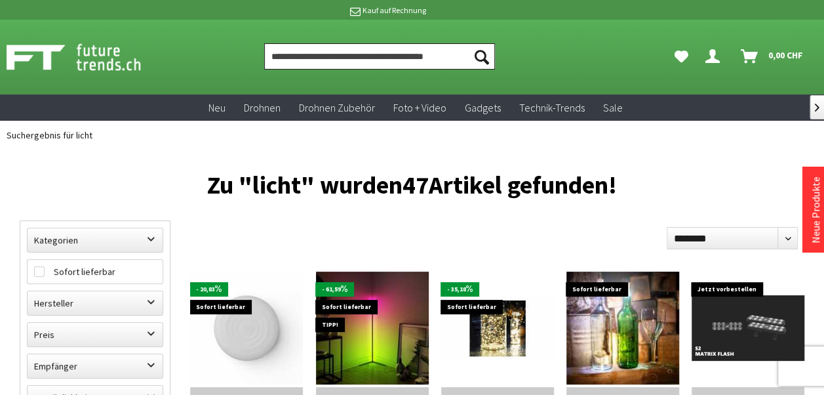
click at [376, 58] on input "Produkt, Marke, Kategorie, EAN, Artikelnummer…" at bounding box center [379, 56] width 231 height 26
type input "*****"
click at [468, 43] on button "Suchen" at bounding box center [482, 56] width 28 height 26
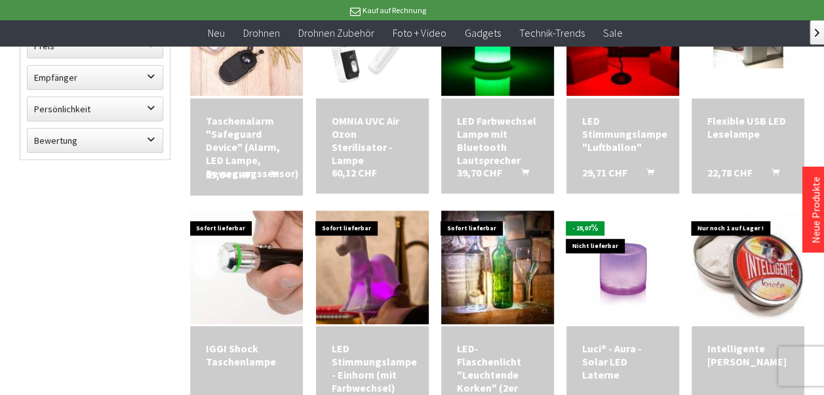
scroll to position [393, 0]
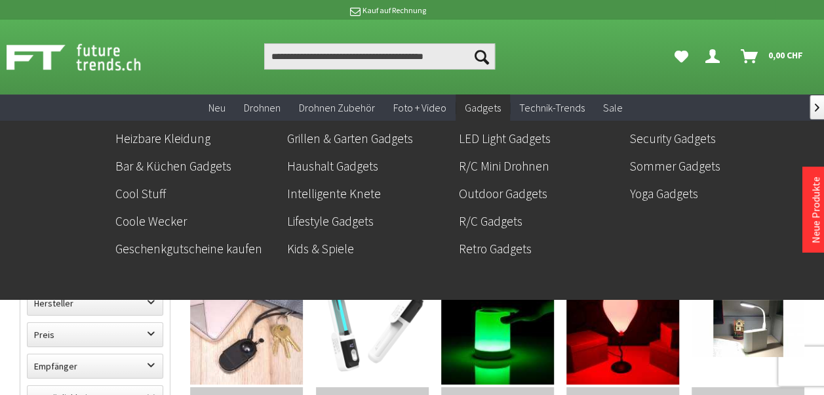
click at [489, 112] on span "Gadgets" at bounding box center [483, 107] width 36 height 13
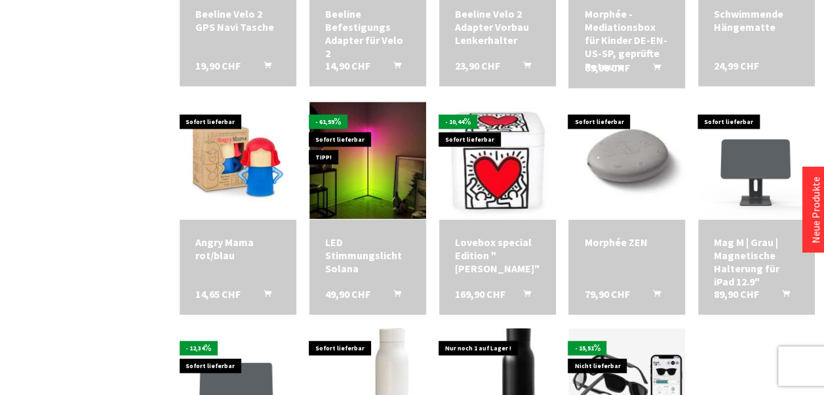
scroll to position [1377, 0]
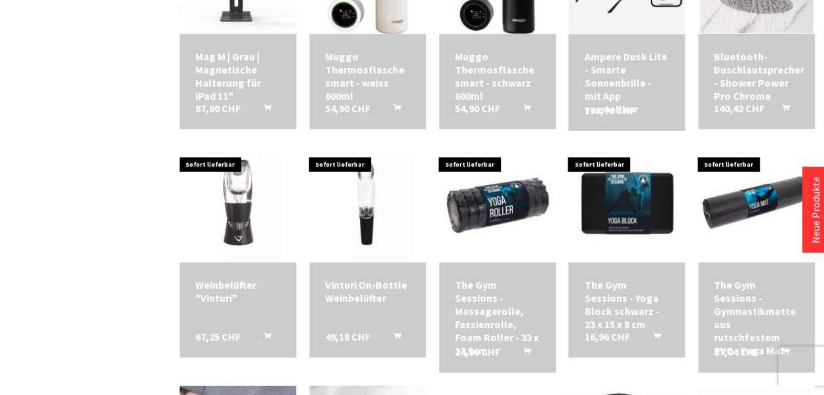
scroll to position [1836, 0]
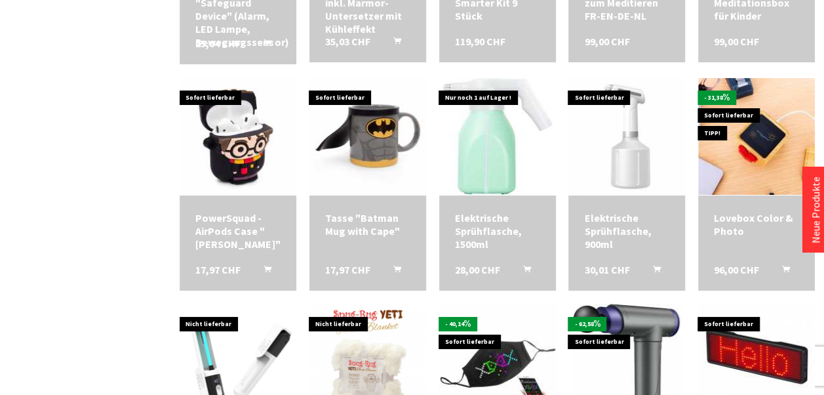
scroll to position [2361, 0]
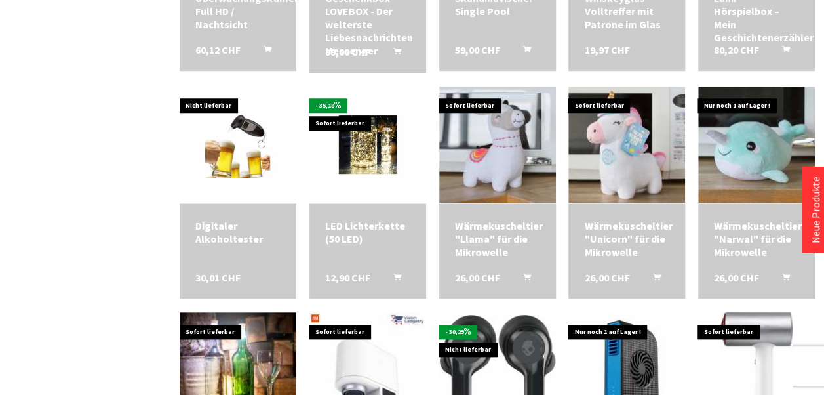
scroll to position [3017, 0]
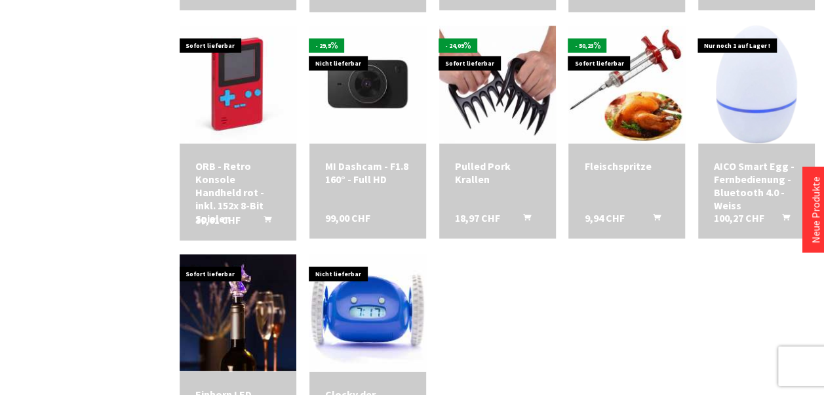
scroll to position [3672, 0]
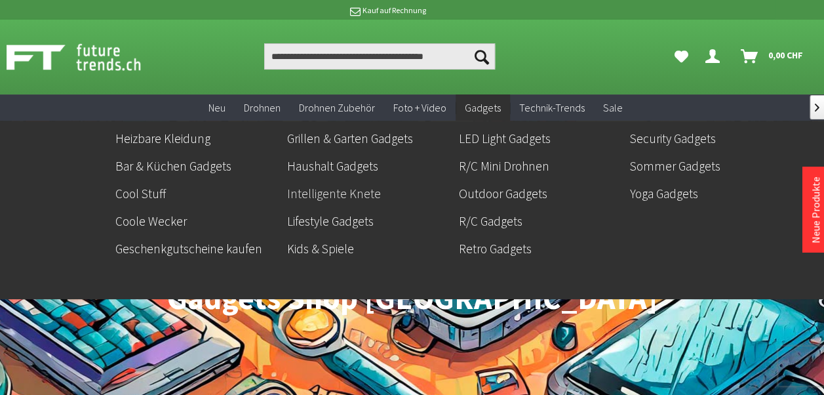
click at [349, 199] on link "Intelligente Knete" at bounding box center [367, 193] width 161 height 22
